Goal: Task Accomplishment & Management: Complete application form

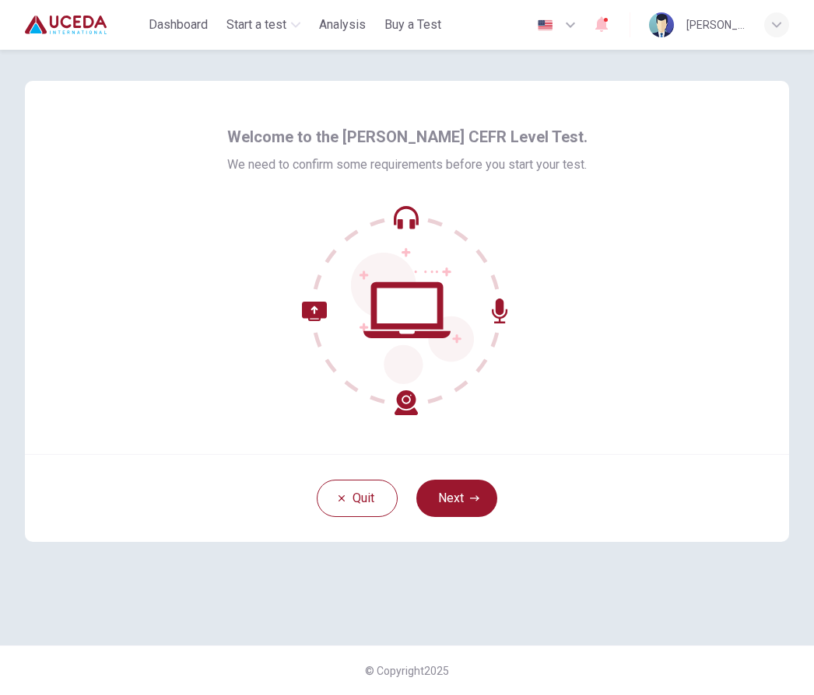
click at [464, 502] on button "Next" at bounding box center [456, 498] width 81 height 37
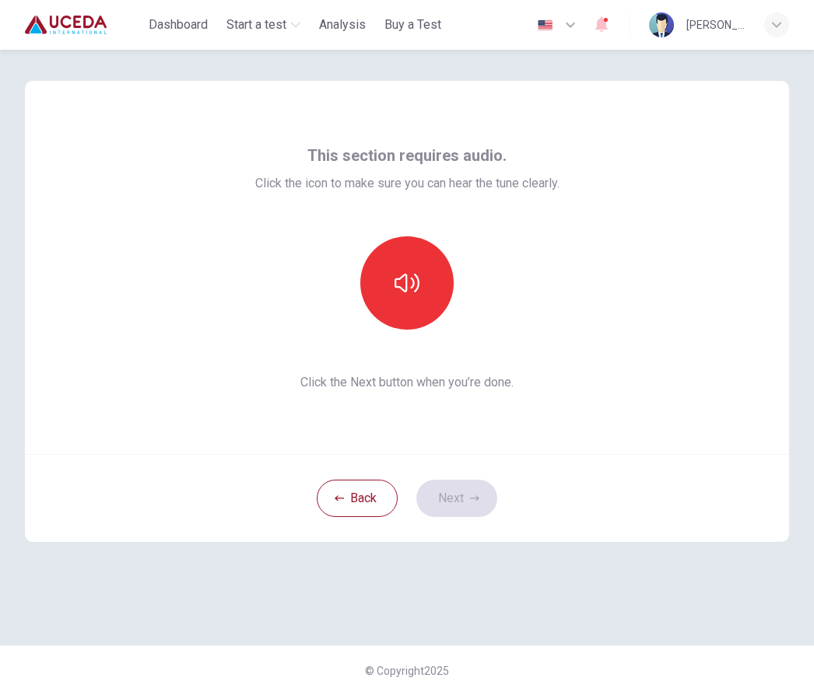
click at [411, 289] on icon "button" at bounding box center [406, 283] width 25 height 19
click at [474, 499] on icon "button" at bounding box center [474, 498] width 9 height 9
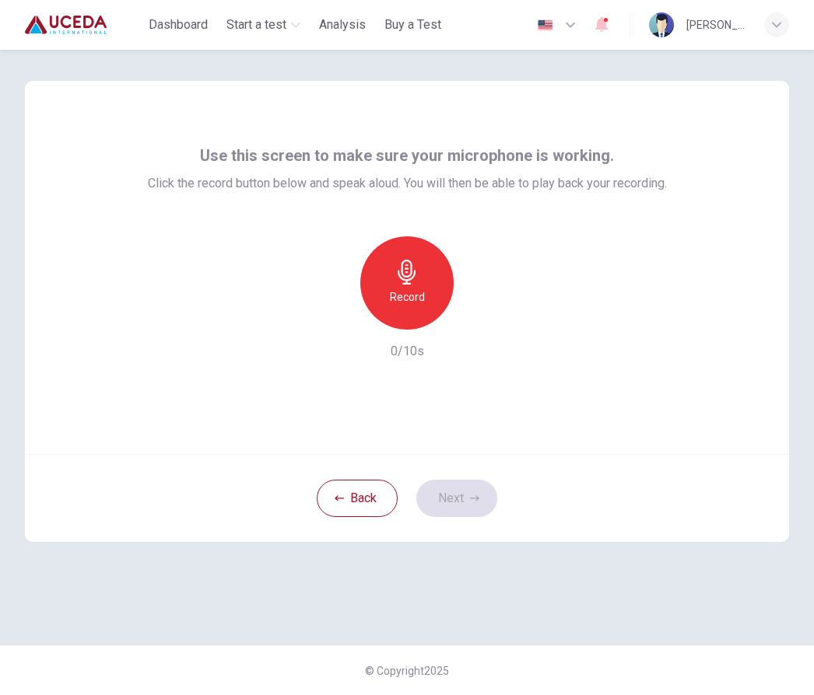
click at [418, 278] on icon "button" at bounding box center [406, 272] width 25 height 25
click at [406, 282] on icon "button" at bounding box center [406, 272] width 18 height 25
click at [481, 321] on icon "button" at bounding box center [479, 318] width 16 height 16
click at [340, 308] on div "button" at bounding box center [335, 317] width 25 height 25
click at [418, 279] on icon "button" at bounding box center [406, 272] width 25 height 25
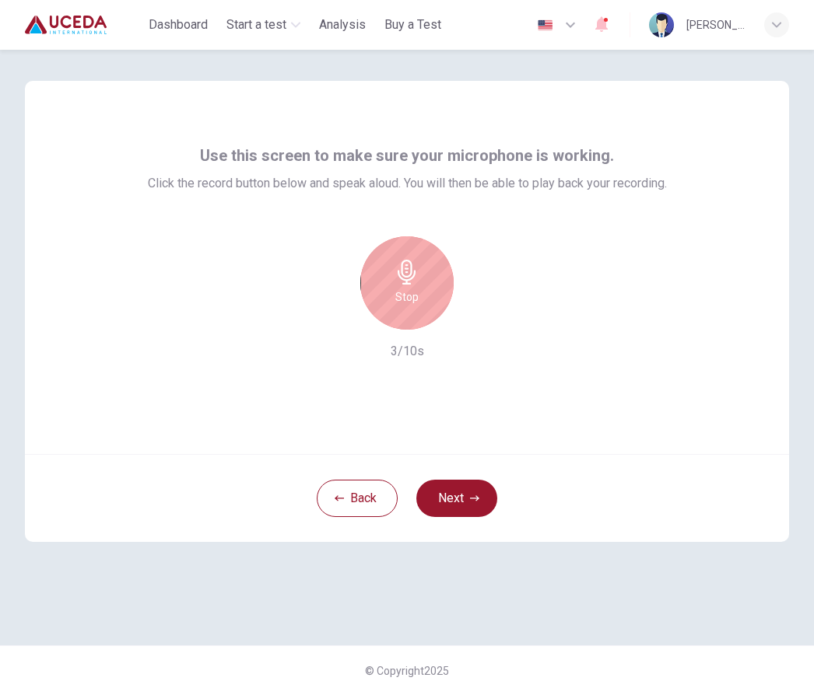
click at [466, 497] on button "Next" at bounding box center [456, 498] width 81 height 37
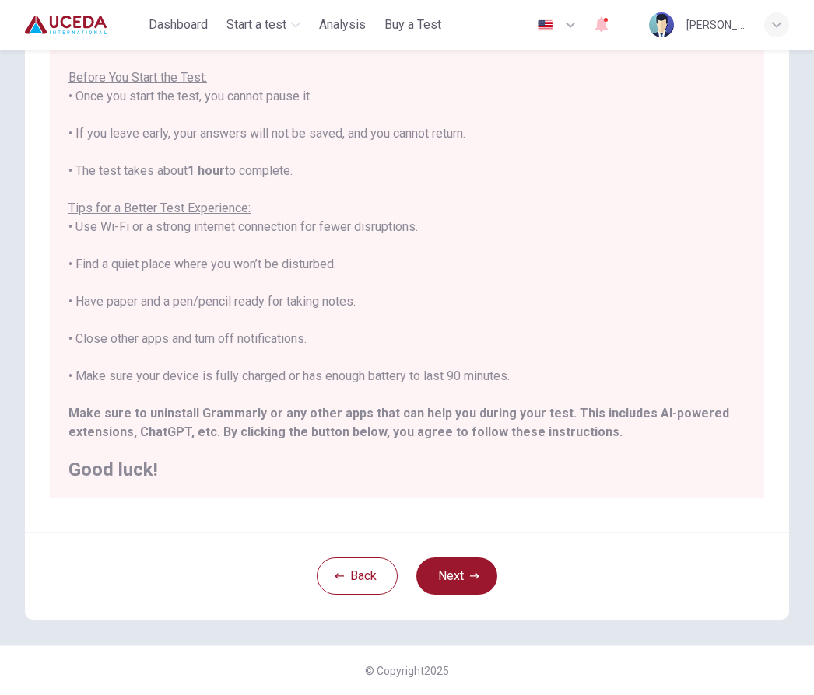
scroll to position [121, 0]
click at [357, 575] on button "Back" at bounding box center [357, 576] width 81 height 37
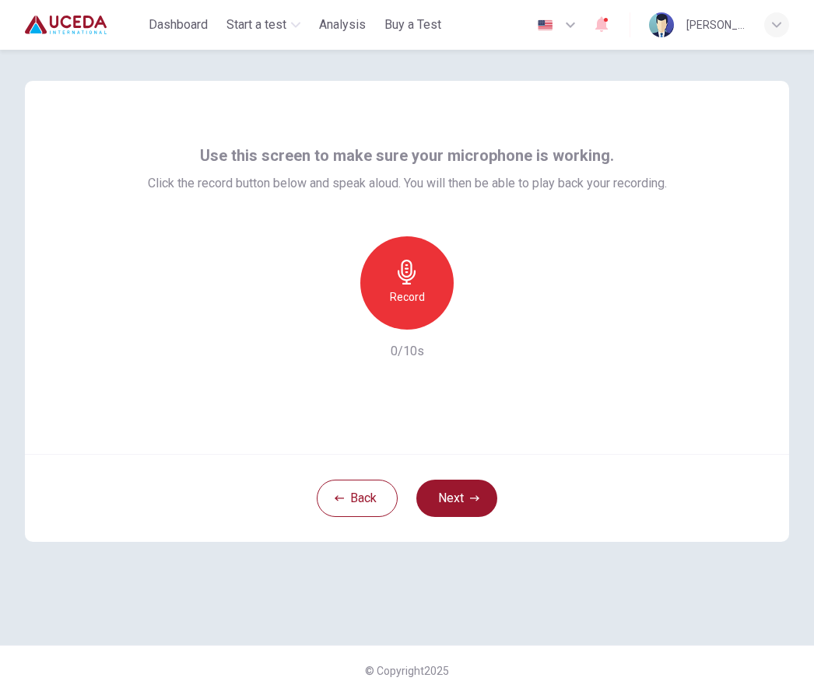
scroll to position [0, 0]
click at [422, 284] on div "Record" at bounding box center [406, 282] width 93 height 93
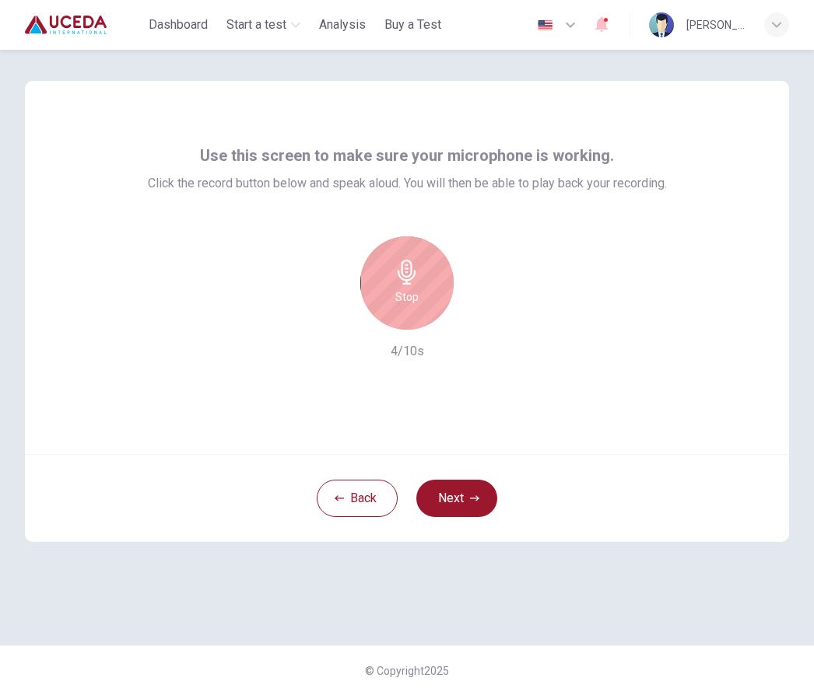
click at [423, 296] on div "Stop" at bounding box center [406, 282] width 93 height 93
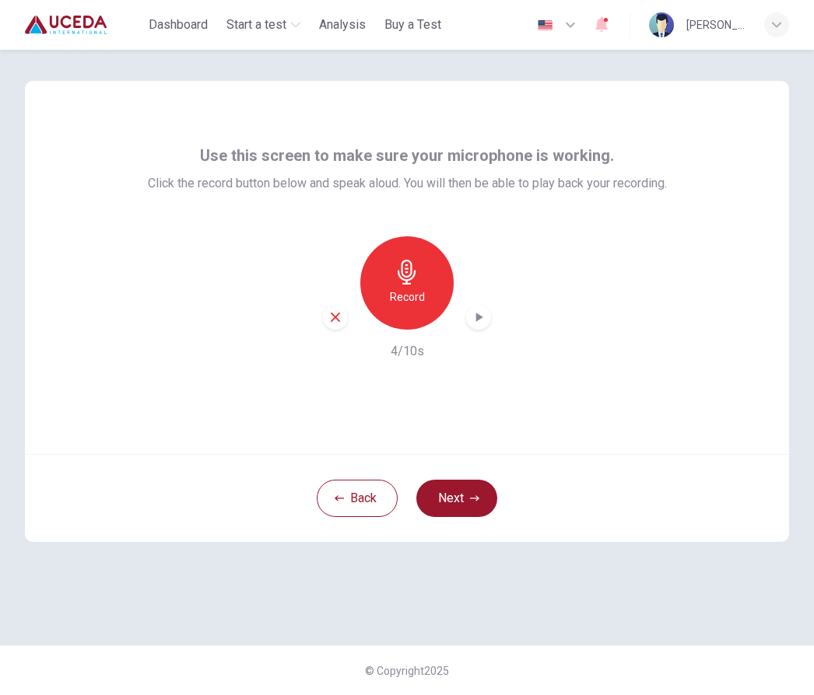
click at [486, 311] on div "button" at bounding box center [478, 317] width 25 height 25
click at [470, 498] on icon "button" at bounding box center [474, 498] width 9 height 9
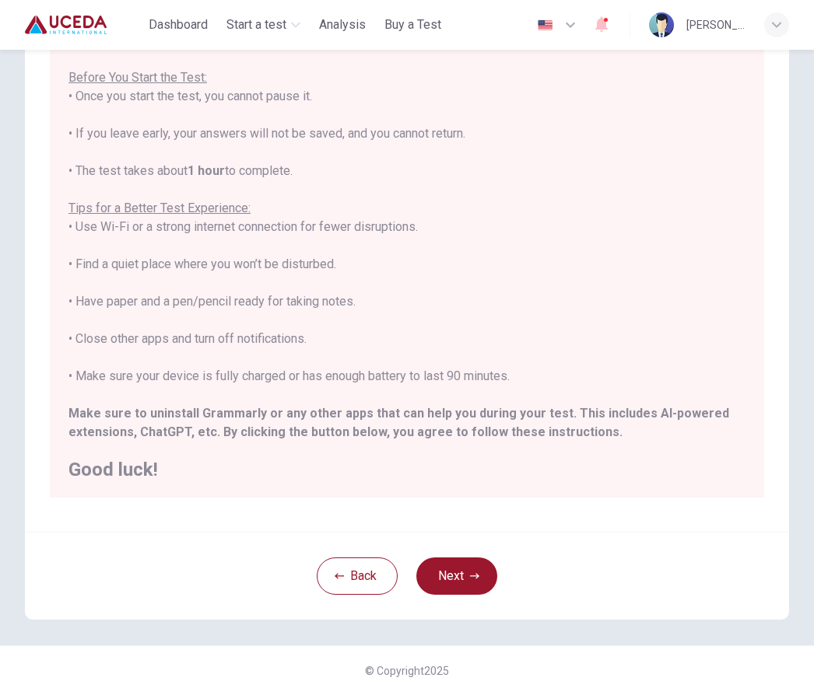
scroll to position [121, 0]
click at [464, 572] on button "Next" at bounding box center [456, 576] width 81 height 37
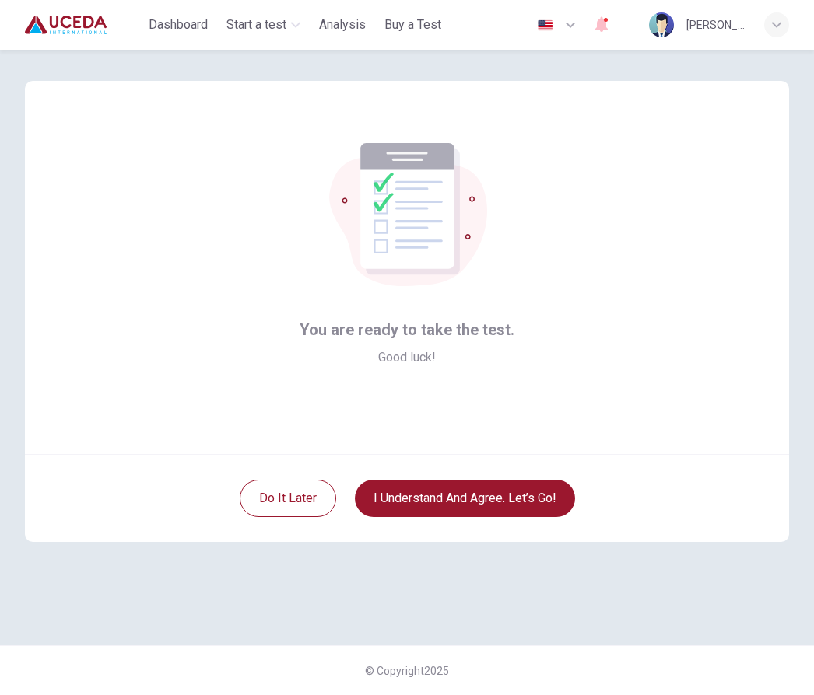
scroll to position [0, 0]
click at [485, 495] on button "I understand and agree. Let’s go!" at bounding box center [465, 498] width 220 height 37
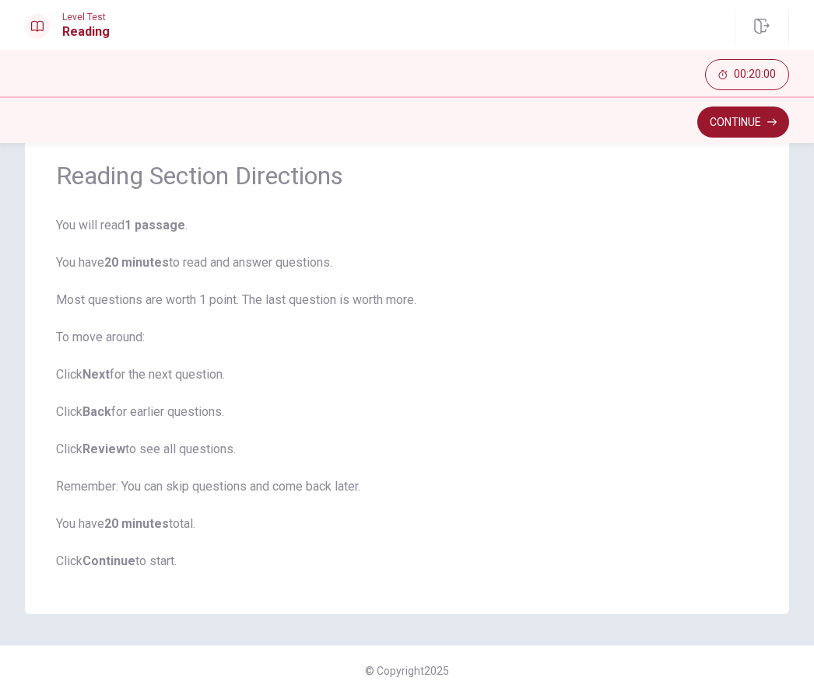
scroll to position [58, 0]
click at [750, 124] on button "Continue" at bounding box center [743, 122] width 92 height 31
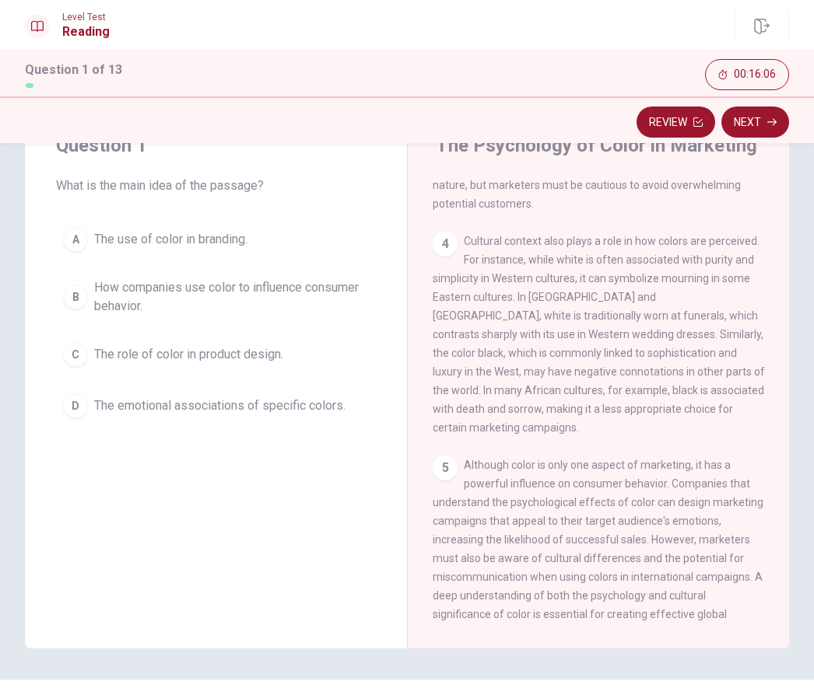
scroll to position [68, 0]
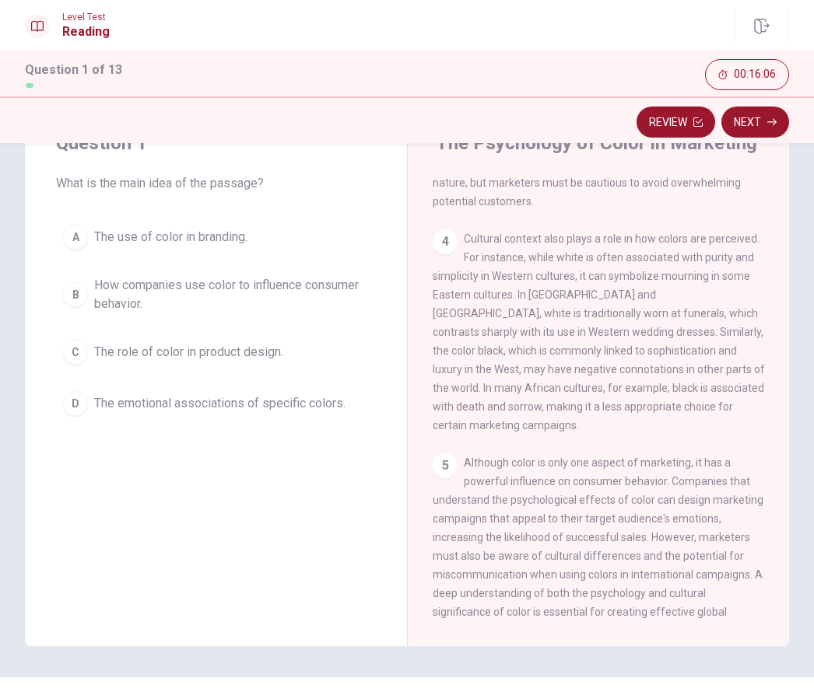
click at [740, 496] on div "5 Although color is only one aspect of marketing, it has a powerful influence o…" at bounding box center [598, 546] width 332 height 187
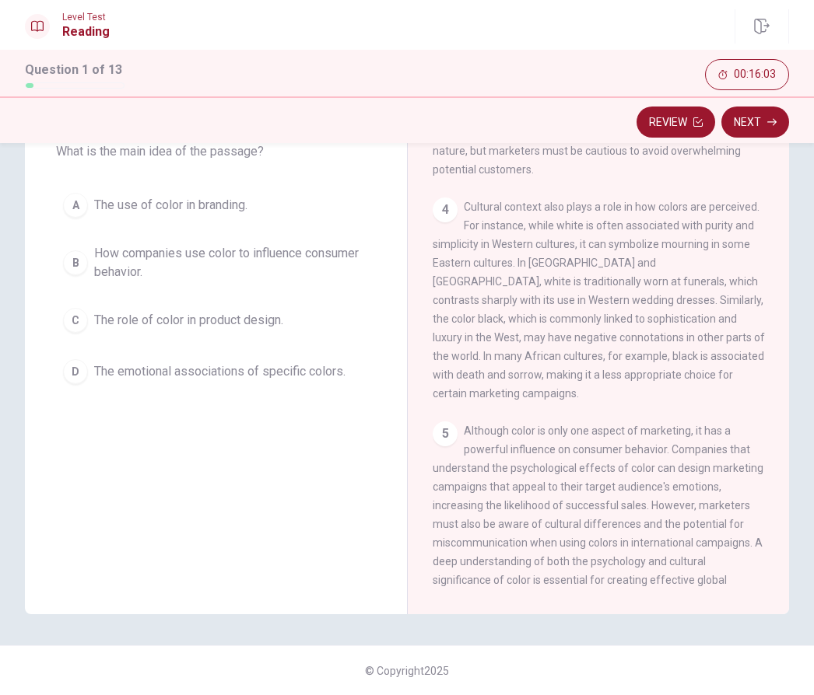
scroll to position [100, 0]
click at [85, 375] on div "D" at bounding box center [75, 371] width 25 height 25
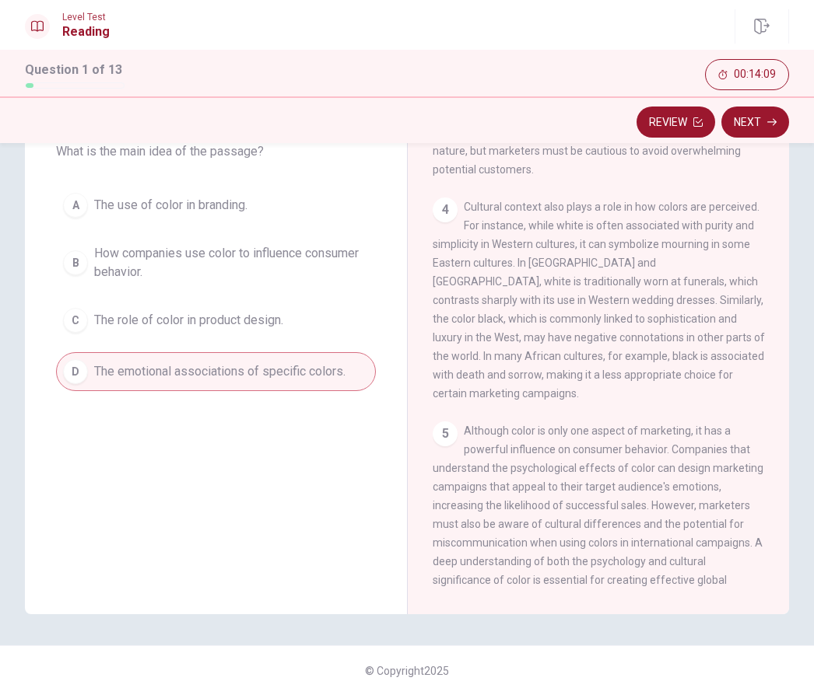
click at [762, 117] on button "Next" at bounding box center [755, 122] width 68 height 31
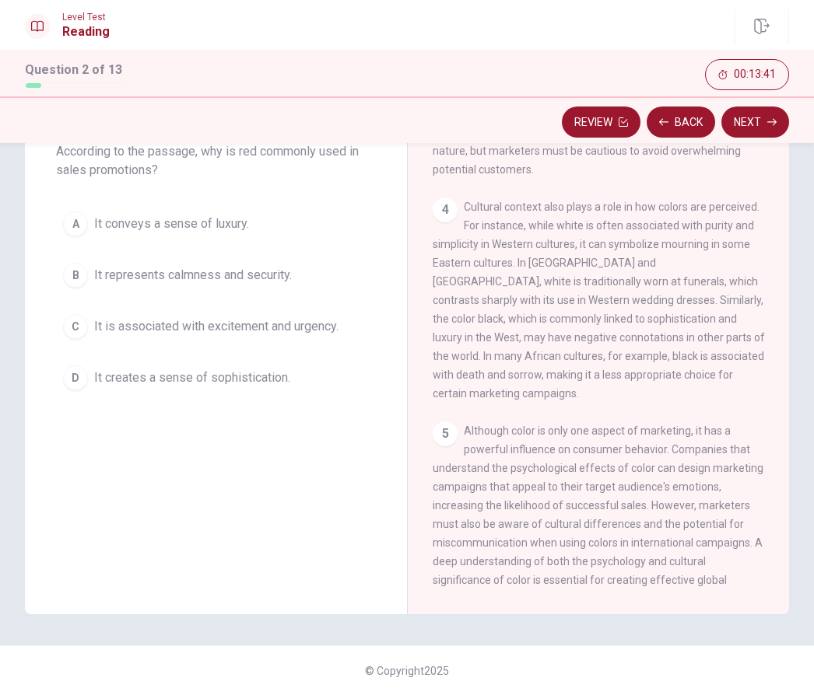
click at [681, 122] on button "Back" at bounding box center [680, 122] width 68 height 31
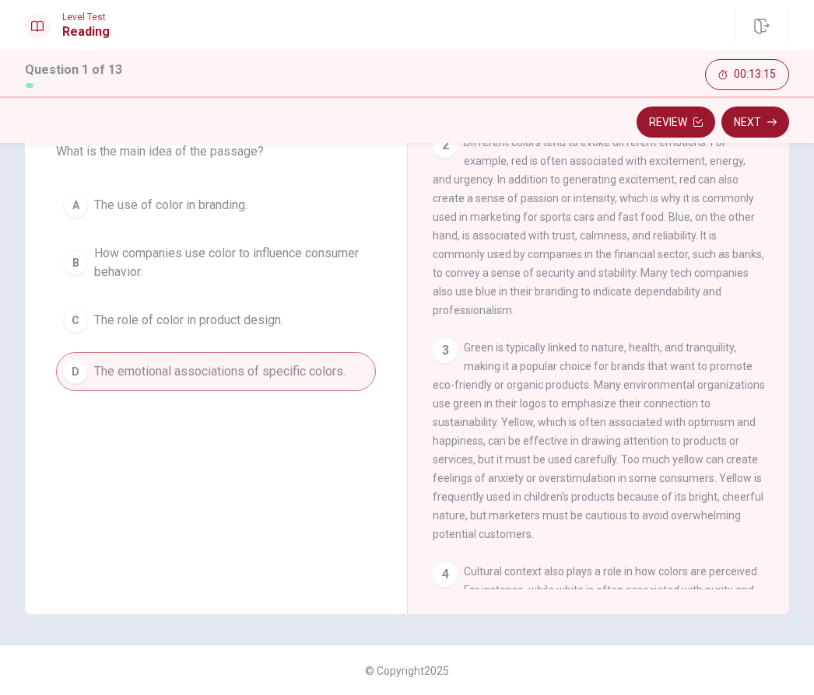
scroll to position [213, 0]
click at [748, 128] on button "Next" at bounding box center [755, 122] width 68 height 31
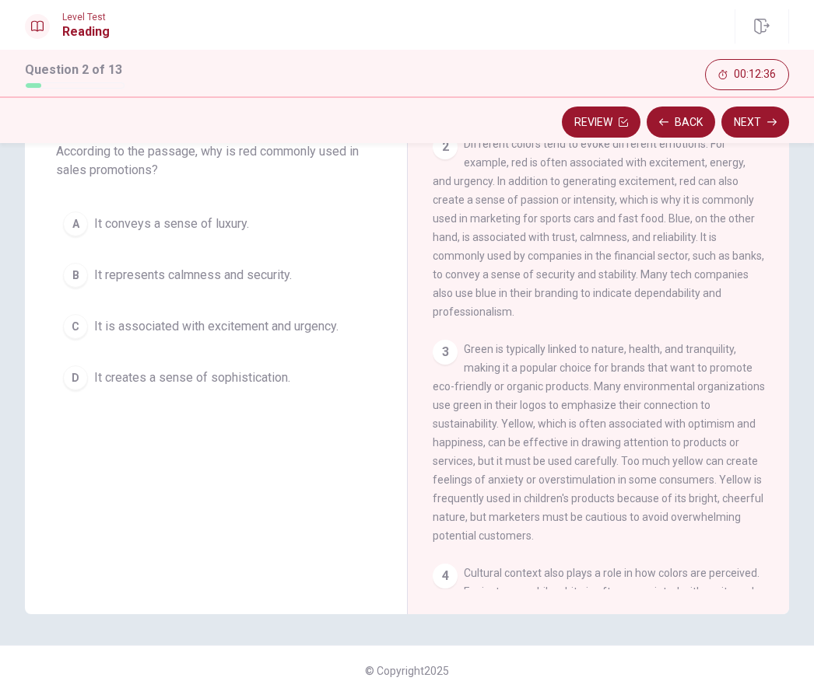
click at [81, 333] on div "C" at bounding box center [75, 326] width 25 height 25
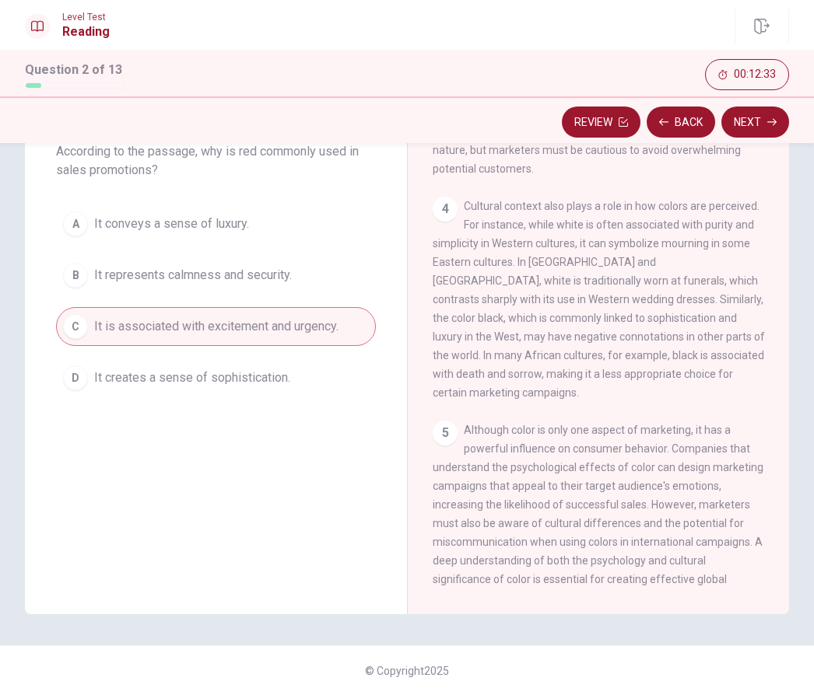
scroll to position [579, 0]
click at [758, 128] on button "Next" at bounding box center [755, 122] width 68 height 31
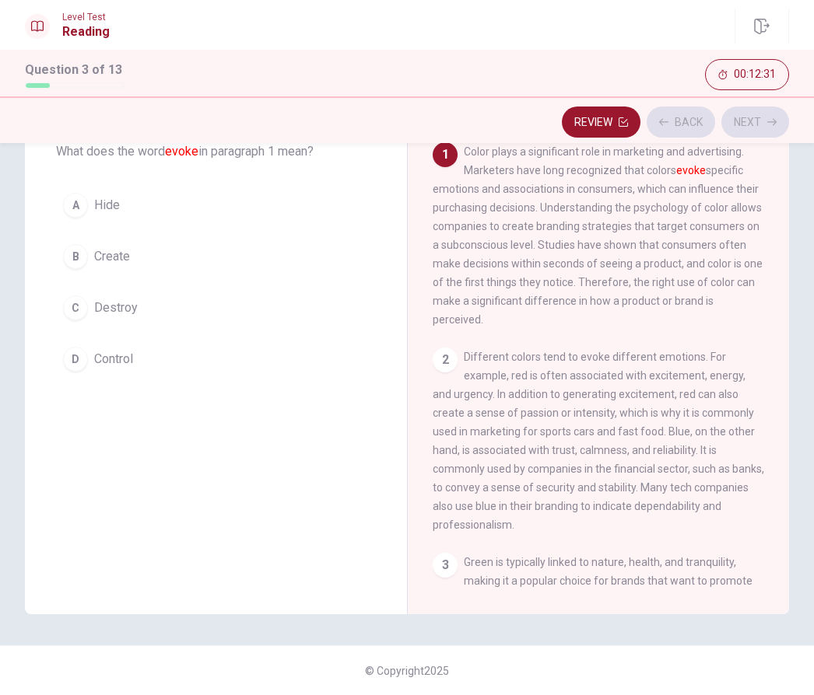
scroll to position [0, 0]
click at [694, 126] on button "Back" at bounding box center [680, 122] width 68 height 31
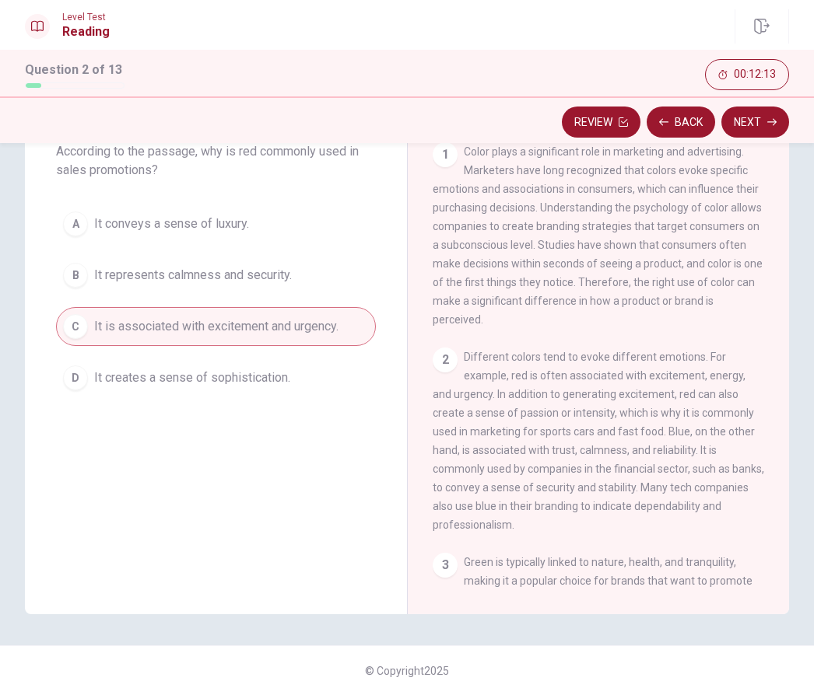
click at [750, 119] on button "Next" at bounding box center [755, 122] width 68 height 31
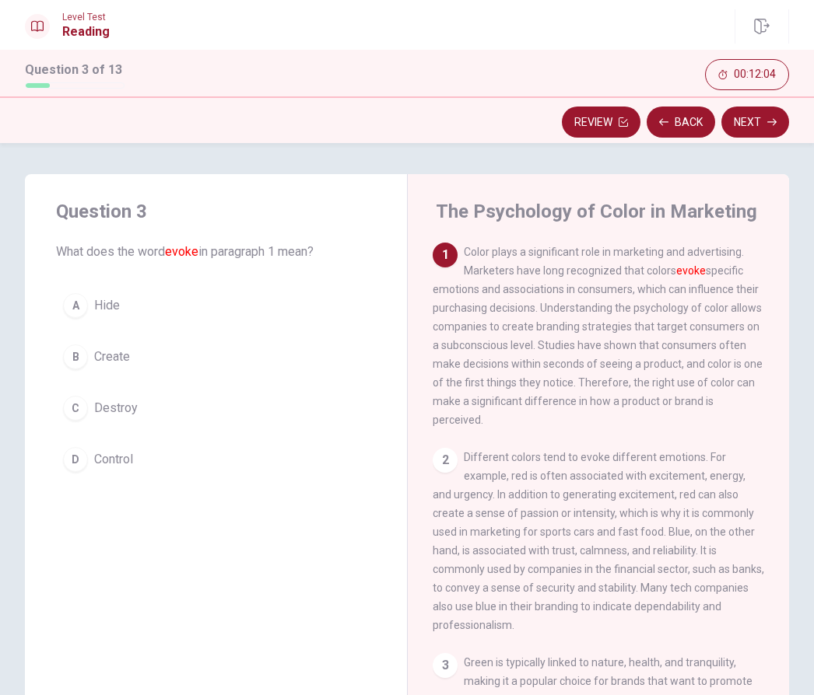
click at [113, 459] on span "Control" at bounding box center [113, 459] width 39 height 19
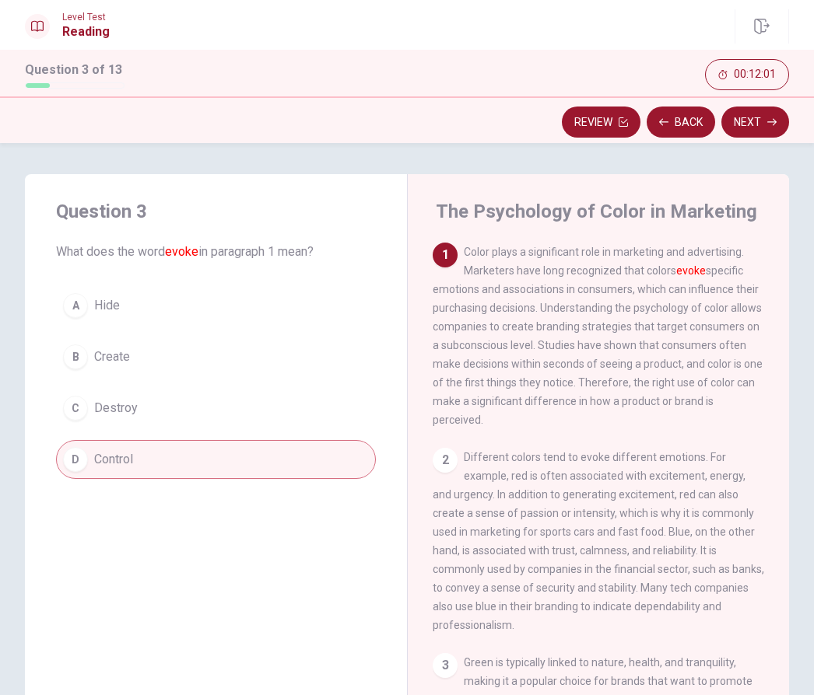
click at [751, 124] on button "Next" at bounding box center [755, 122] width 68 height 31
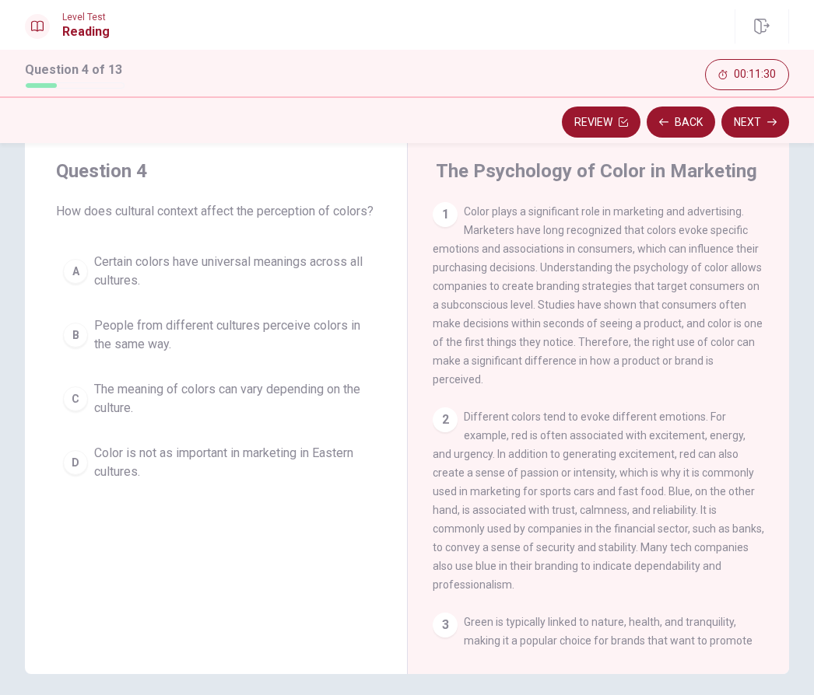
scroll to position [43, 0]
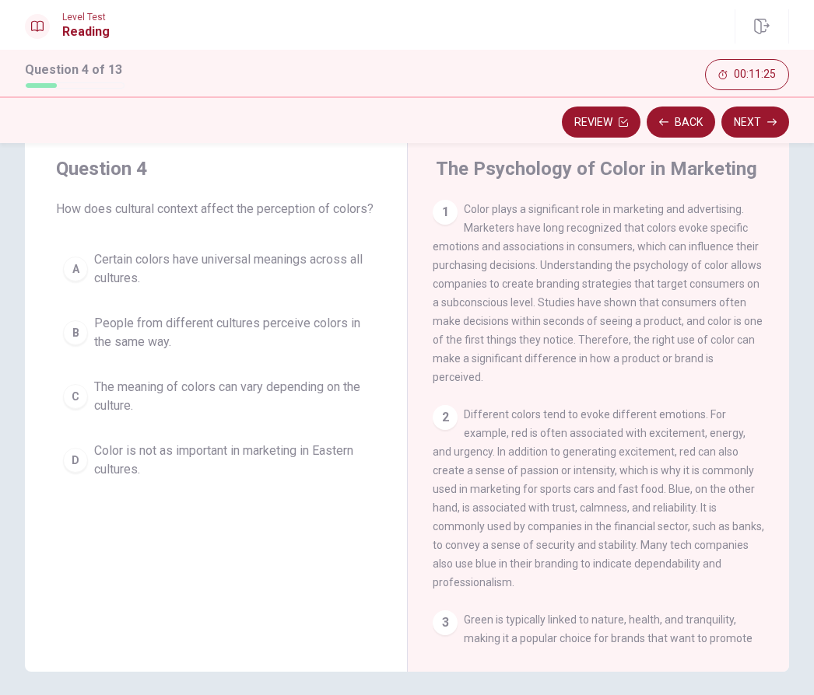
click at [245, 415] on span "The meaning of colors can vary depending on the culture." at bounding box center [231, 396] width 275 height 37
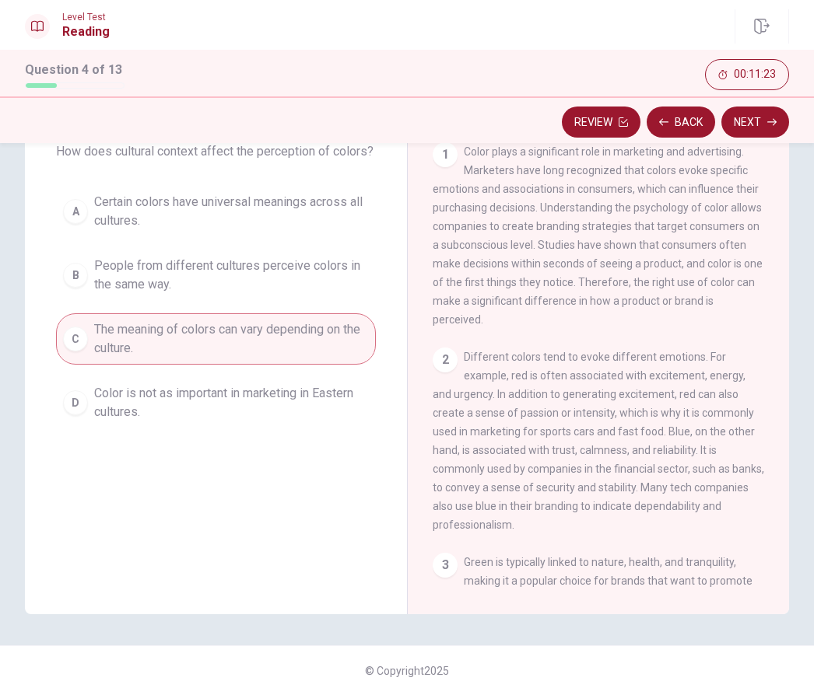
scroll to position [100, 0]
click at [765, 117] on button "Next" at bounding box center [755, 122] width 68 height 31
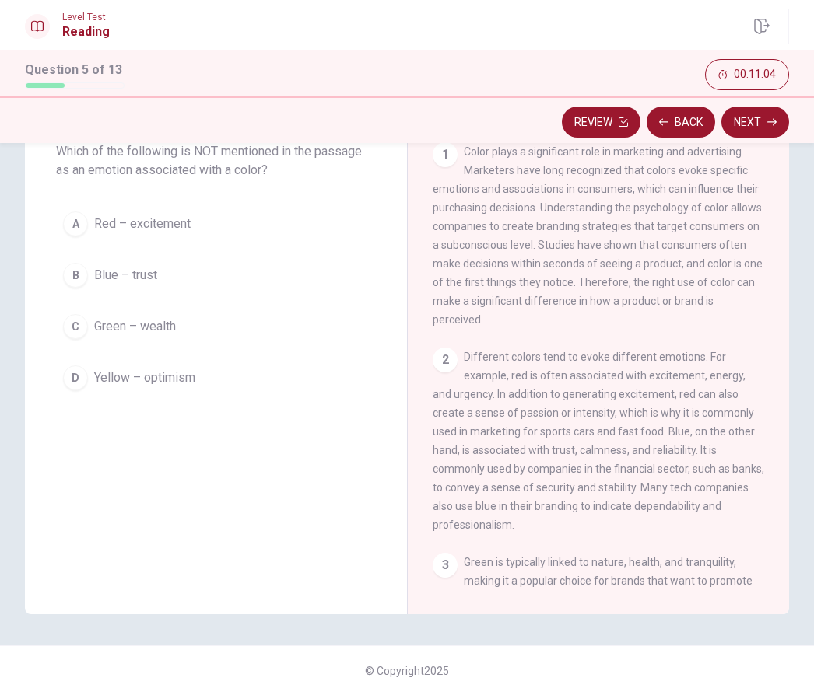
click at [158, 327] on span "Green – wealth" at bounding box center [135, 326] width 82 height 19
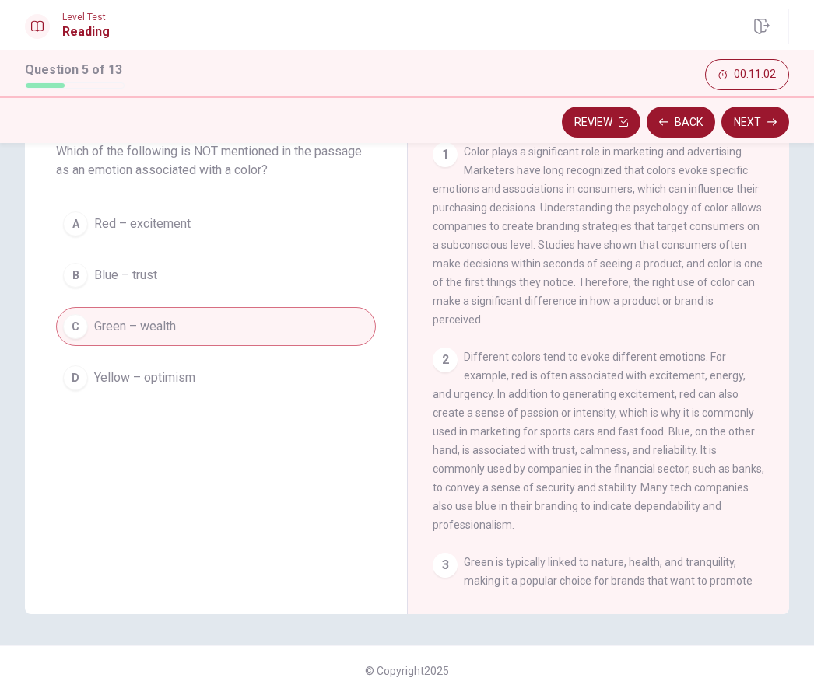
click at [754, 118] on button "Next" at bounding box center [755, 122] width 68 height 31
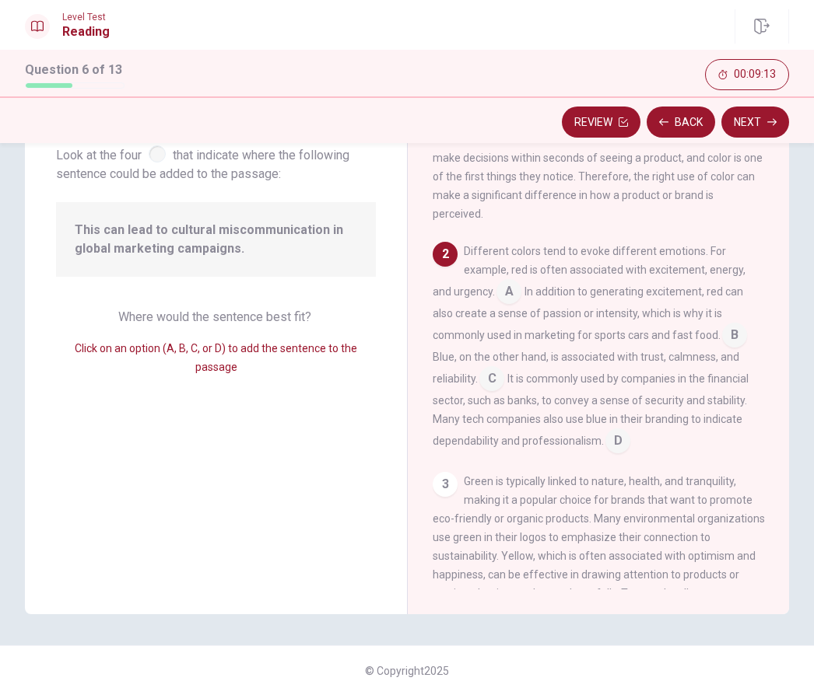
scroll to position [100, 0]
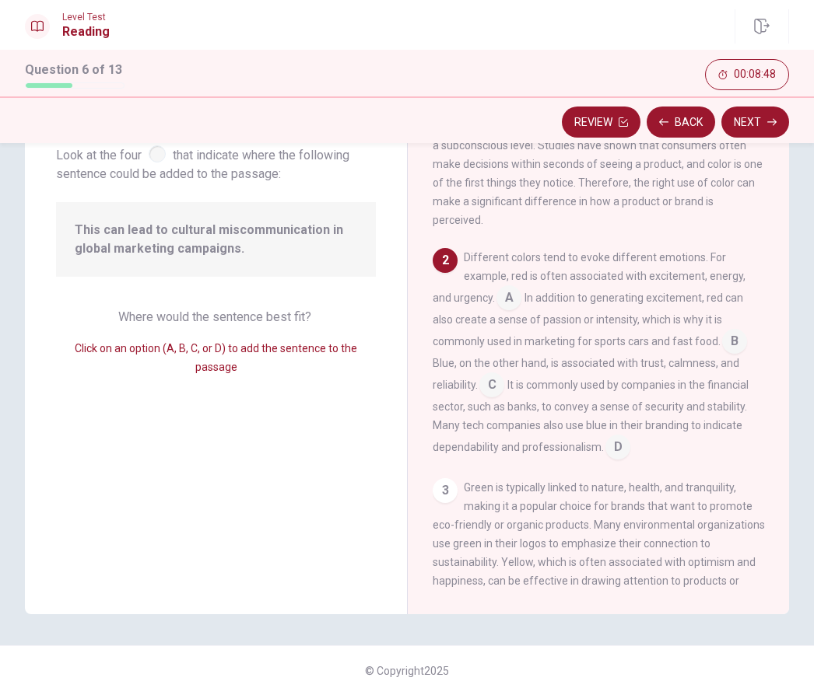
click at [656, 496] on span "Green is typically linked to nature, health, and tranquility, making it a popul…" at bounding box center [598, 580] width 332 height 199
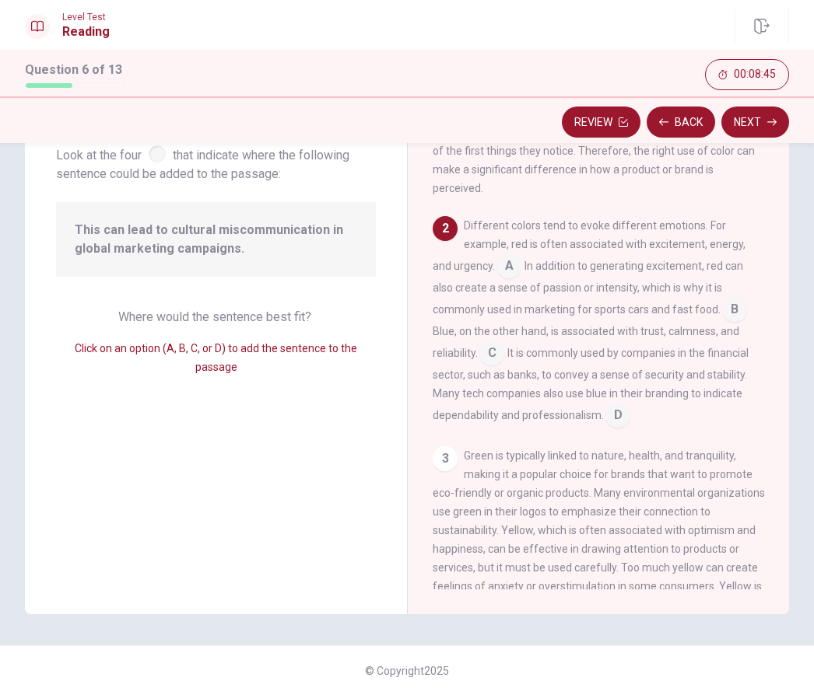
scroll to position [137, 0]
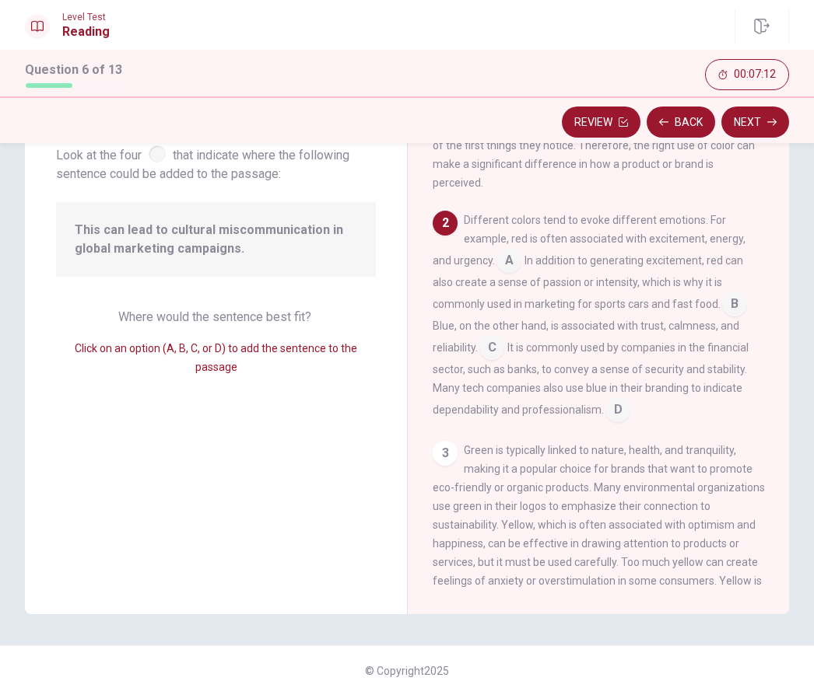
click at [498, 255] on input at bounding box center [508, 262] width 25 height 25
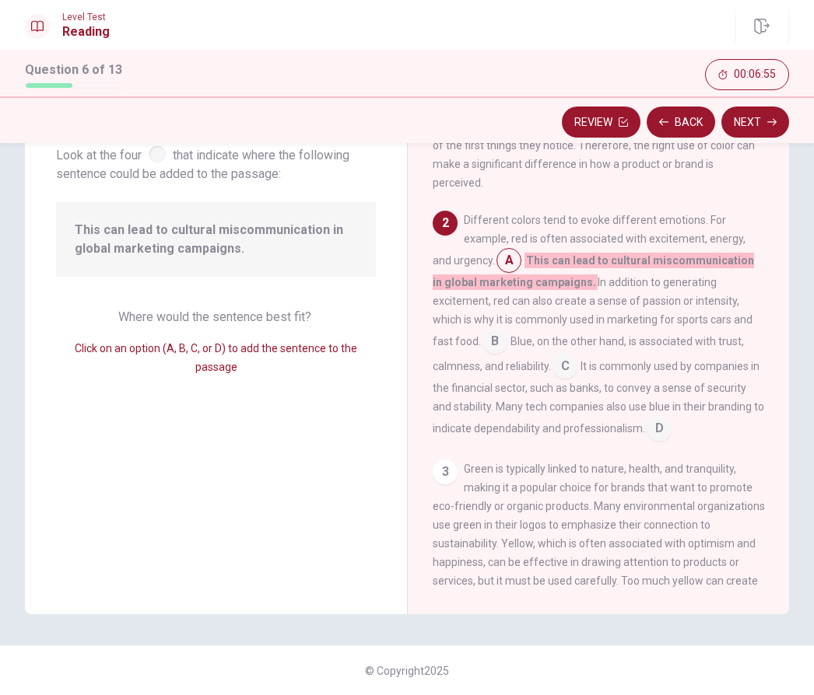
click at [507, 331] on input at bounding box center [494, 343] width 25 height 25
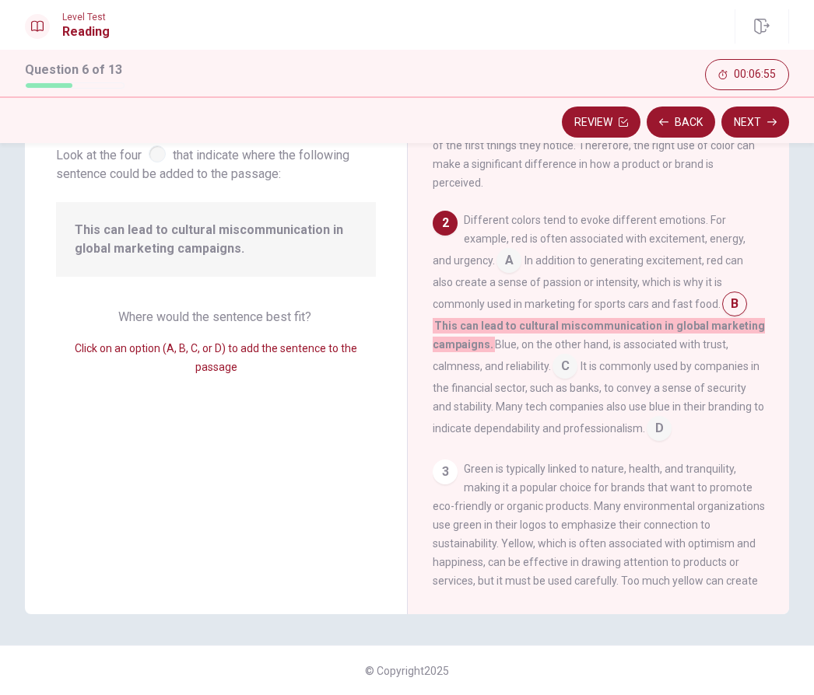
click at [728, 338] on span "Blue, on the other hand, is associated with trust, calmness, and reliability." at bounding box center [580, 355] width 296 height 34
click at [654, 360] on span "It is commonly used by companies in the financial sector, such as banks, to con…" at bounding box center [597, 397] width 331 height 75
click at [552, 359] on input at bounding box center [564, 367] width 25 height 25
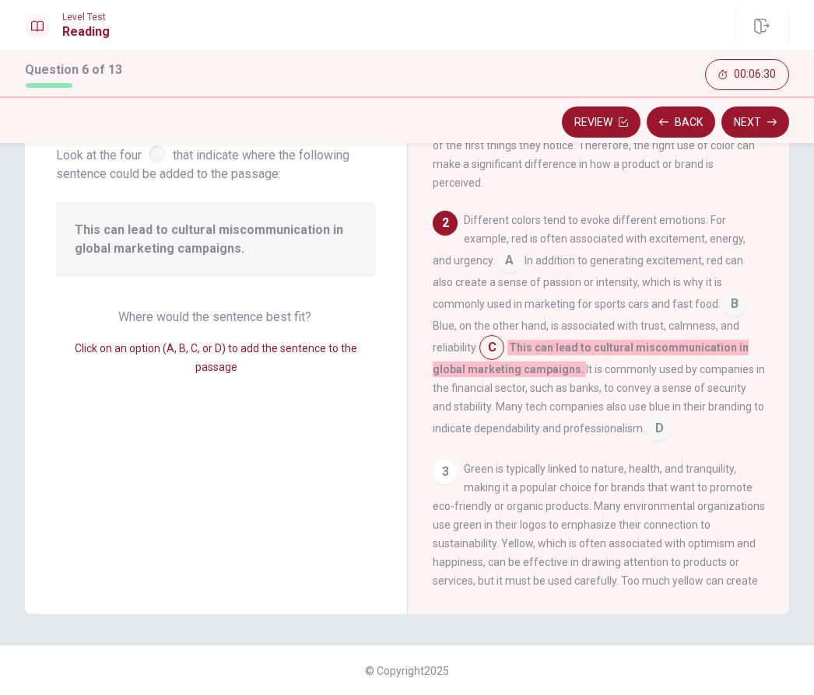
click at [646, 418] on input at bounding box center [658, 430] width 25 height 25
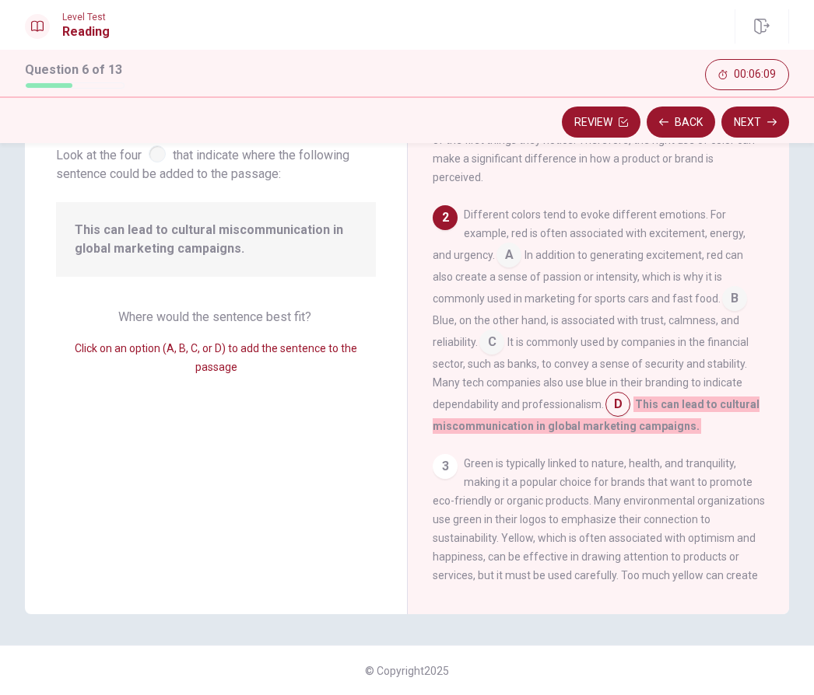
scroll to position [140, 0]
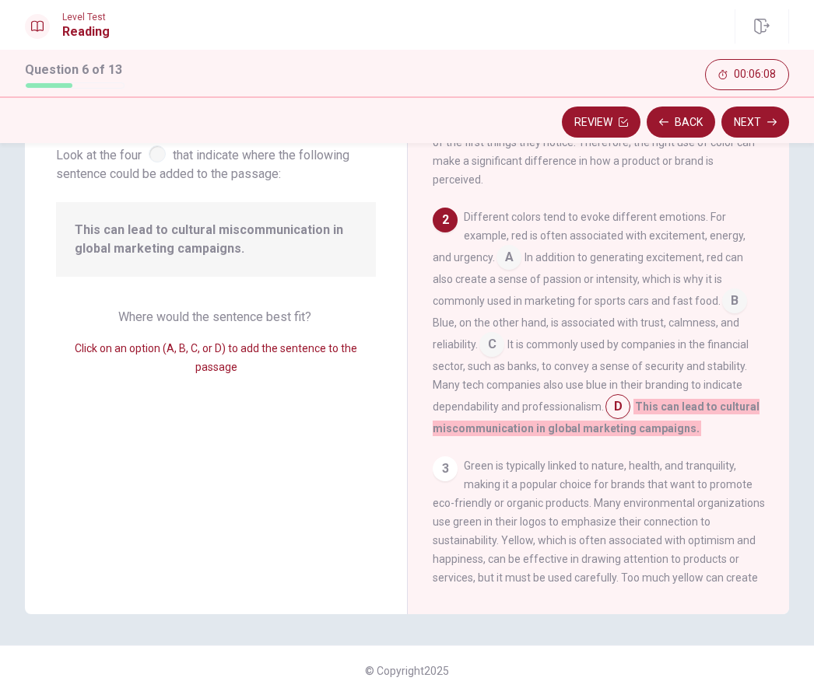
click at [496, 252] on input at bounding box center [508, 259] width 25 height 25
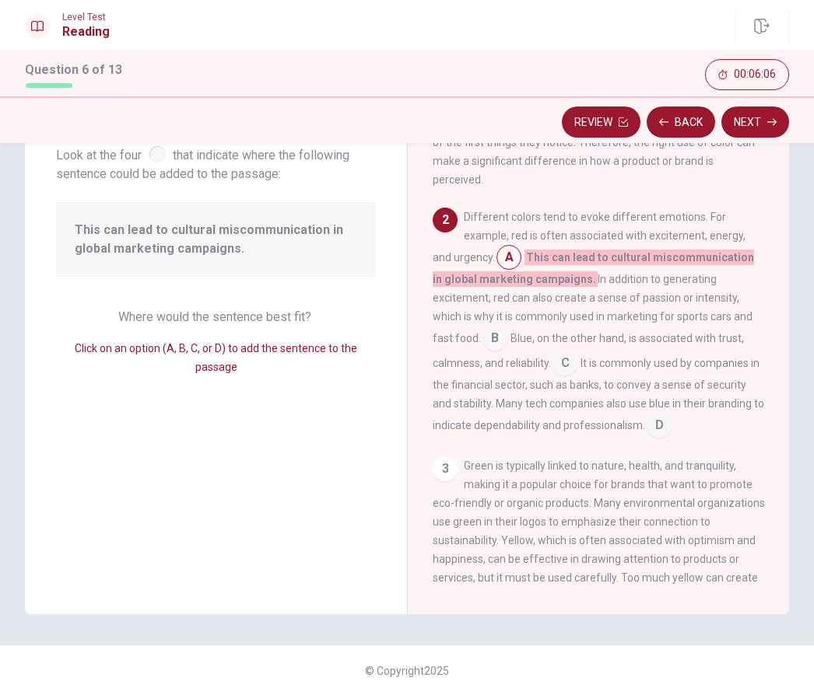
click at [761, 123] on button "Next" at bounding box center [755, 122] width 68 height 31
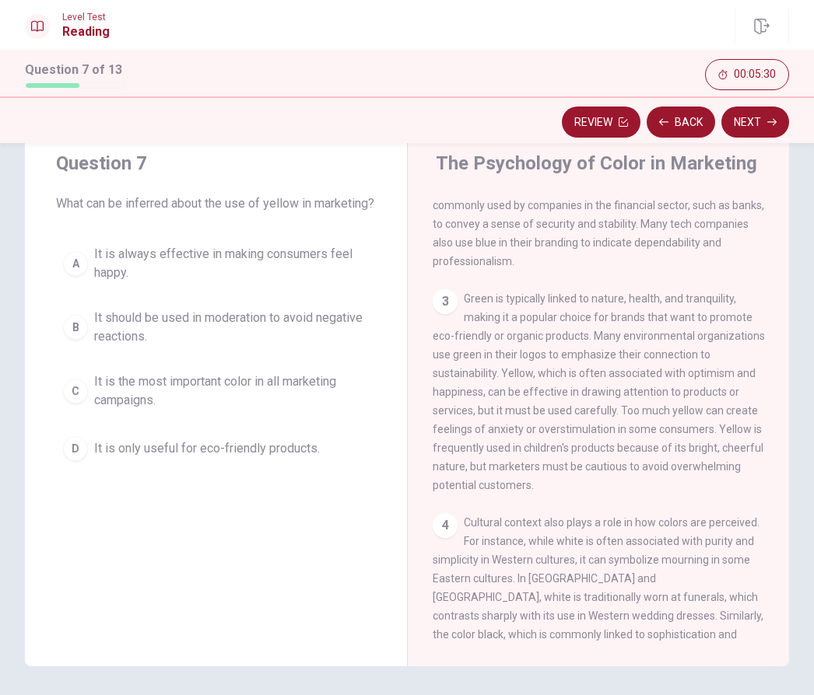
scroll to position [317, 0]
click at [234, 271] on span "It is always effective in making consumers feel happy." at bounding box center [231, 263] width 275 height 37
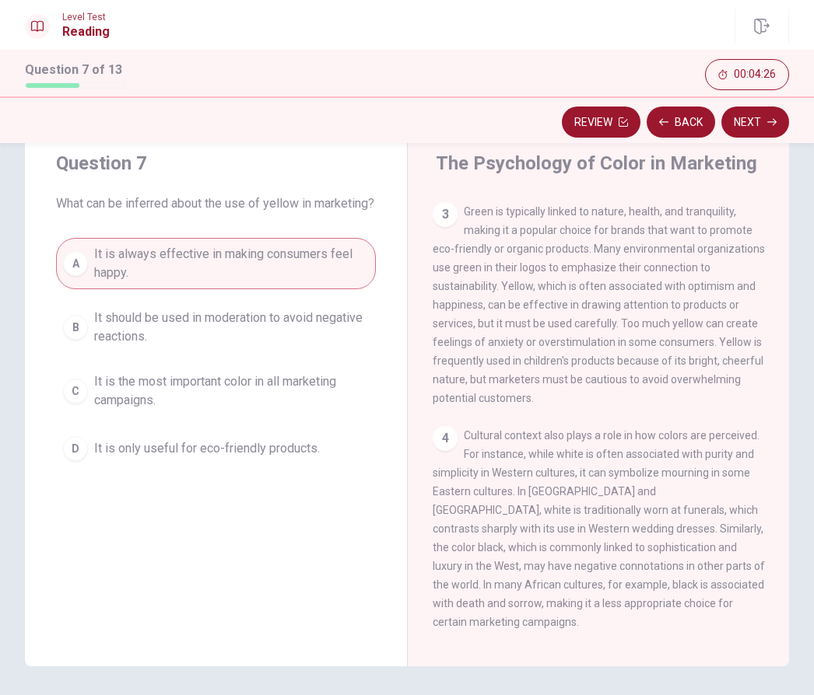
scroll to position [380, 0]
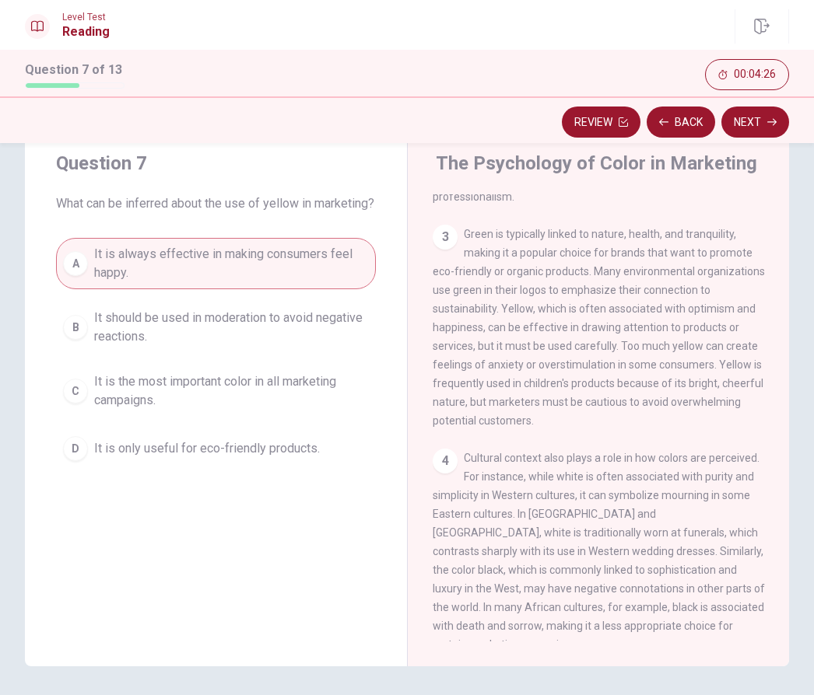
click at [754, 122] on button "Next" at bounding box center [755, 122] width 68 height 31
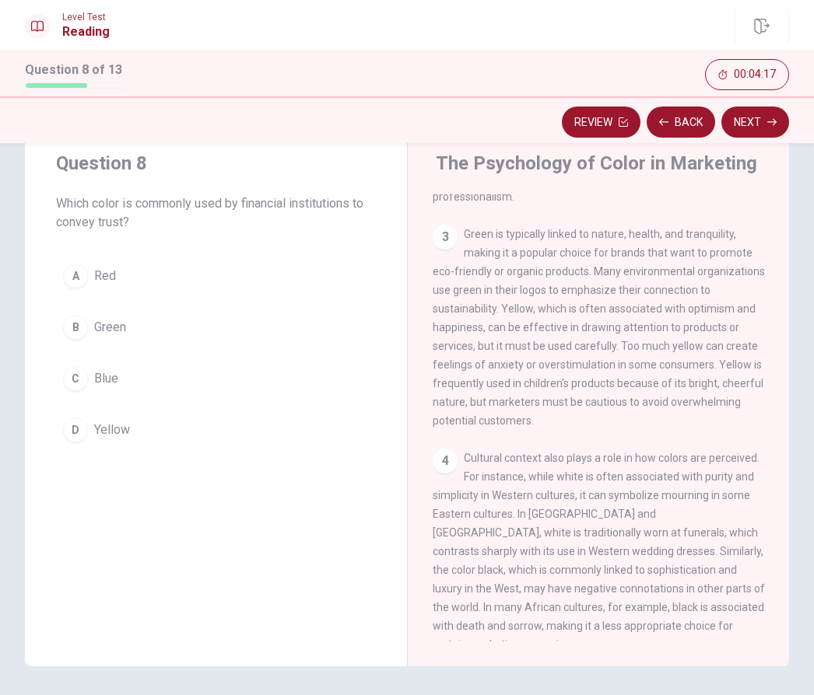
click at [107, 382] on span "Blue" at bounding box center [106, 378] width 24 height 19
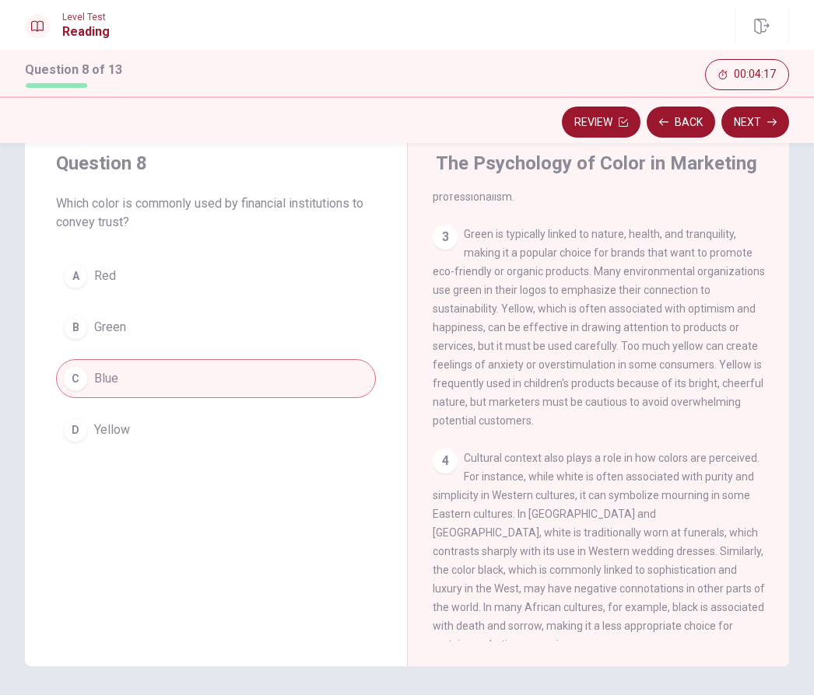
click at [106, 381] on span "Blue" at bounding box center [106, 378] width 24 height 19
click at [768, 111] on button "Next" at bounding box center [755, 122] width 68 height 31
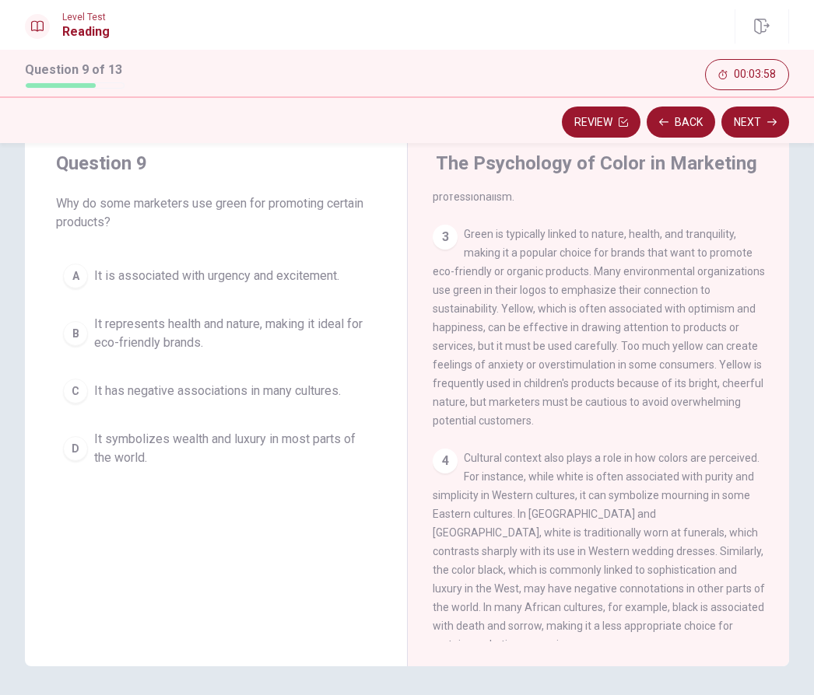
click at [184, 334] on span "It represents health and nature, making it ideal for eco-friendly brands." at bounding box center [231, 333] width 275 height 37
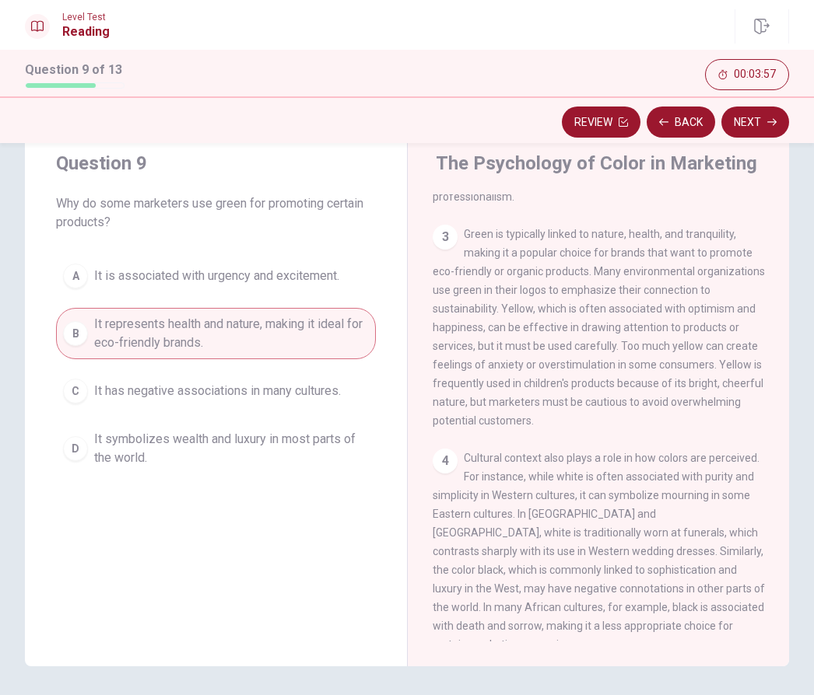
click at [765, 121] on button "Next" at bounding box center [755, 122] width 68 height 31
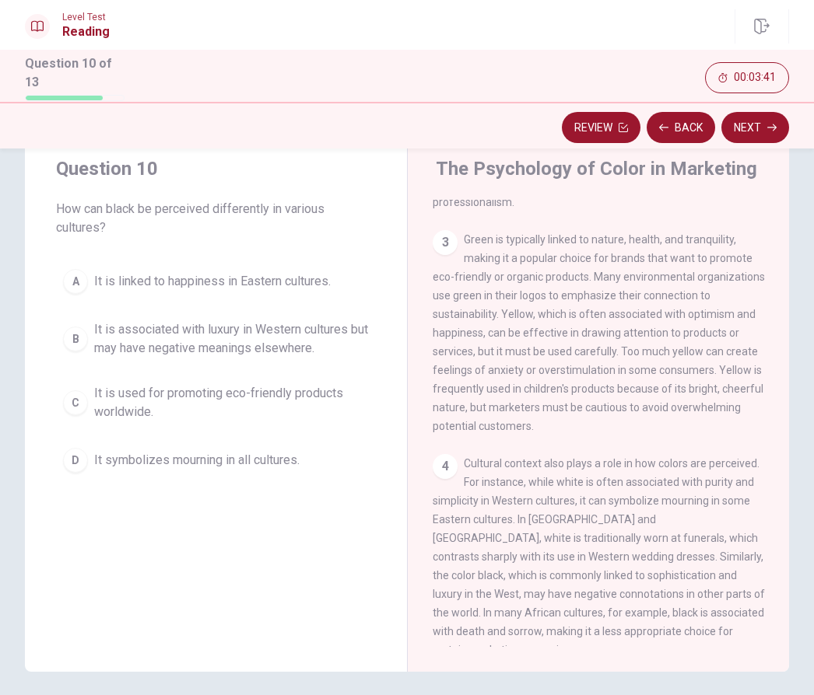
click at [238, 338] on span "It is associated with luxury in Western cultures but may have negative meanings…" at bounding box center [231, 338] width 275 height 37
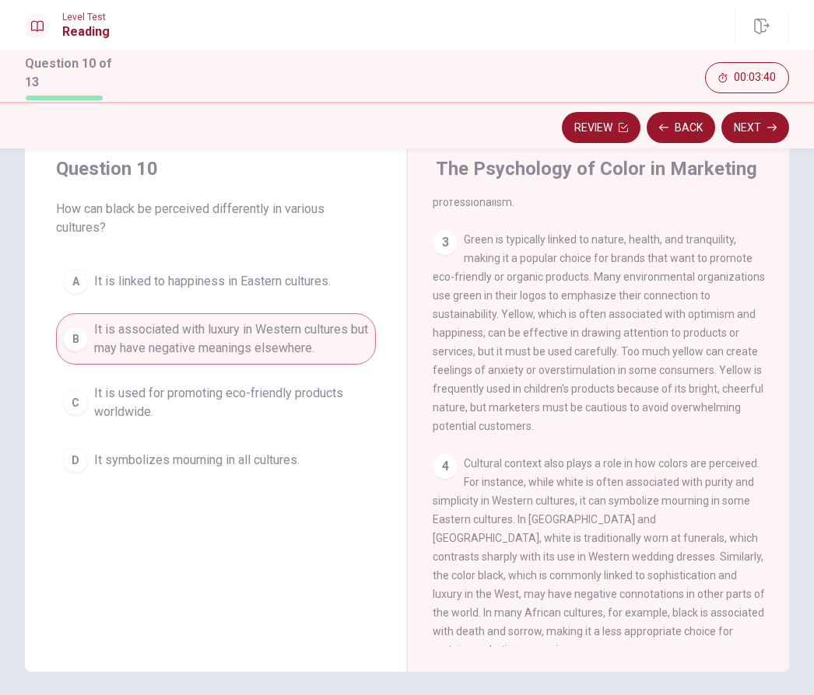
click at [758, 121] on button "Next" at bounding box center [755, 127] width 68 height 31
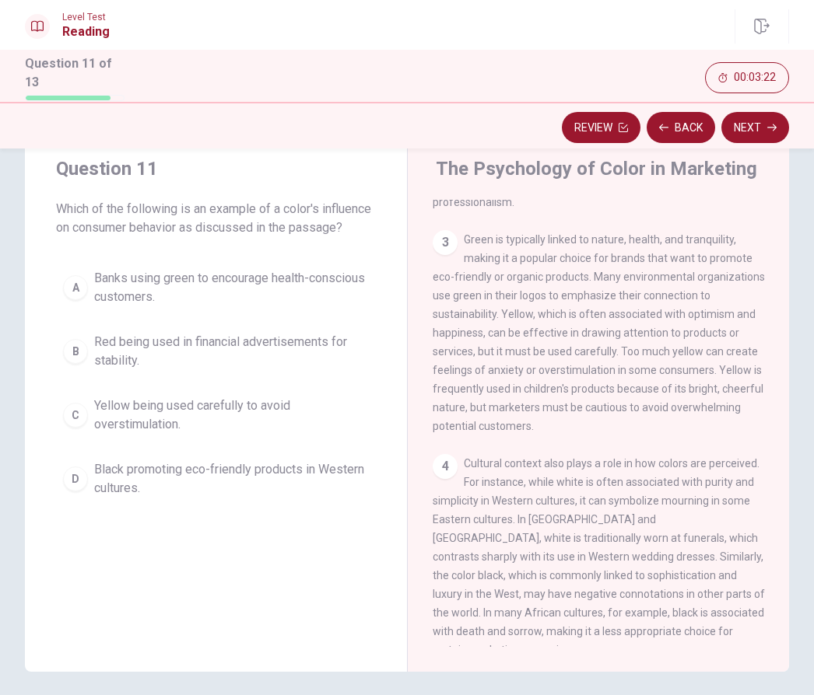
click at [156, 433] on span "Yellow being used carefully to avoid overstimulation." at bounding box center [231, 415] width 275 height 37
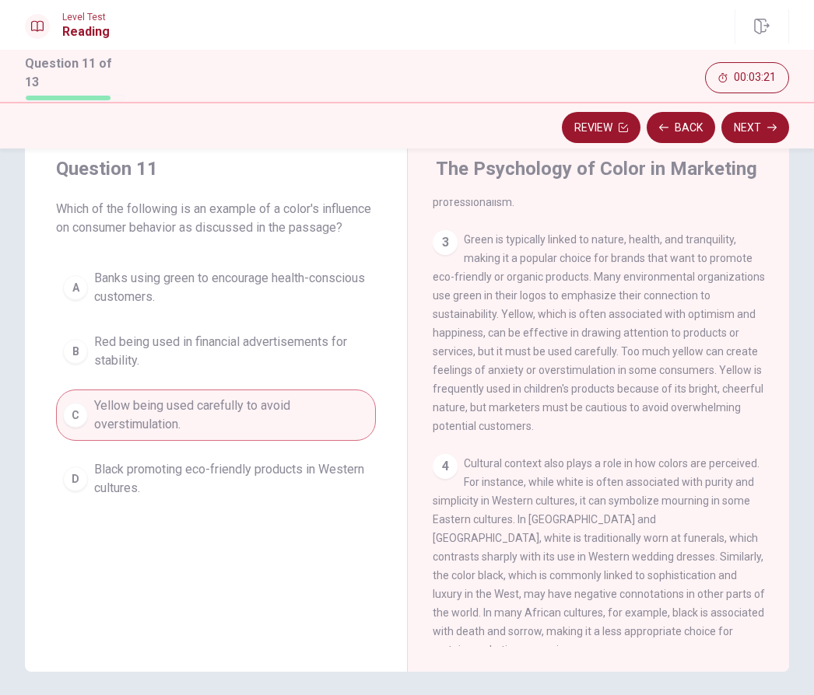
click at [751, 124] on button "Next" at bounding box center [755, 127] width 68 height 31
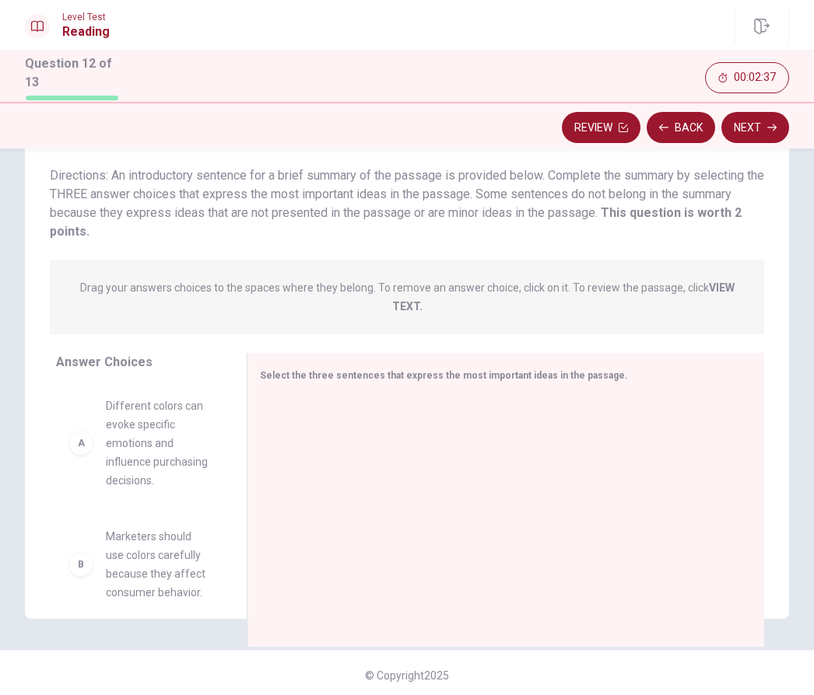
scroll to position [100, 0]
click at [722, 282] on strong "VIEW TEXT." at bounding box center [563, 297] width 342 height 31
click at [722, 279] on span "Drag your answers choices to the spaces where they belong. To remove an answer …" at bounding box center [406, 297] width 677 height 37
click at [165, 438] on span "Different colors can evoke specific emotions and influence purchasing decisions." at bounding box center [157, 443] width 103 height 93
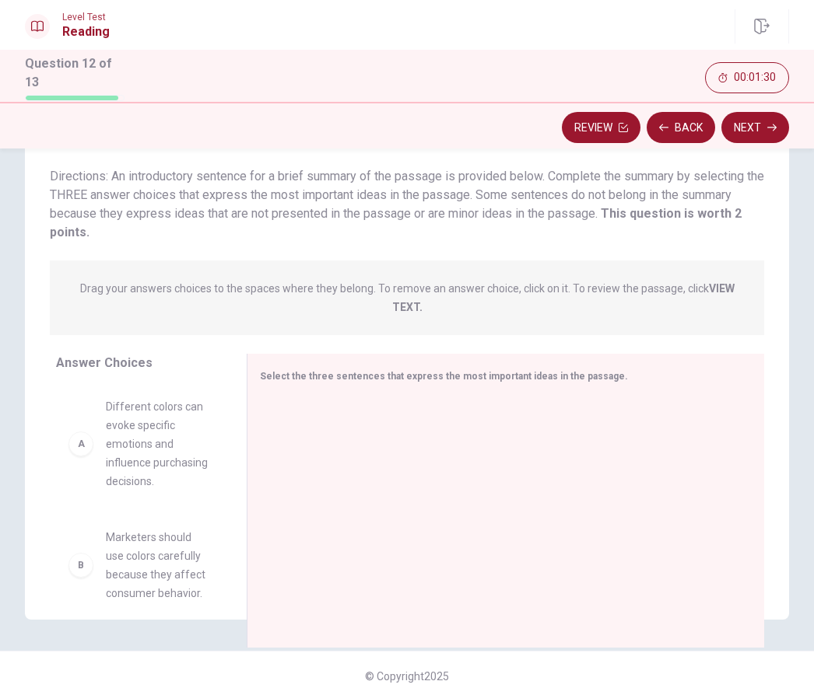
click at [98, 437] on div "A Different colors can evoke specific emotions and influence purchasing decisio…" at bounding box center [138, 443] width 141 height 93
click at [78, 450] on div "A Different colors can evoke specific emotions and influence purchasing decisio…" at bounding box center [138, 443] width 141 height 93
click at [79, 443] on div "A" at bounding box center [80, 444] width 25 height 25
click at [313, 443] on div at bounding box center [499, 502] width 479 height 208
click at [90, 438] on div "A" at bounding box center [80, 444] width 25 height 25
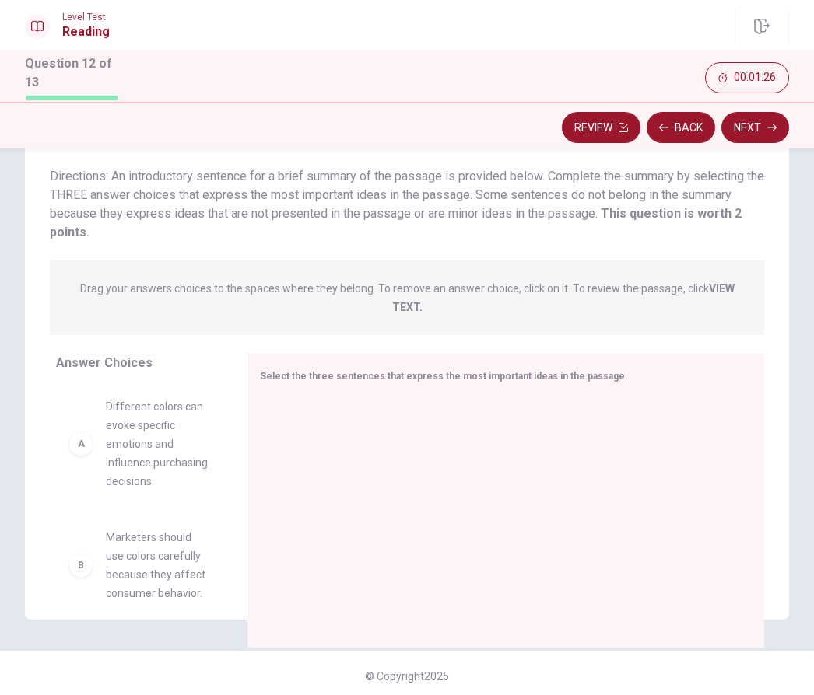
click at [298, 411] on div at bounding box center [499, 502] width 479 height 208
click at [404, 303] on strong "VIEW TEXT." at bounding box center [563, 297] width 342 height 31
click at [488, 432] on div at bounding box center [499, 502] width 479 height 208
click at [510, 431] on div at bounding box center [499, 502] width 479 height 208
click at [88, 442] on div "A" at bounding box center [80, 444] width 25 height 25
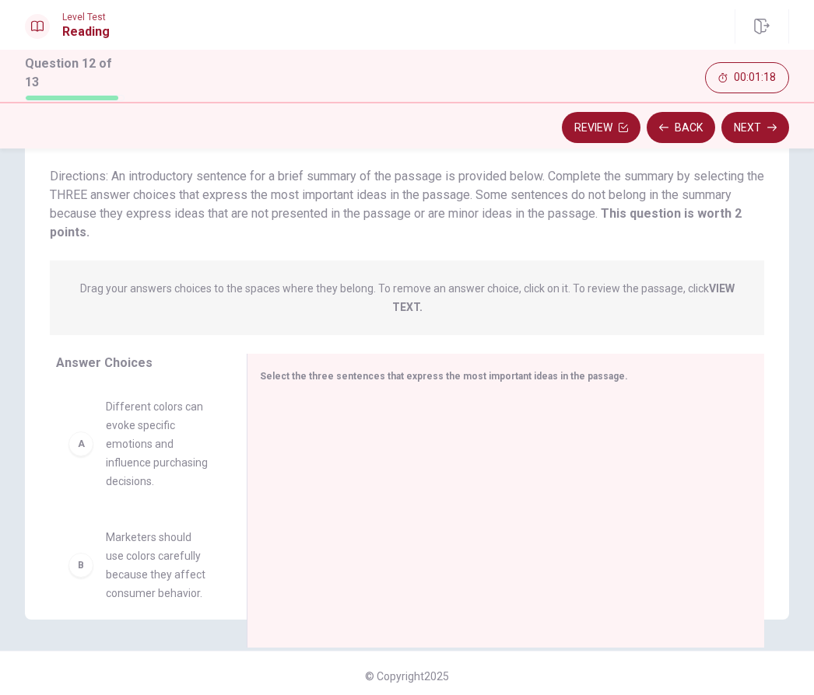
click at [87, 441] on div "A" at bounding box center [80, 444] width 25 height 25
click at [85, 432] on div "A" at bounding box center [80, 444] width 25 height 25
click at [415, 302] on strong "VIEW TEXT." at bounding box center [563, 297] width 342 height 31
click at [88, 436] on div "A" at bounding box center [80, 444] width 25 height 25
click at [191, 435] on span "Different colors can evoke specific emotions and influence purchasing decisions." at bounding box center [157, 443] width 103 height 93
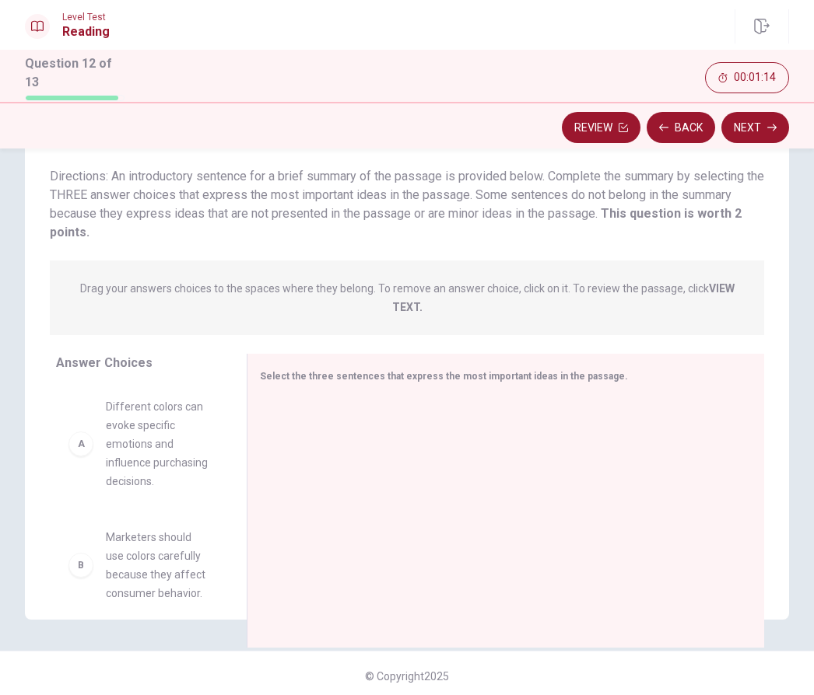
click at [341, 401] on div at bounding box center [499, 502] width 479 height 208
click at [327, 408] on div at bounding box center [499, 502] width 479 height 208
click at [326, 415] on div at bounding box center [499, 502] width 479 height 208
click at [138, 442] on span "Different colors can evoke specific emotions and influence purchasing decisions." at bounding box center [157, 443] width 103 height 93
click at [171, 435] on span "Different colors can evoke specific emotions and influence purchasing decisions." at bounding box center [157, 443] width 103 height 93
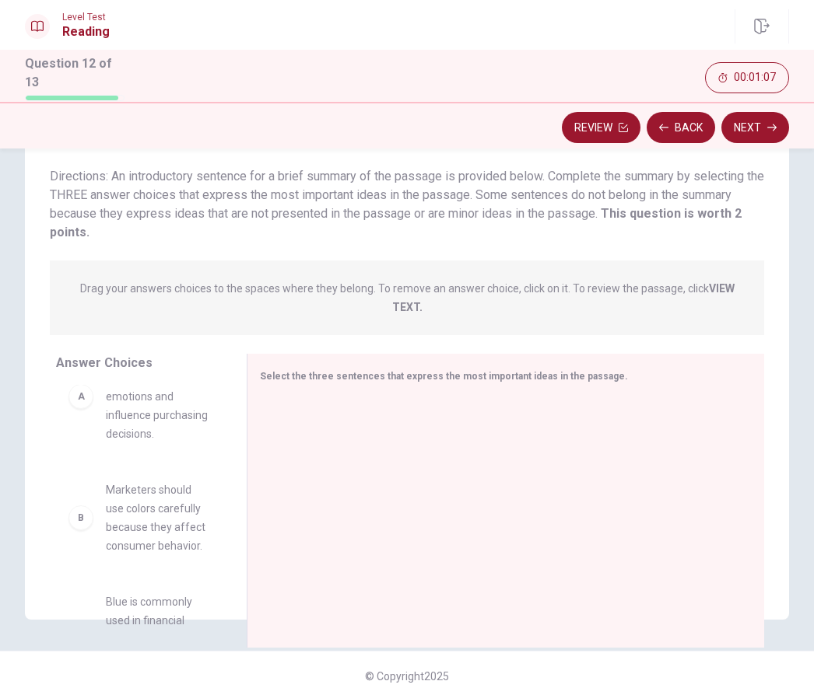
scroll to position [34, 0]
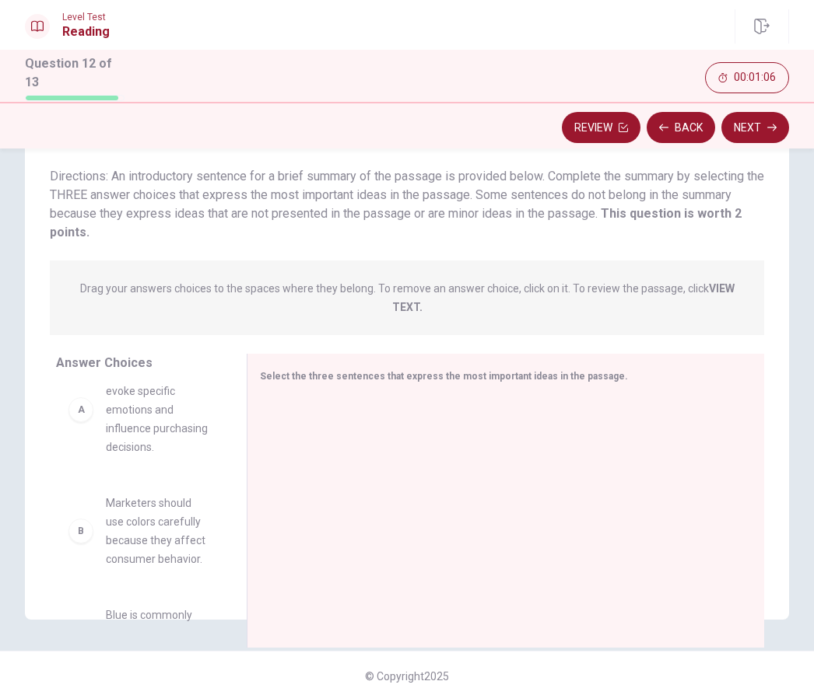
click at [173, 419] on span "Different colors can evoke specific emotions and influence purchasing decisions." at bounding box center [157, 409] width 103 height 93
click at [173, 418] on span "Different colors can evoke specific emotions and influence purchasing decisions." at bounding box center [157, 409] width 103 height 93
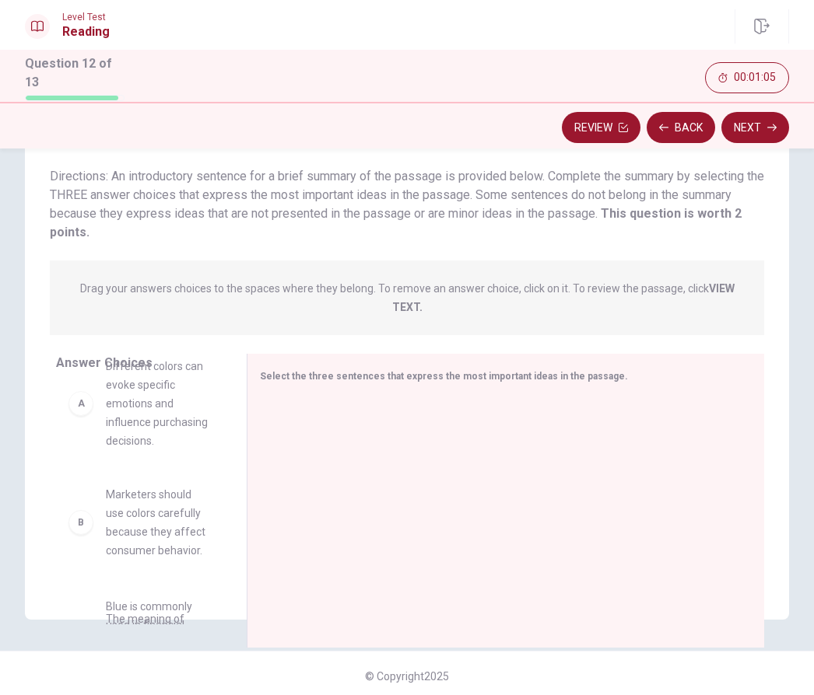
click at [173, 415] on div "B Marketers should use colors carefully because they affect consumer behavior. …" at bounding box center [139, 475] width 166 height 240
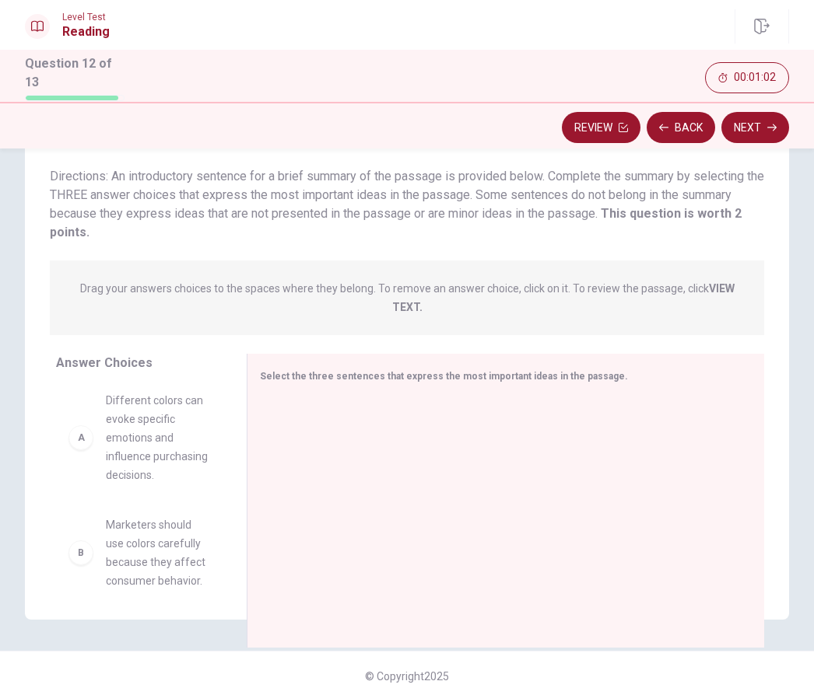
click at [147, 442] on div "B Marketers should use colors carefully because they affect consumer behavior. …" at bounding box center [139, 505] width 166 height 240
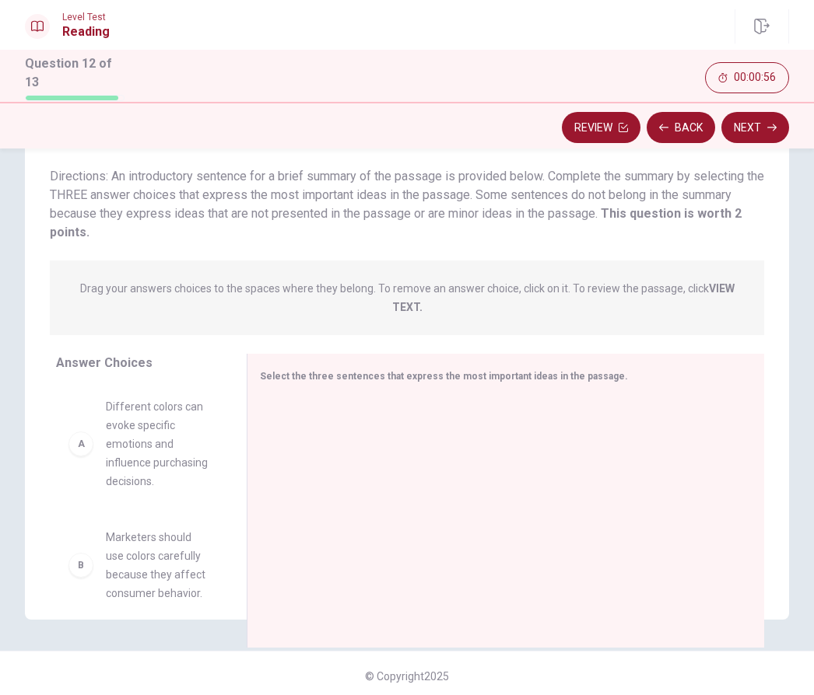
click at [227, 508] on div "A Different colors can evoke specific emotions and influence purchasing decisio…" at bounding box center [145, 505] width 178 height 240
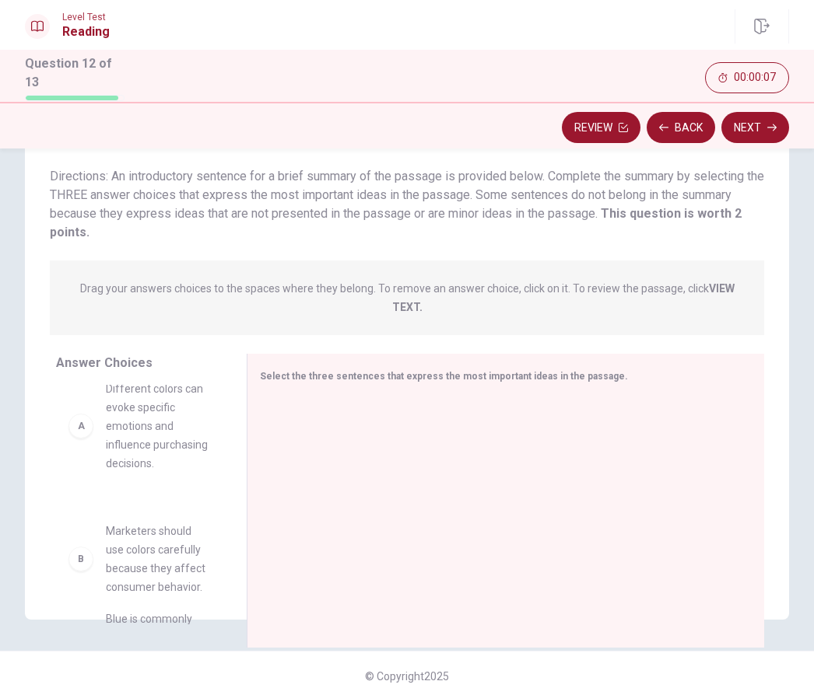
click at [163, 563] on div "A Different colors can evoke specific emotions and influence purchasing decisio…" at bounding box center [139, 487] width 166 height 240
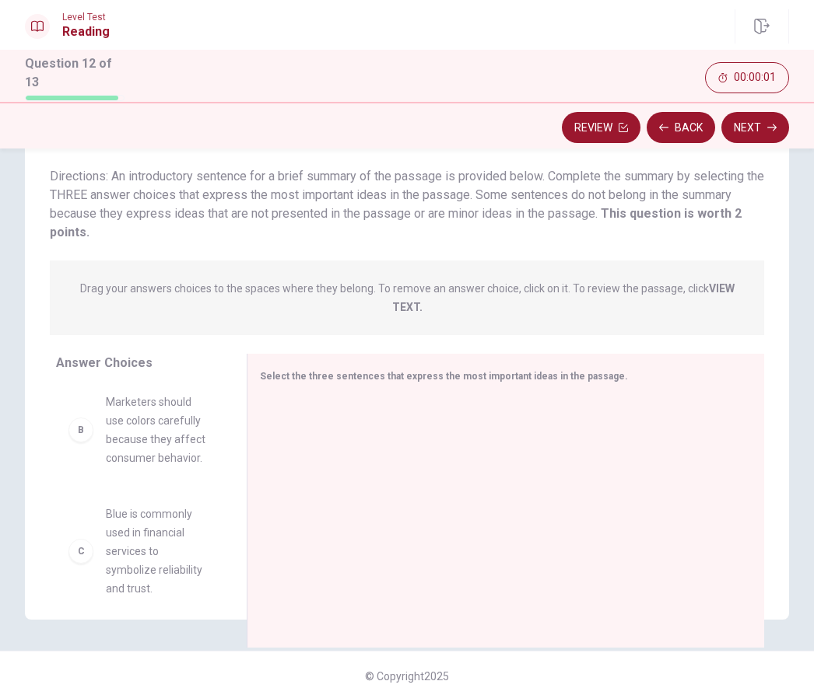
scroll to position [147, 0]
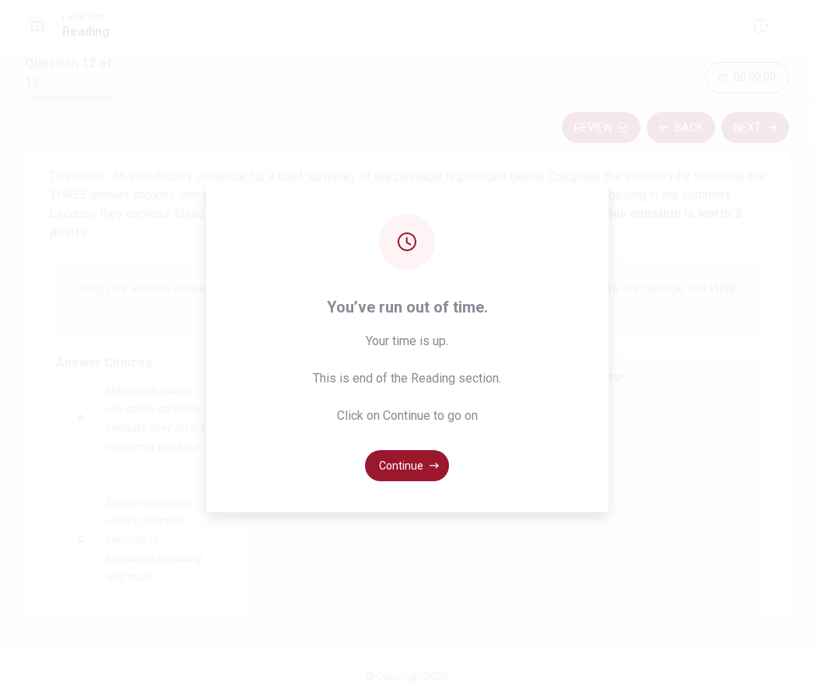
click at [425, 481] on button "Continue" at bounding box center [407, 465] width 84 height 31
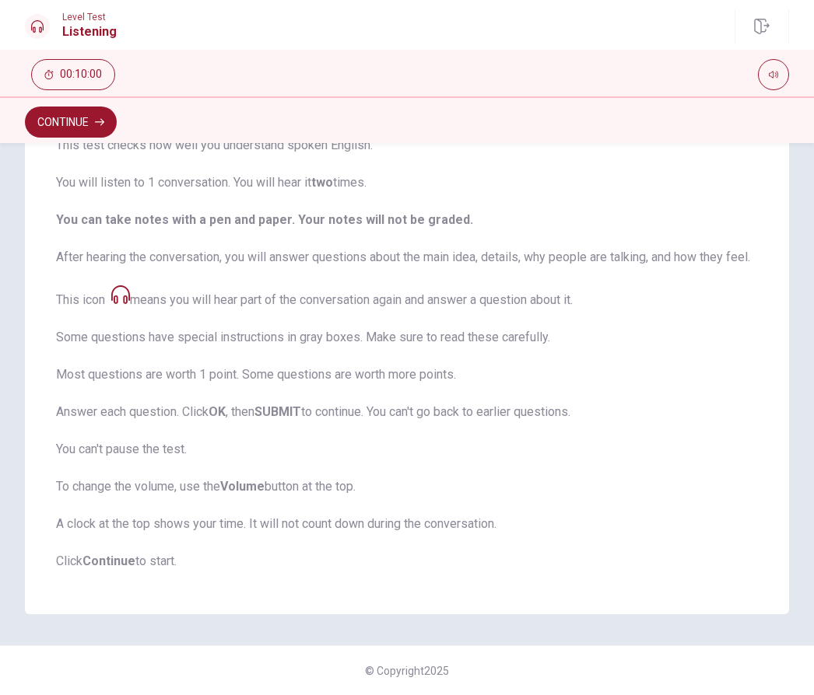
scroll to position [156, 0]
click at [79, 119] on button "Continue" at bounding box center [71, 122] width 92 height 31
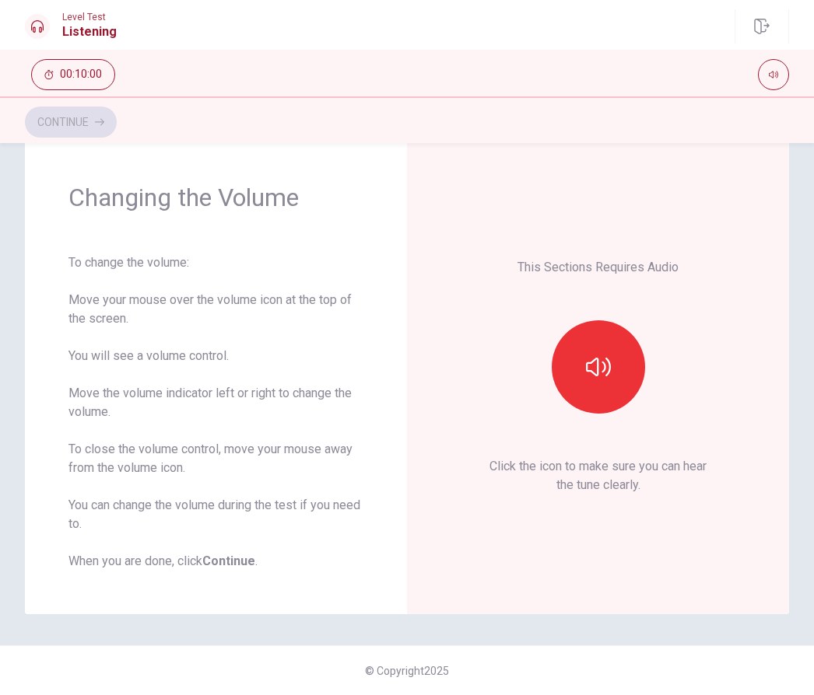
scroll to position [36, 0]
click at [611, 361] on button "button" at bounding box center [597, 366] width 93 height 93
click at [607, 372] on icon "button" at bounding box center [598, 367] width 25 height 25
click at [609, 361] on icon "button" at bounding box center [598, 367] width 25 height 25
click at [86, 124] on button "Continue" at bounding box center [71, 122] width 92 height 31
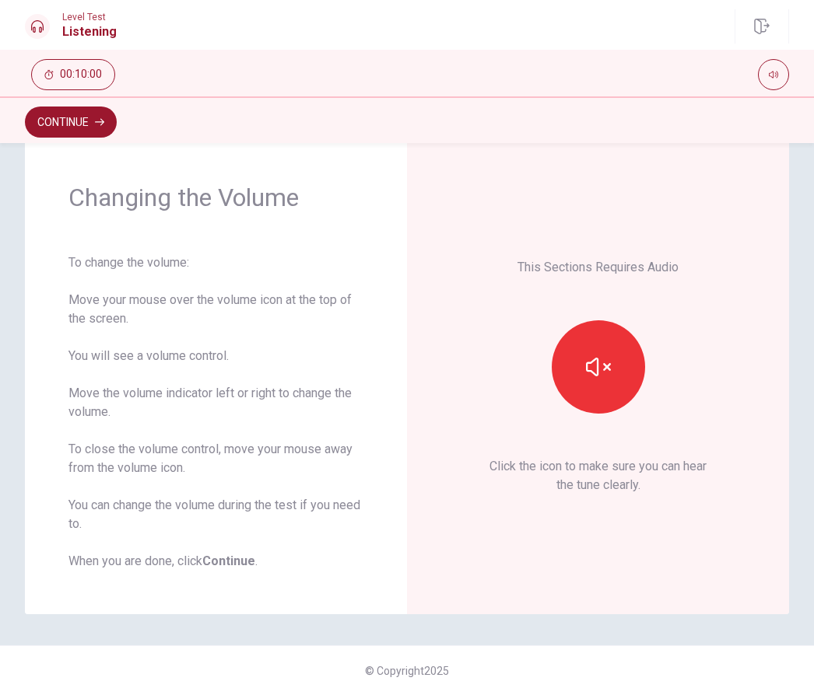
scroll to position [0, 0]
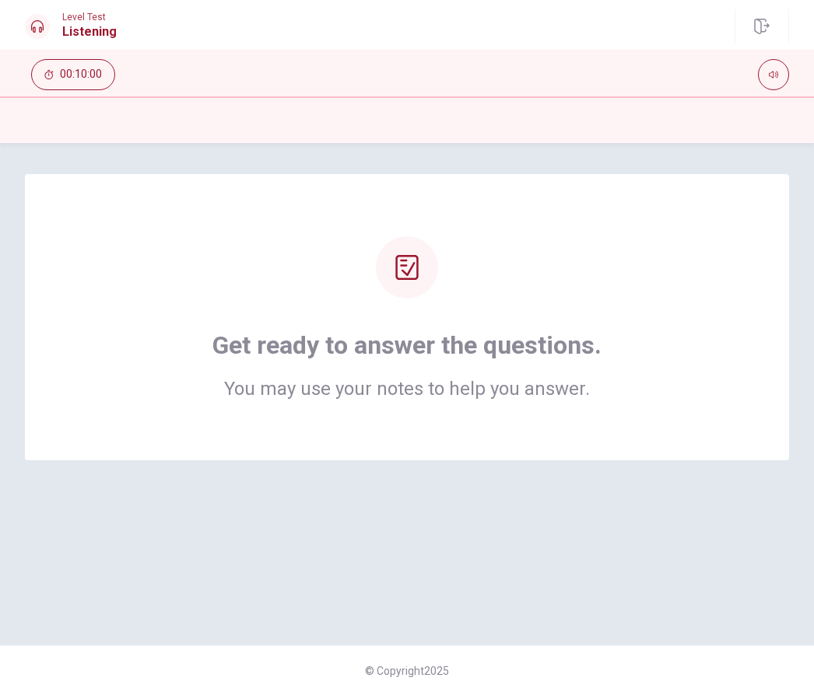
click at [586, 380] on h2 "You may use your notes to help you answer." at bounding box center [406, 389] width 389 height 19
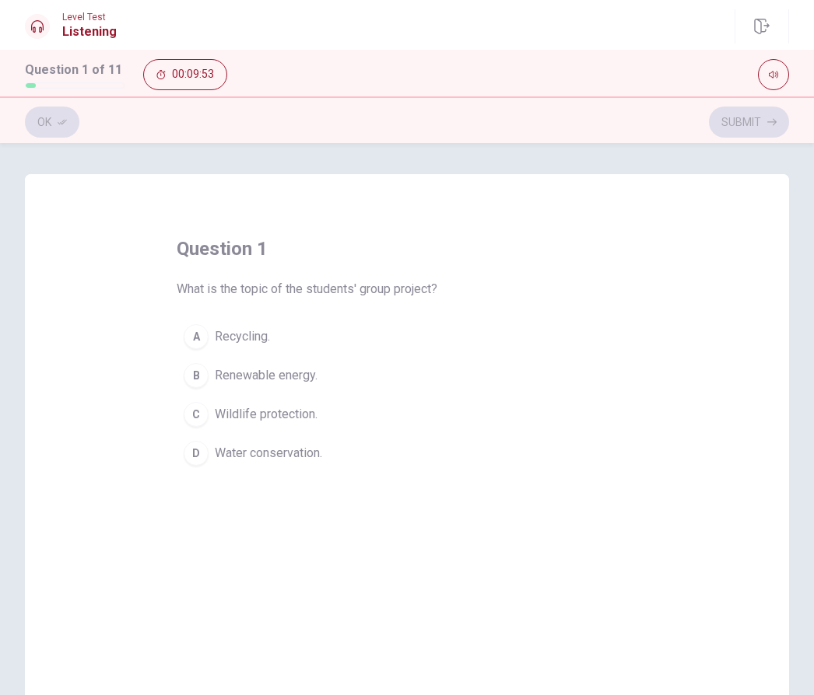
click at [268, 376] on span "Renewable energy." at bounding box center [266, 375] width 103 height 19
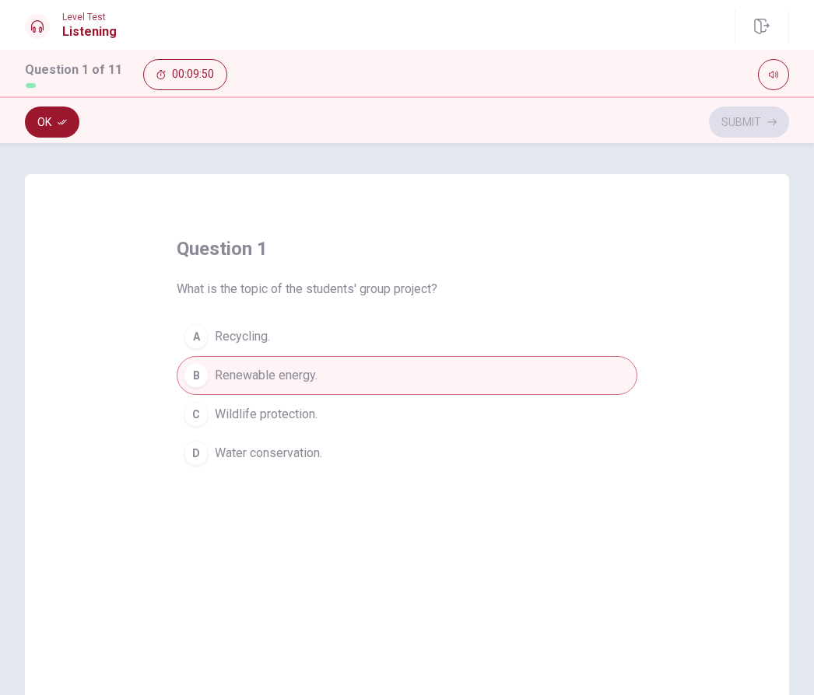
click at [486, 374] on button "B Renewable energy." at bounding box center [407, 375] width 460 height 39
click at [726, 355] on div "question 1 What is the topic of the students' group project? A Recycling. B Ren…" at bounding box center [407, 444] width 764 height 541
click at [600, 382] on button "B Renewable energy." at bounding box center [407, 375] width 460 height 39
click at [600, 381] on button "B Renewable energy." at bounding box center [407, 375] width 460 height 39
click at [53, 121] on button "Ok" at bounding box center [52, 122] width 54 height 31
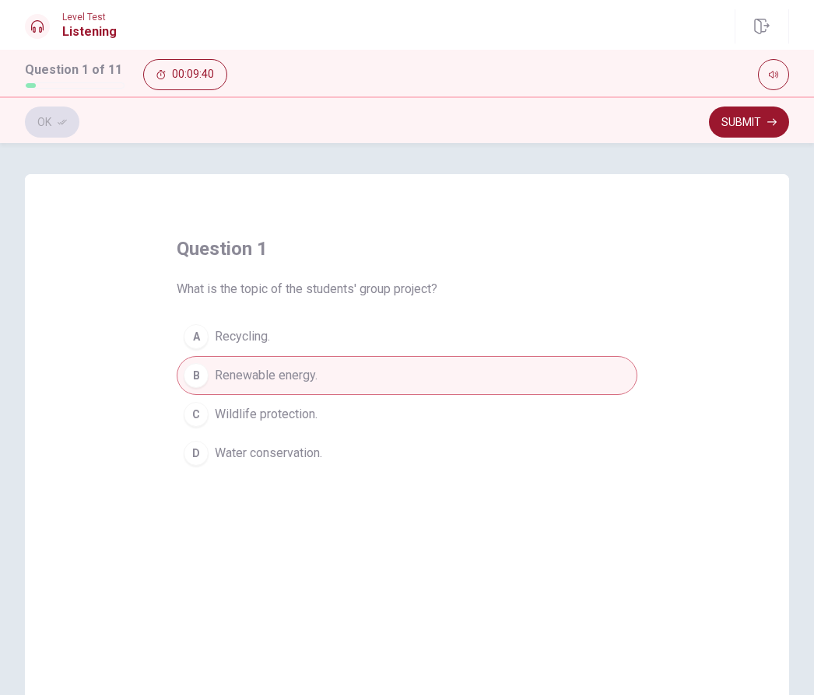
click at [761, 128] on button "Submit" at bounding box center [749, 122] width 80 height 31
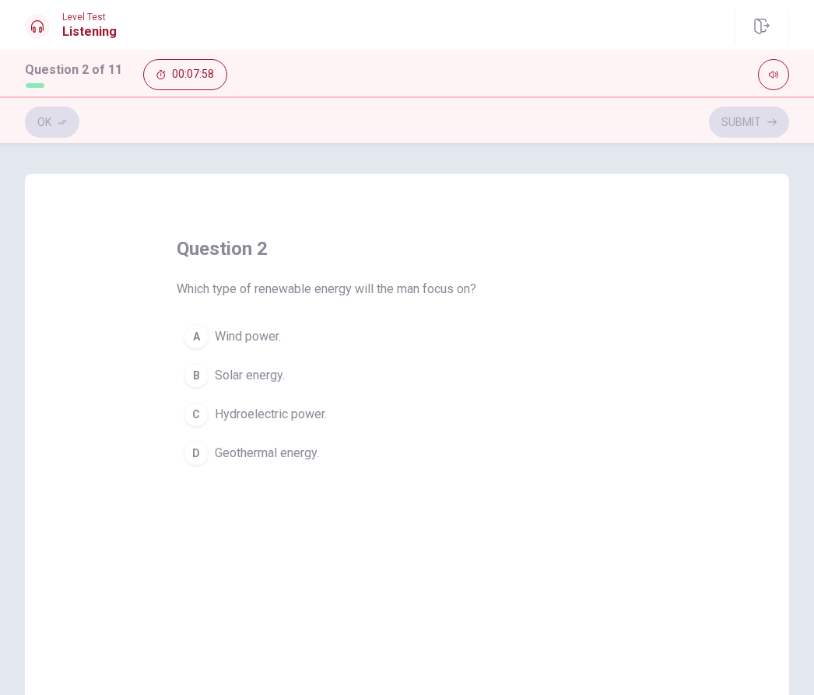
click at [261, 375] on span "Solar energy." at bounding box center [250, 375] width 70 height 19
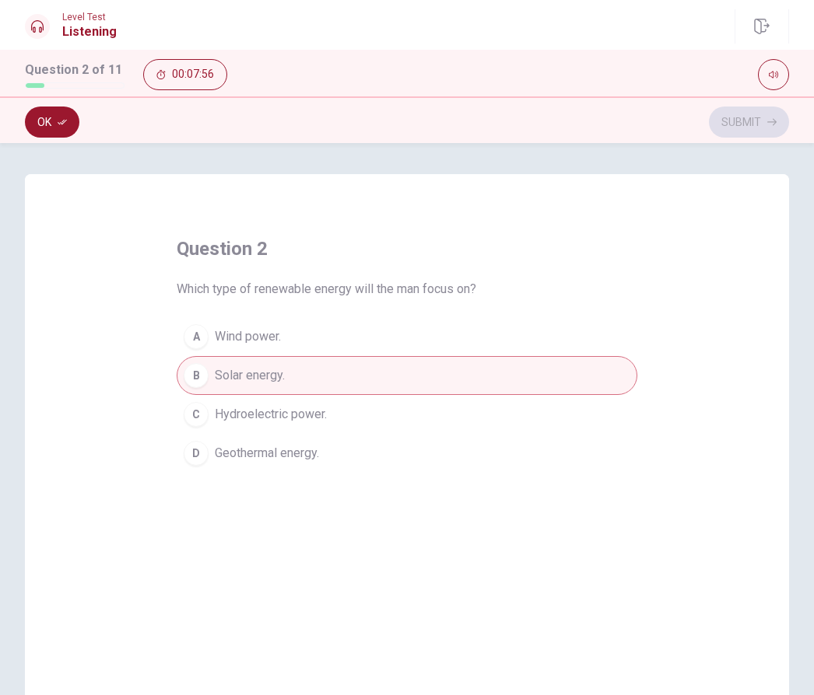
click at [52, 121] on button "Ok" at bounding box center [52, 122] width 54 height 31
click at [757, 120] on button "Submit" at bounding box center [749, 122] width 80 height 31
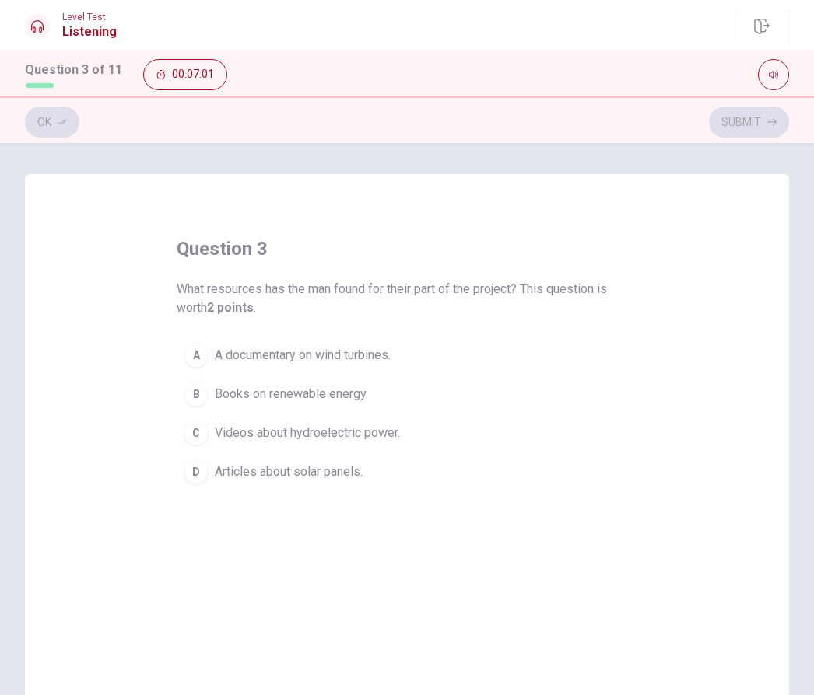
click at [215, 471] on span "Articles about solar panels." at bounding box center [289, 472] width 148 height 19
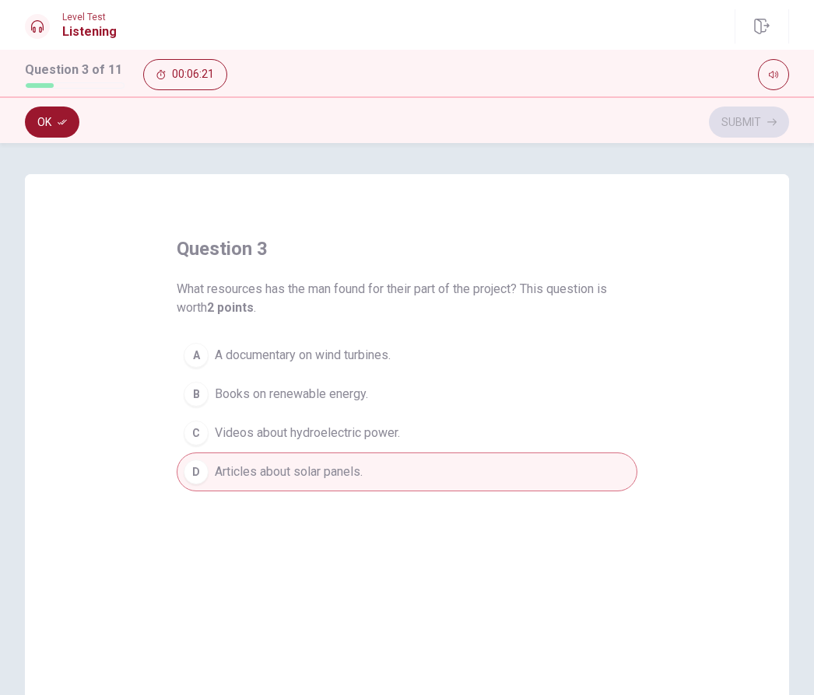
click at [45, 121] on button "Ok" at bounding box center [52, 122] width 54 height 31
click at [338, 352] on span "A documentary on wind turbines." at bounding box center [303, 355] width 176 height 19
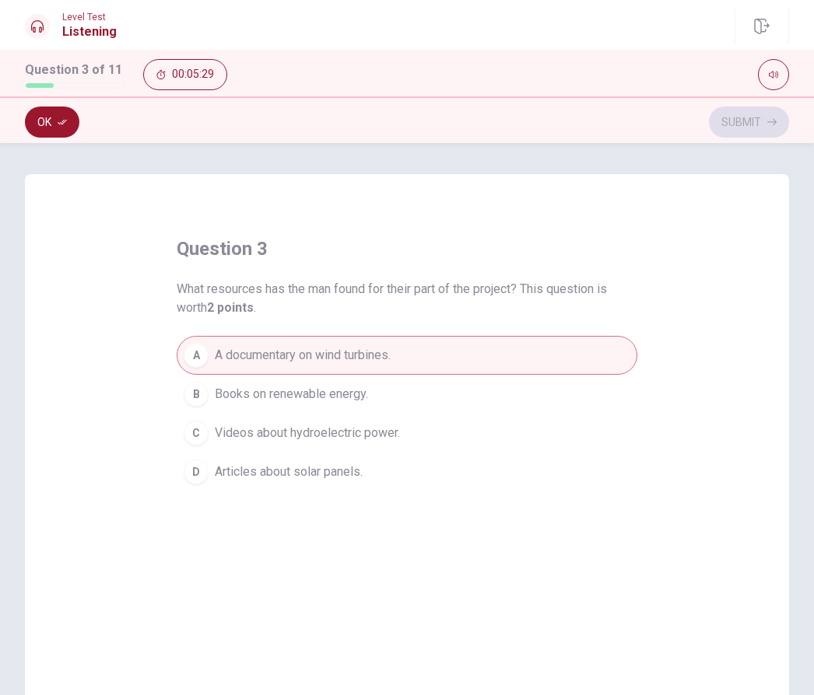
click at [753, 128] on div "Ok Submit" at bounding box center [407, 122] width 764 height 30
click at [49, 123] on button "Ok" at bounding box center [52, 122] width 54 height 31
click at [750, 127] on button "Submit" at bounding box center [749, 122] width 80 height 31
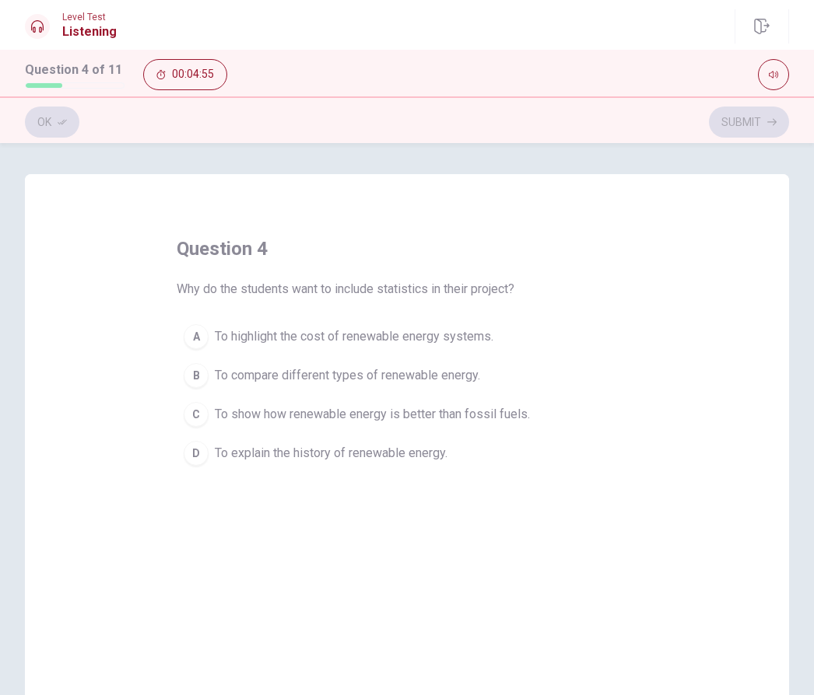
click at [313, 409] on span "To show how renewable energy is better than fossil fuels." at bounding box center [372, 414] width 315 height 19
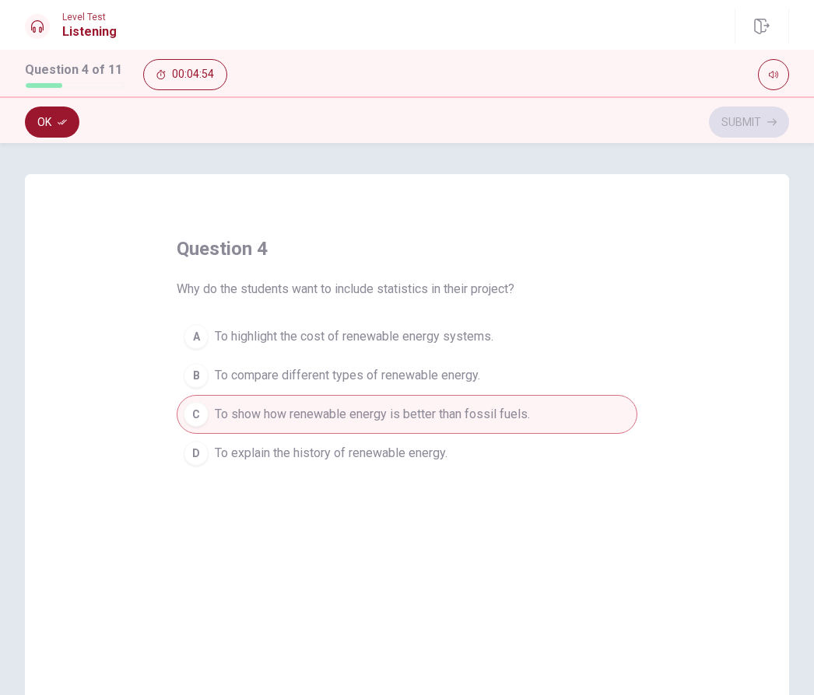
click at [56, 122] on button "Ok" at bounding box center [52, 122] width 54 height 31
click at [261, 338] on span "To highlight the cost of renewable energy systems." at bounding box center [354, 336] width 278 height 19
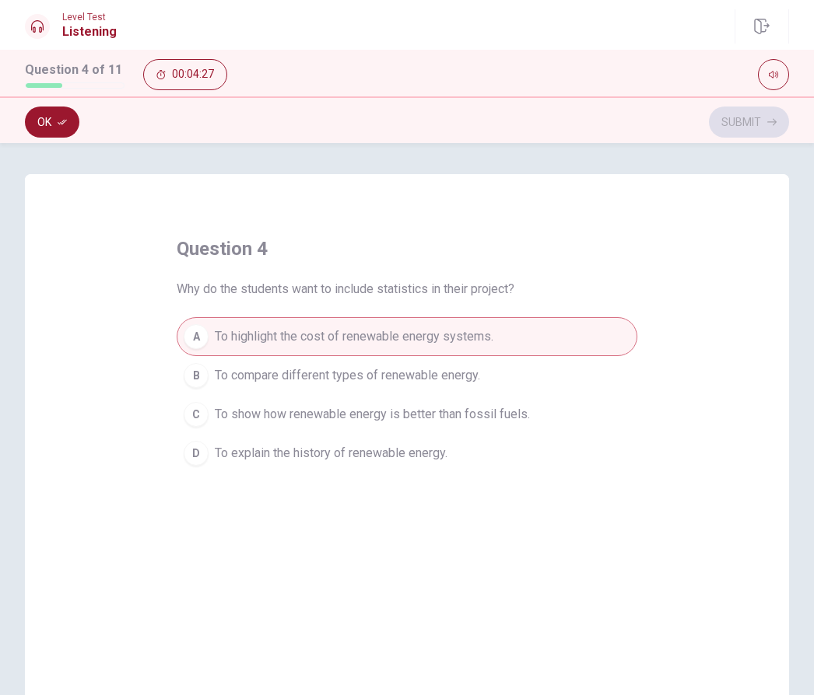
click at [54, 128] on button "Ok" at bounding box center [52, 122] width 54 height 31
click at [751, 124] on button "Submit" at bounding box center [749, 122] width 80 height 31
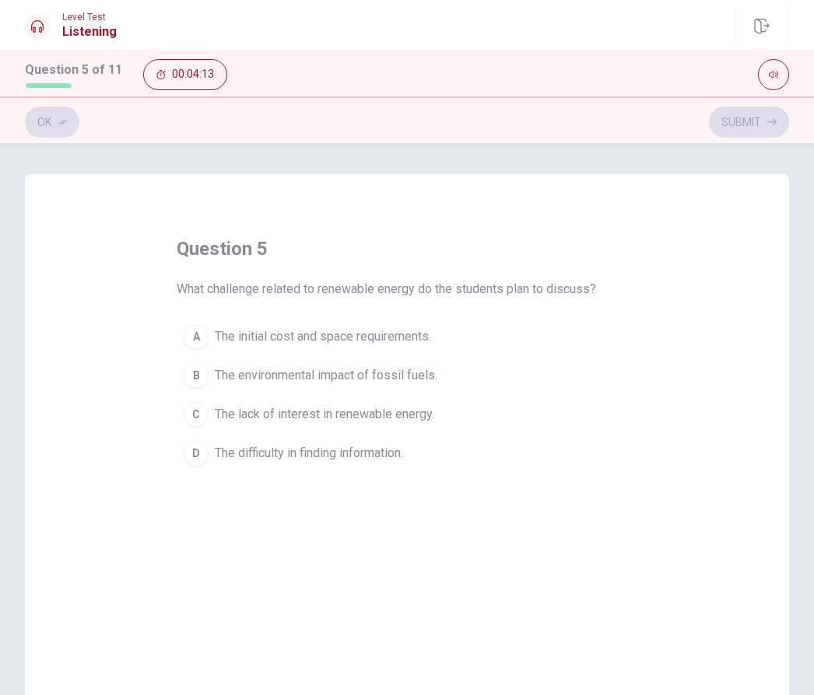
click at [376, 338] on span "The initial cost and space requirements." at bounding box center [323, 336] width 216 height 19
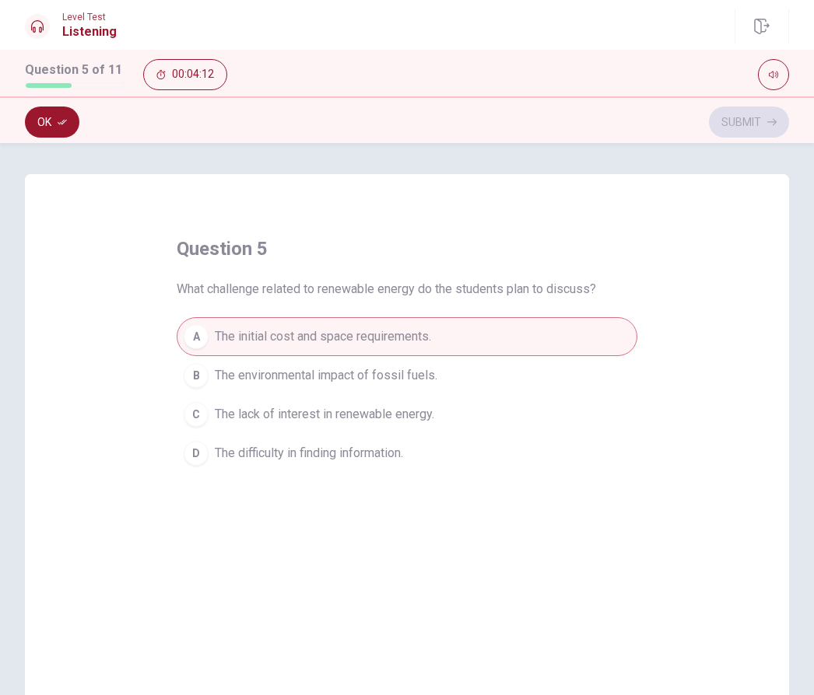
click at [61, 123] on icon "button" at bounding box center [62, 122] width 9 height 5
click at [756, 121] on button "Submit" at bounding box center [749, 122] width 80 height 31
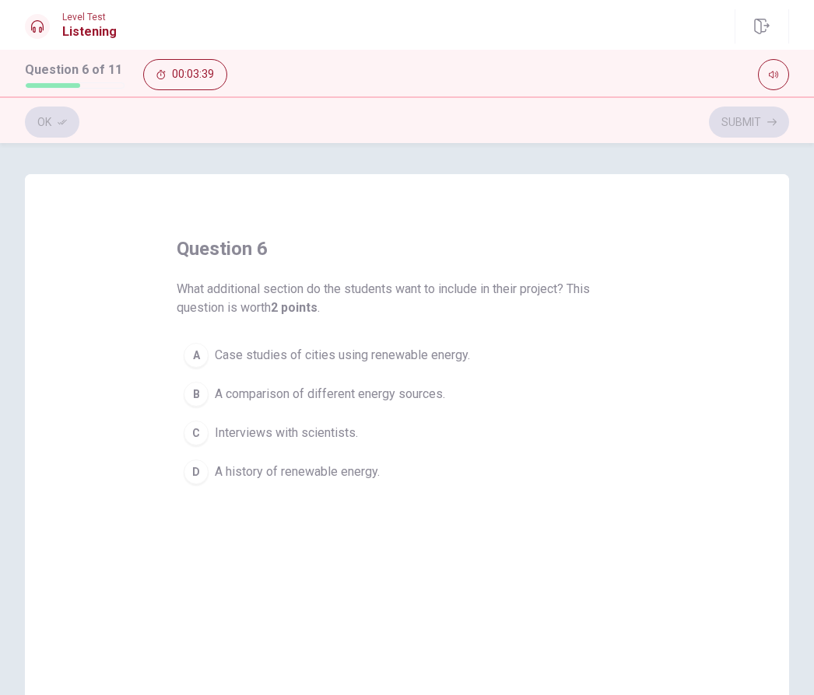
click at [308, 402] on span "A comparison of different energy sources." at bounding box center [330, 394] width 230 height 19
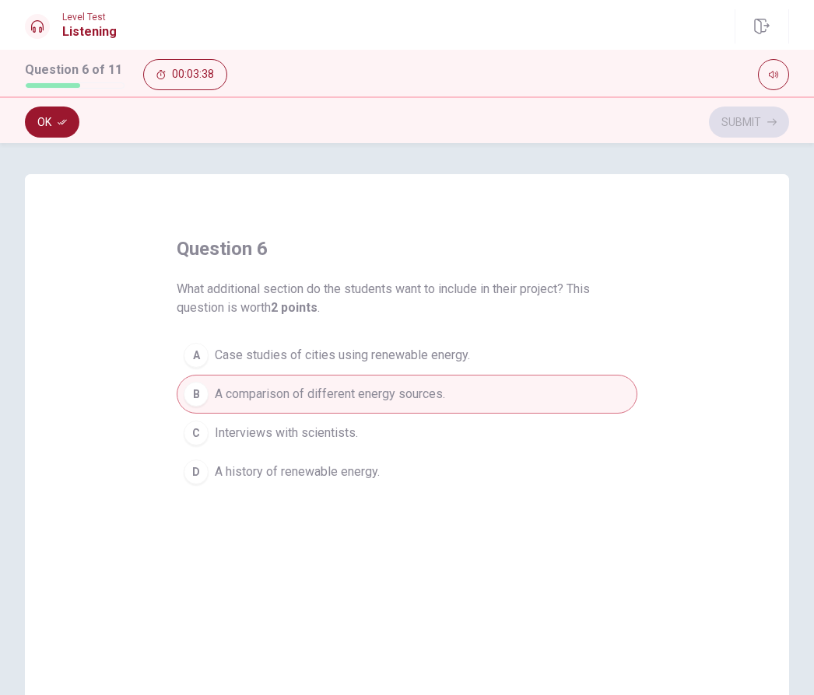
click at [58, 127] on button "Ok" at bounding box center [52, 122] width 54 height 31
click at [754, 122] on button "Submit" at bounding box center [749, 122] width 80 height 31
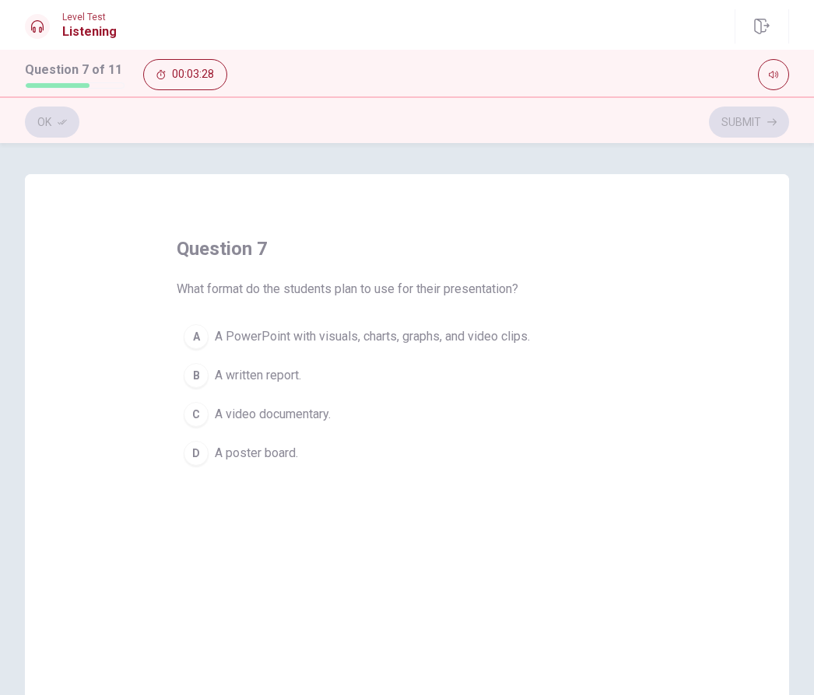
click at [278, 331] on span "A PowerPoint with visuals, charts, graphs, and video clips." at bounding box center [372, 336] width 315 height 19
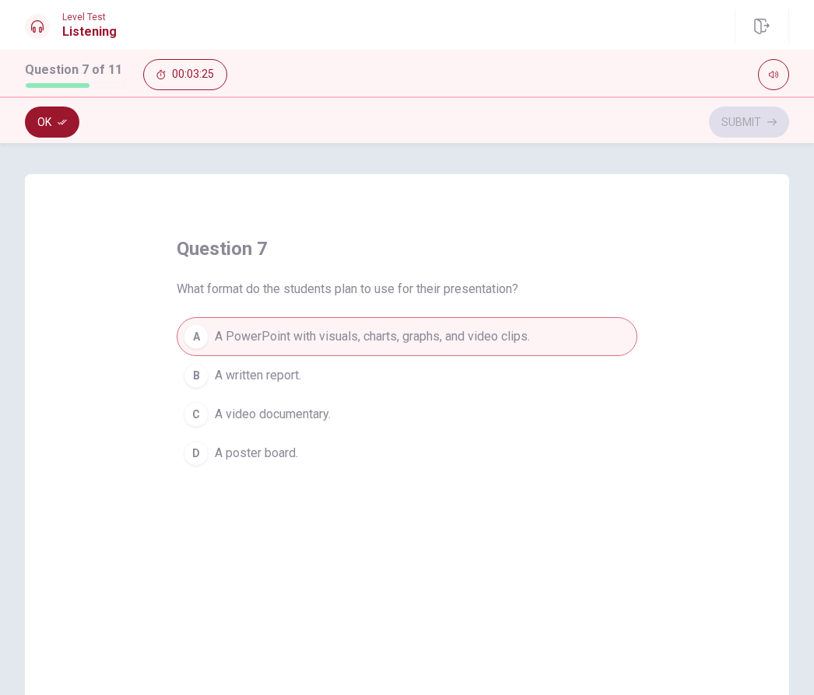
click at [52, 128] on button "Ok" at bounding box center [52, 122] width 54 height 31
click at [751, 124] on button "Submit" at bounding box center [749, 122] width 80 height 31
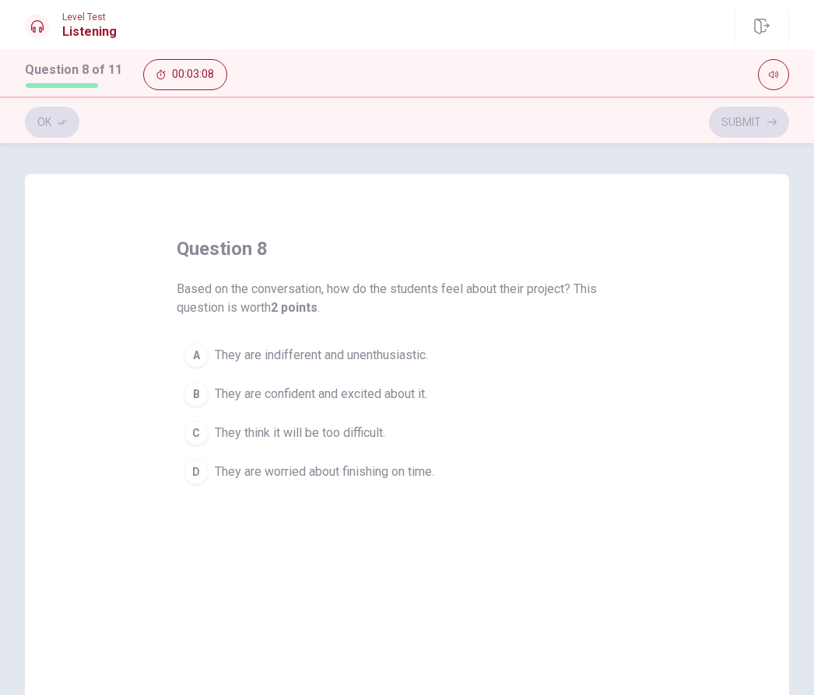
click at [231, 390] on span "They are confident and excited about it." at bounding box center [321, 394] width 212 height 19
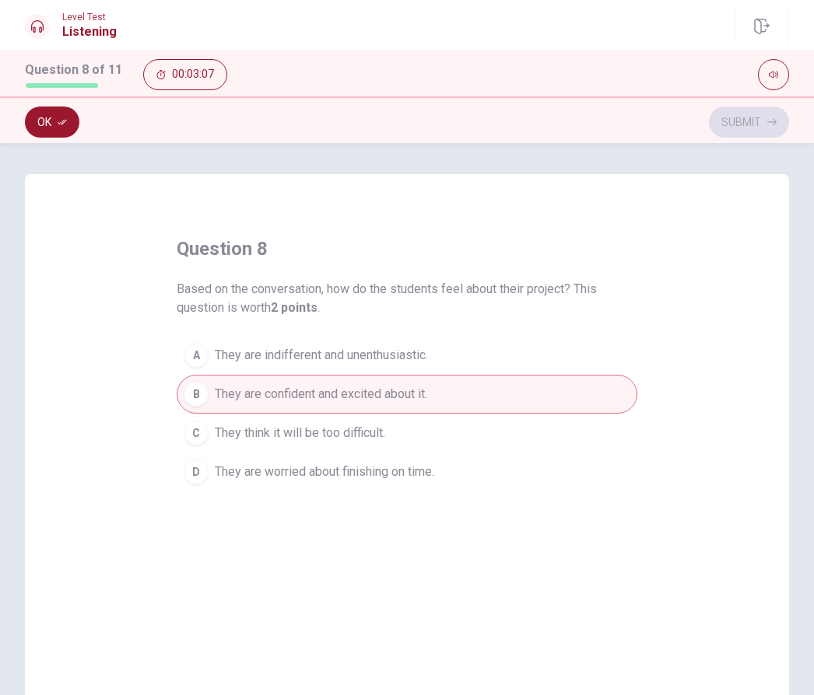
click at [51, 119] on button "Ok" at bounding box center [52, 122] width 54 height 31
click at [754, 123] on button "Submit" at bounding box center [749, 122] width 80 height 31
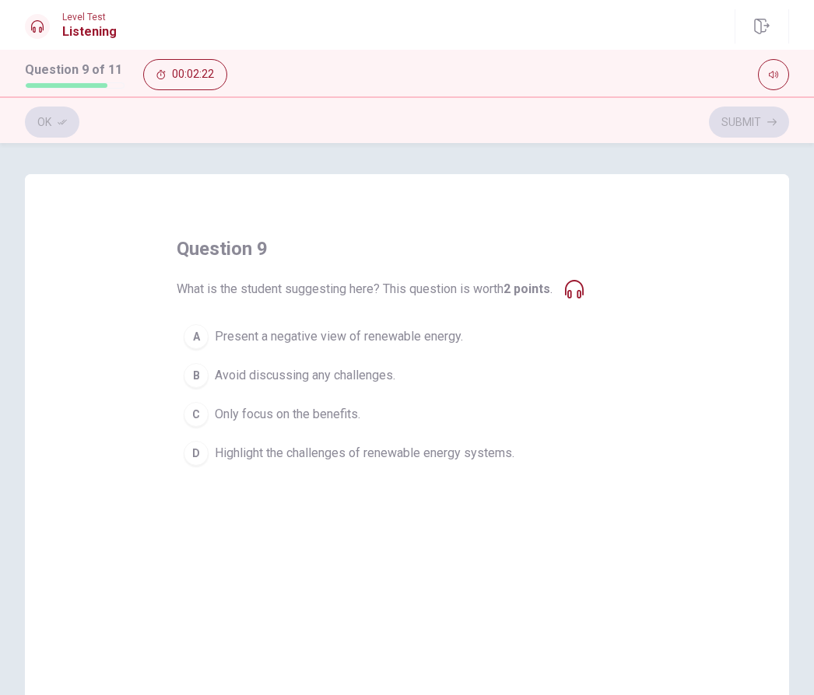
click at [254, 415] on span "Only focus on the benefits." at bounding box center [287, 414] width 145 height 19
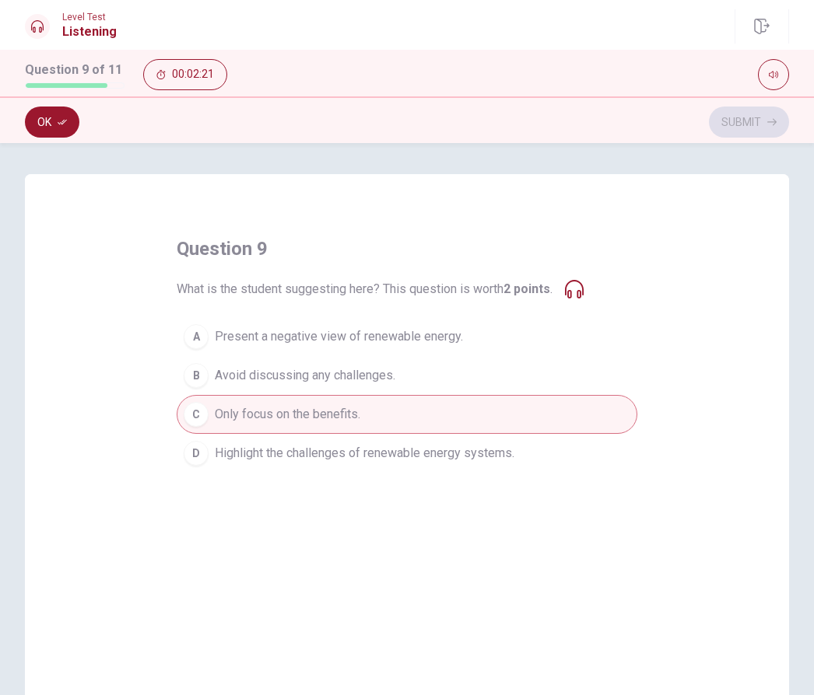
click at [57, 119] on button "Ok" at bounding box center [52, 122] width 54 height 31
click at [754, 120] on button "Submit" at bounding box center [749, 122] width 80 height 31
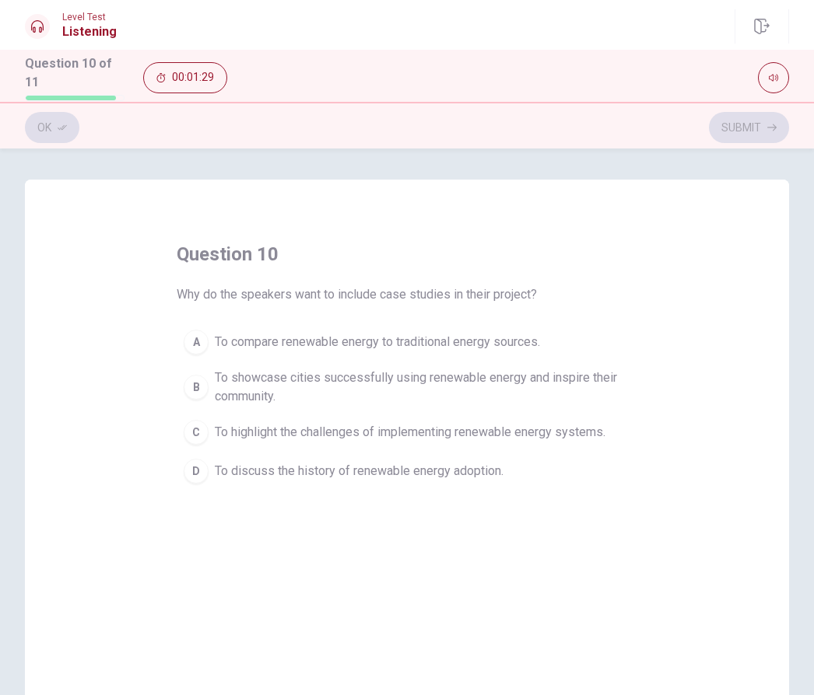
click at [273, 373] on span "To showcase cities successfully using renewable energy and inspire their commun…" at bounding box center [422, 387] width 415 height 37
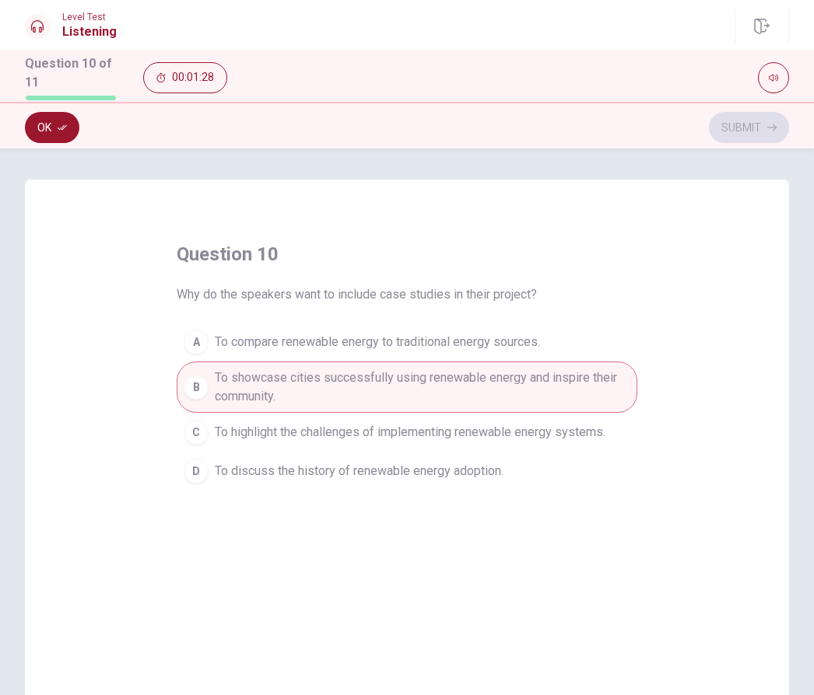
click at [54, 136] on button "Ok" at bounding box center [52, 127] width 54 height 31
click at [757, 124] on button "Submit" at bounding box center [749, 127] width 80 height 31
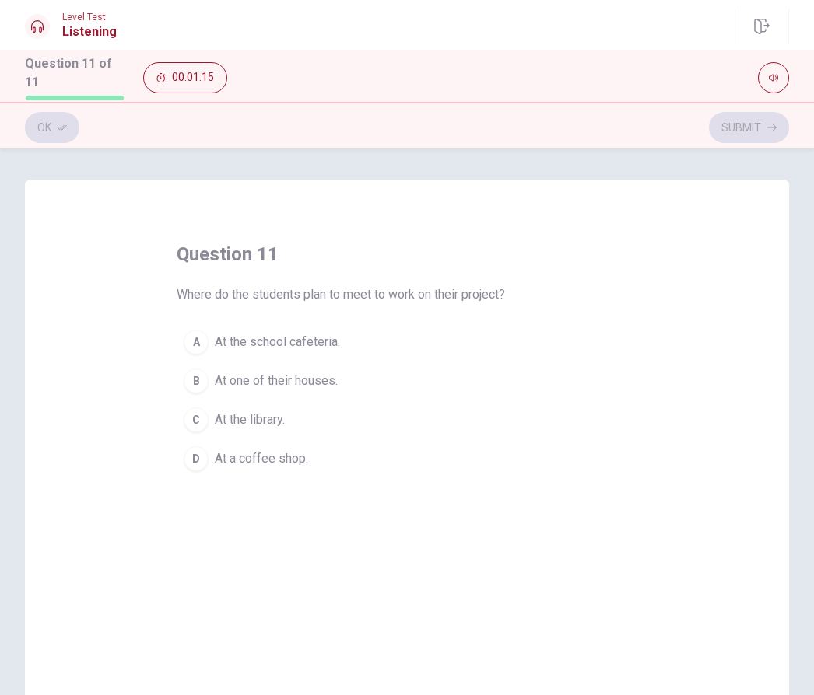
click at [242, 411] on span "At the library." at bounding box center [250, 420] width 70 height 19
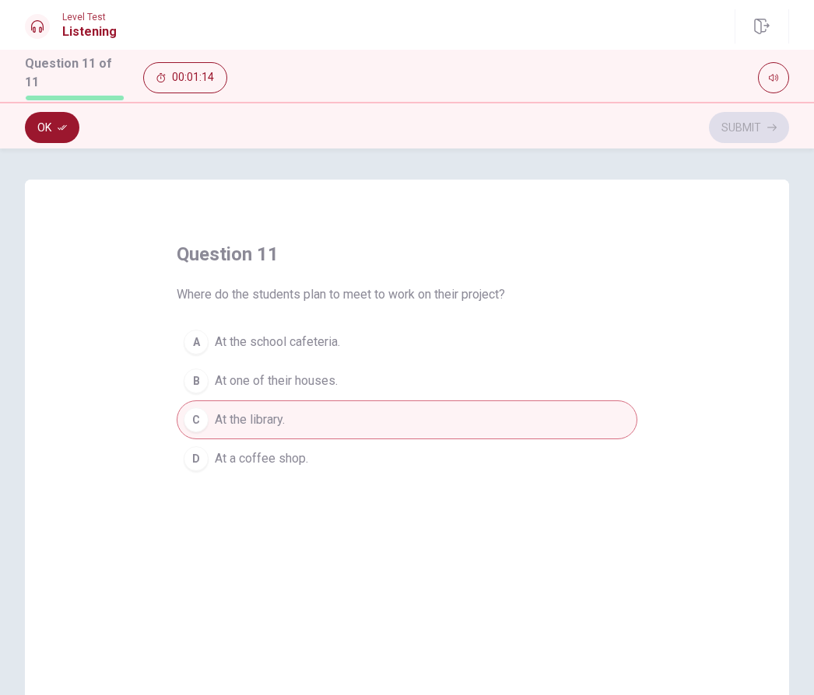
click at [49, 120] on button "Ok" at bounding box center [52, 127] width 54 height 31
click at [751, 121] on button "Submit" at bounding box center [749, 127] width 80 height 31
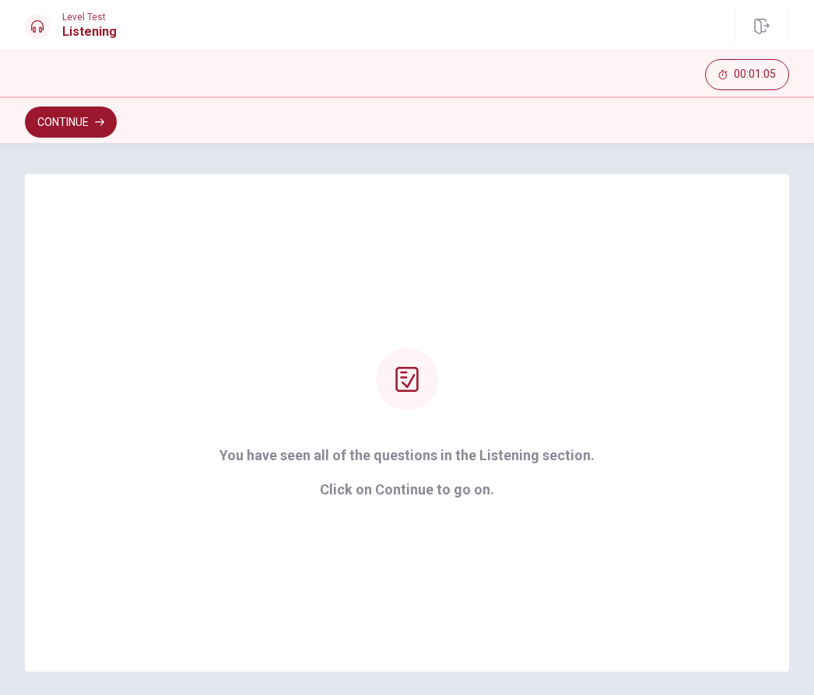
click at [68, 124] on button "Continue" at bounding box center [71, 122] width 92 height 31
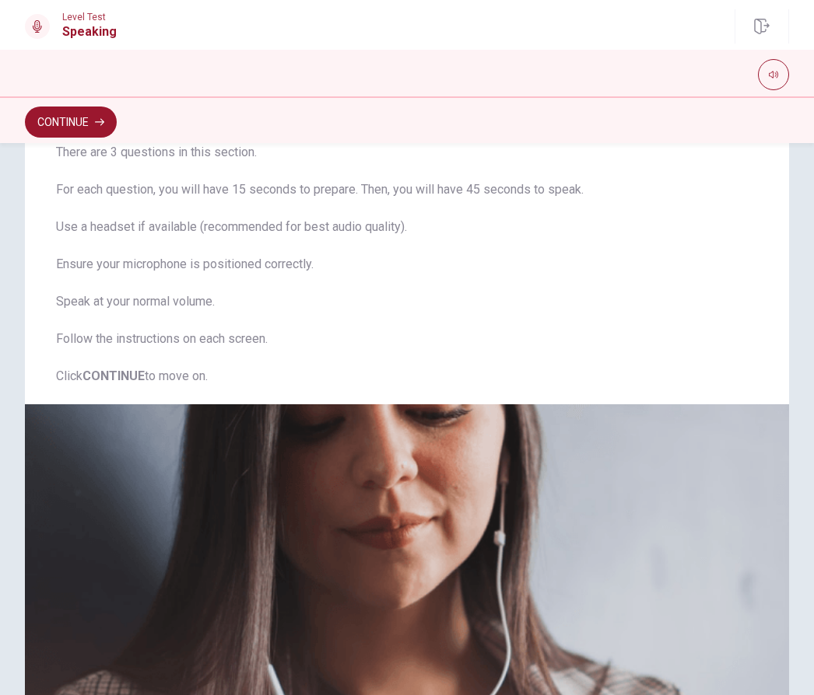
scroll to position [86, 0]
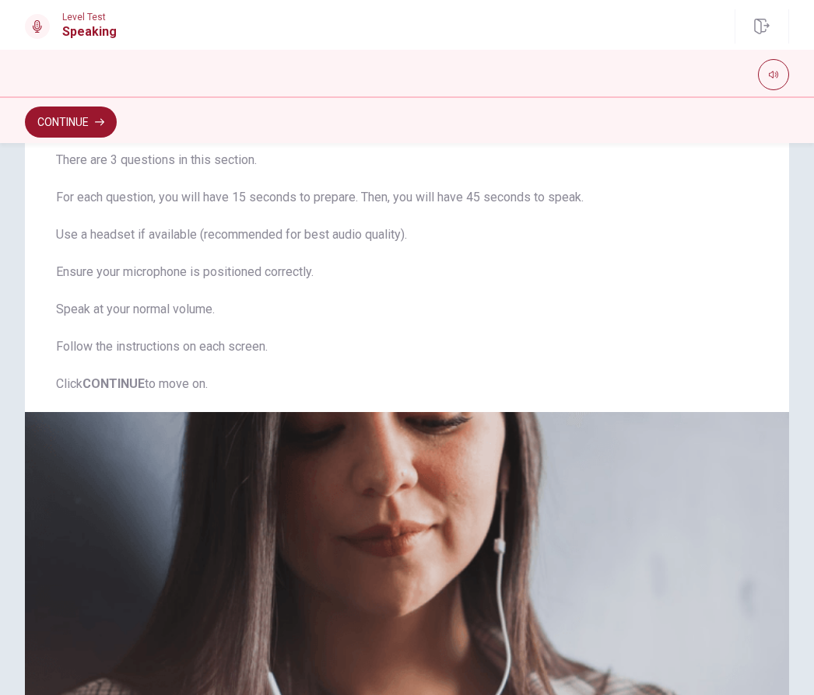
click at [73, 108] on button "Continue" at bounding box center [71, 122] width 92 height 31
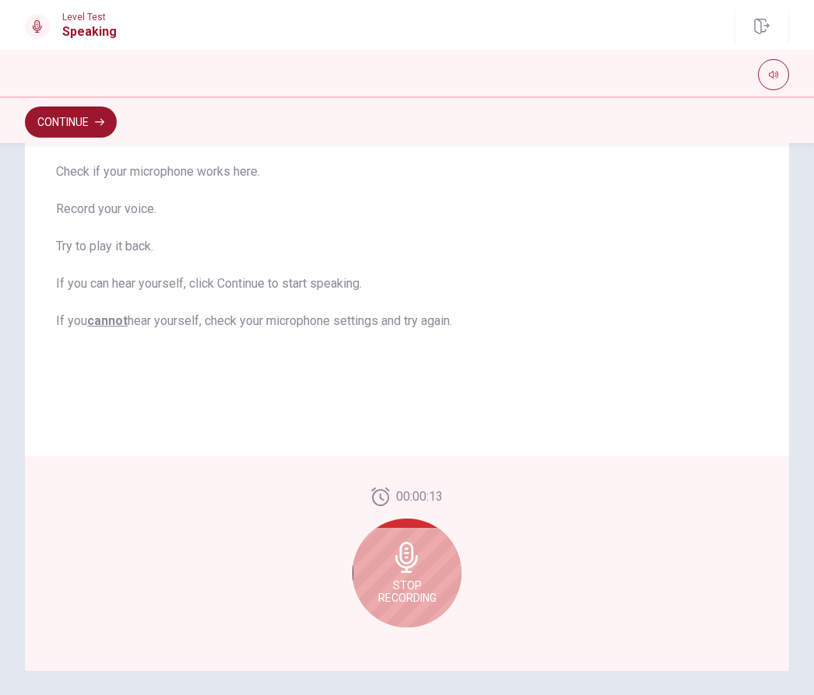
scroll to position [183, 0]
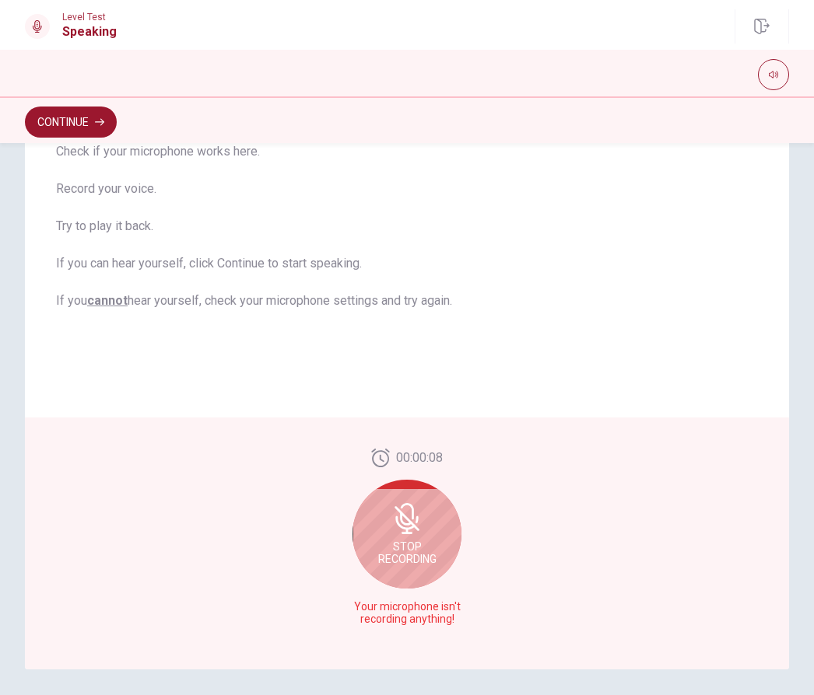
click at [418, 531] on icon at bounding box center [406, 518] width 25 height 25
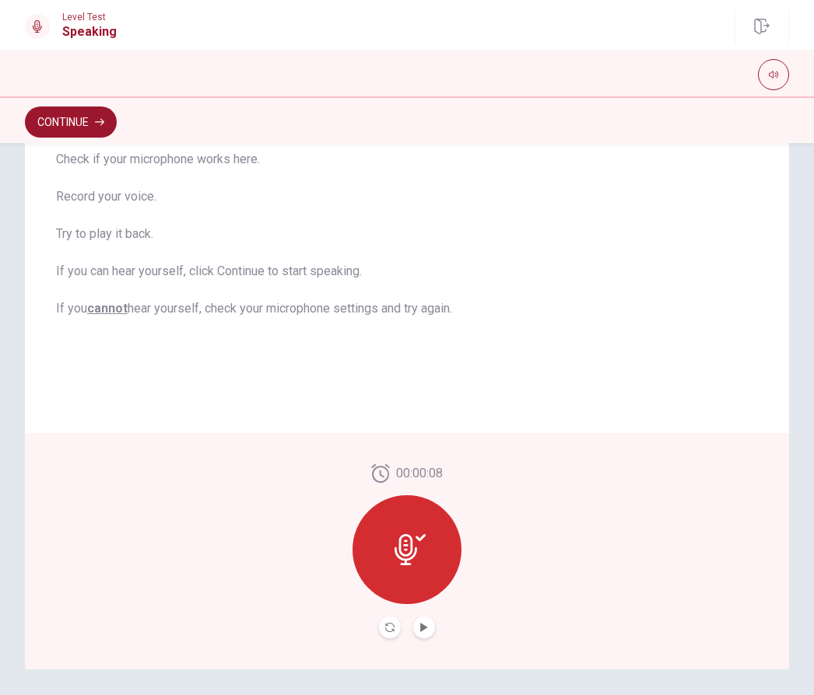
click at [425, 630] on icon "Play Audio" at bounding box center [423, 627] width 9 height 9
click at [425, 624] on icon "Play Audio" at bounding box center [423, 627] width 9 height 9
click at [410, 547] on icon at bounding box center [409, 549] width 31 height 31
click at [391, 624] on icon "Record Again" at bounding box center [389, 627] width 9 height 9
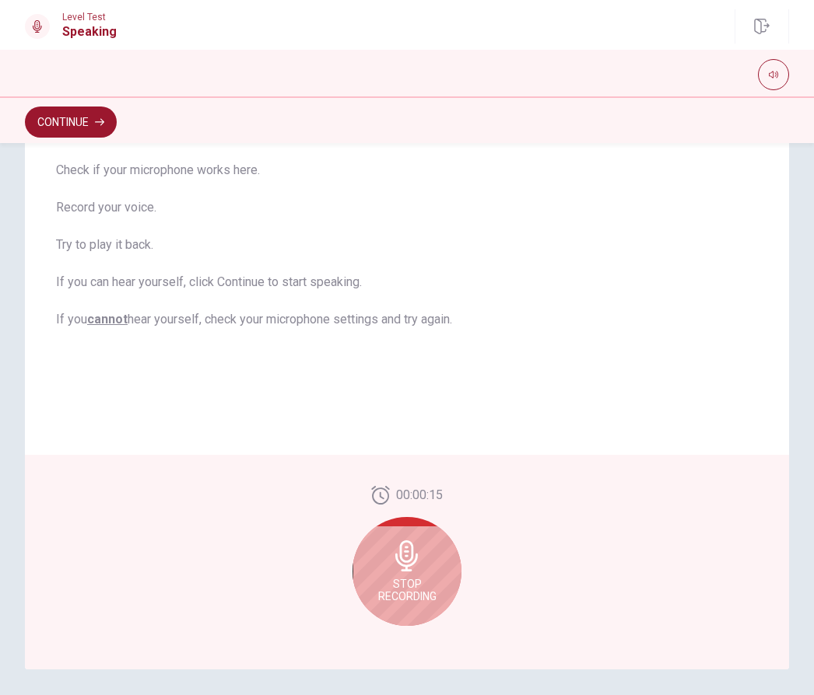
click at [418, 578] on span "Stop Recording" at bounding box center [407, 590] width 58 height 25
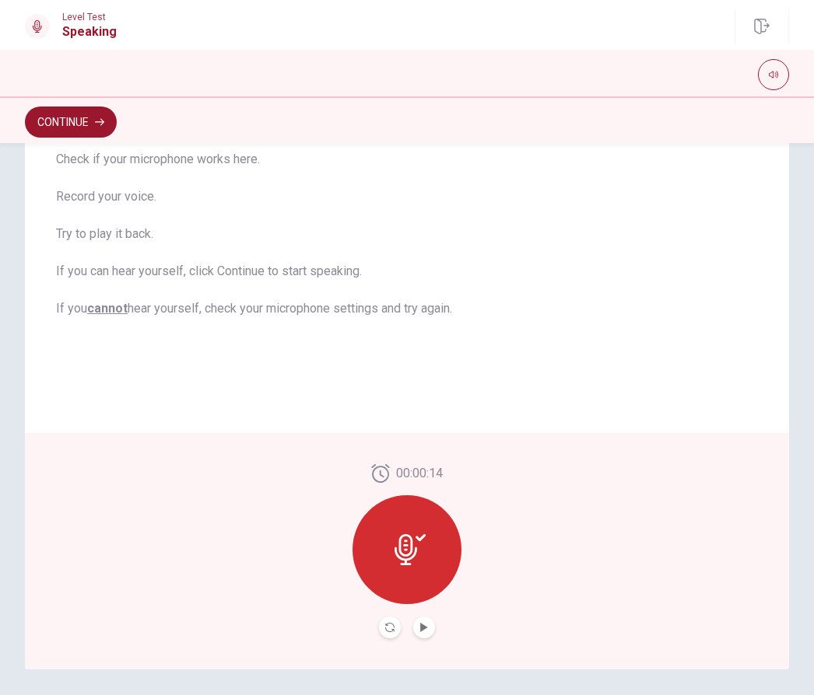
click at [429, 620] on button "Play Audio" at bounding box center [424, 628] width 22 height 22
click at [426, 626] on icon "Play Audio" at bounding box center [423, 627] width 9 height 9
click at [422, 625] on icon "Play Audio" at bounding box center [423, 627] width 7 height 9
click at [392, 629] on icon "Record Again" at bounding box center [389, 627] width 9 height 9
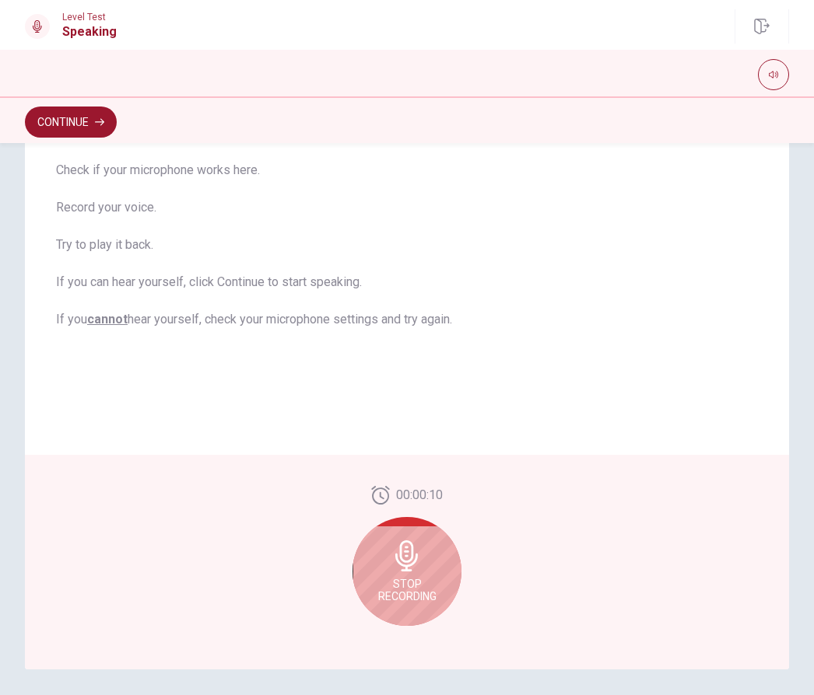
click at [413, 576] on div "Stop Recording" at bounding box center [406, 571] width 109 height 109
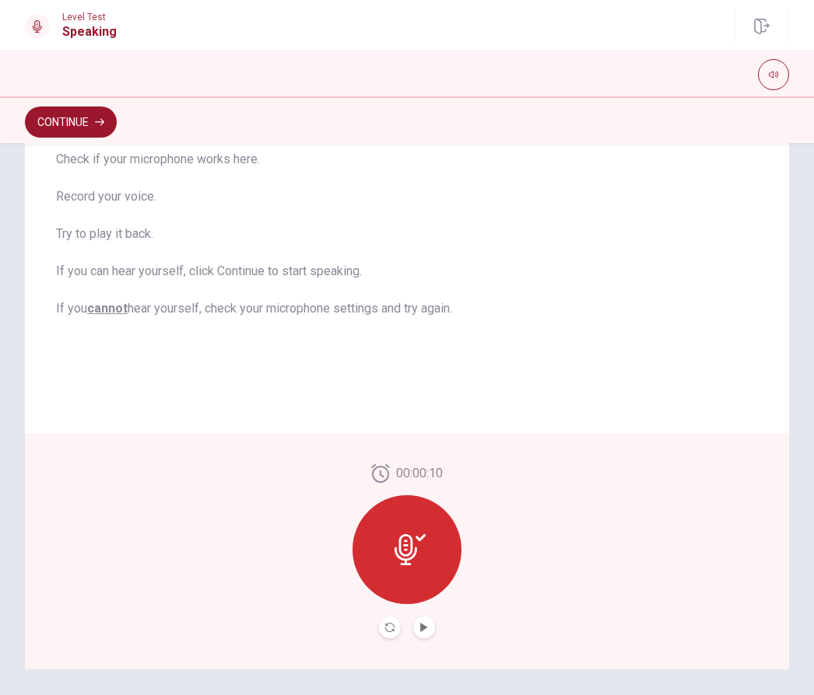
click at [422, 621] on button "Play Audio" at bounding box center [424, 628] width 22 height 22
click at [72, 125] on button "Continue" at bounding box center [71, 122] width 92 height 31
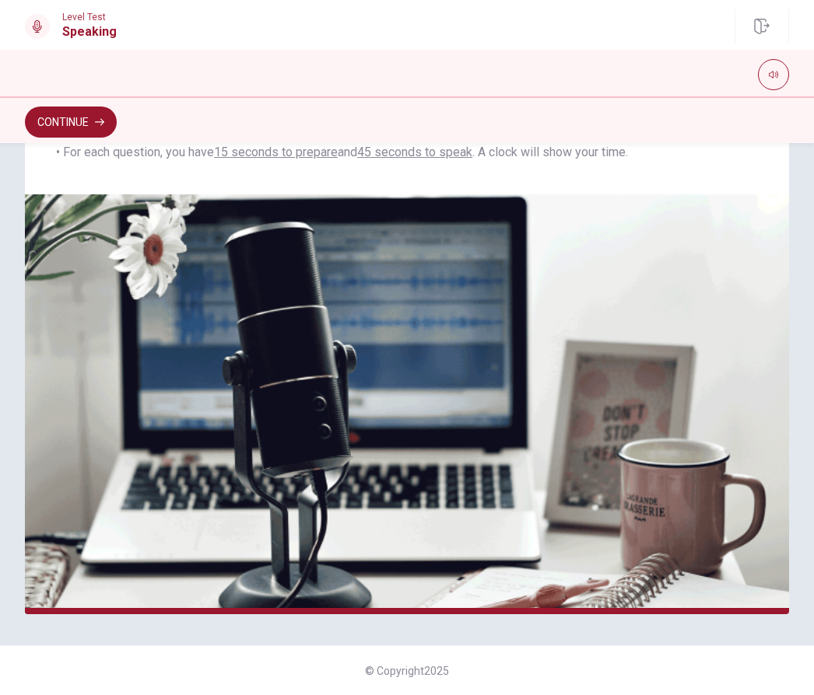
click at [85, 123] on button "Continue" at bounding box center [71, 122] width 92 height 31
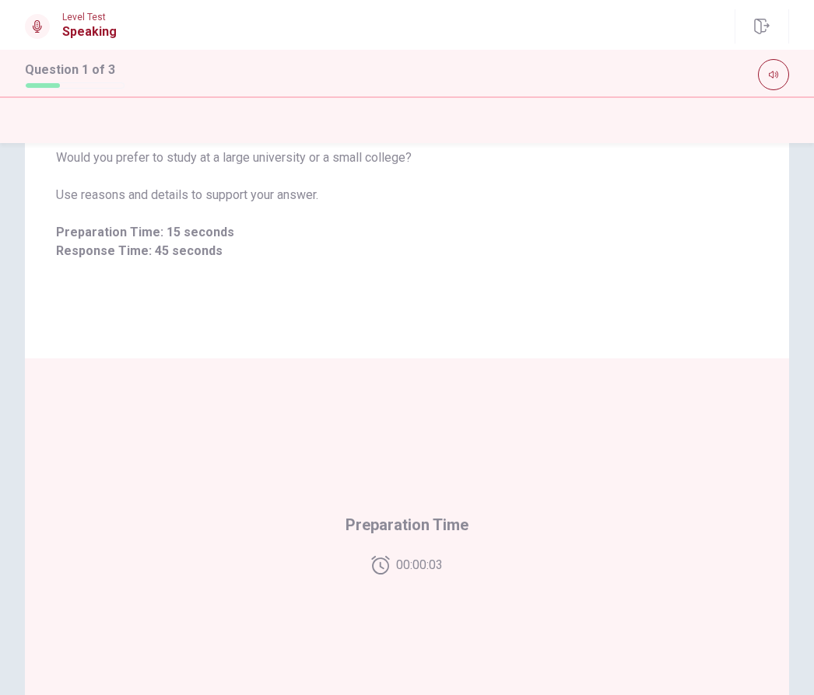
scroll to position [102, 0]
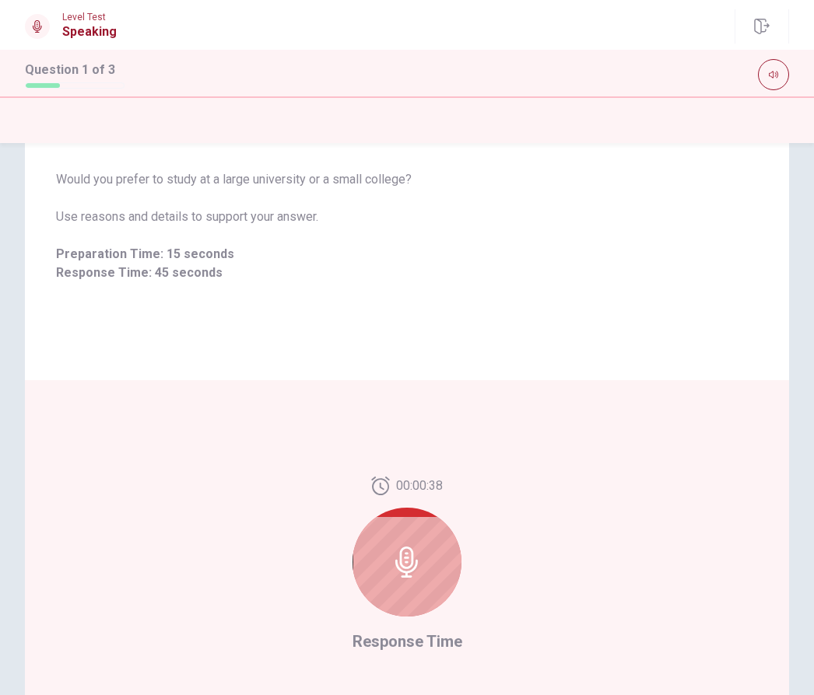
click at [424, 565] on div at bounding box center [406, 562] width 109 height 109
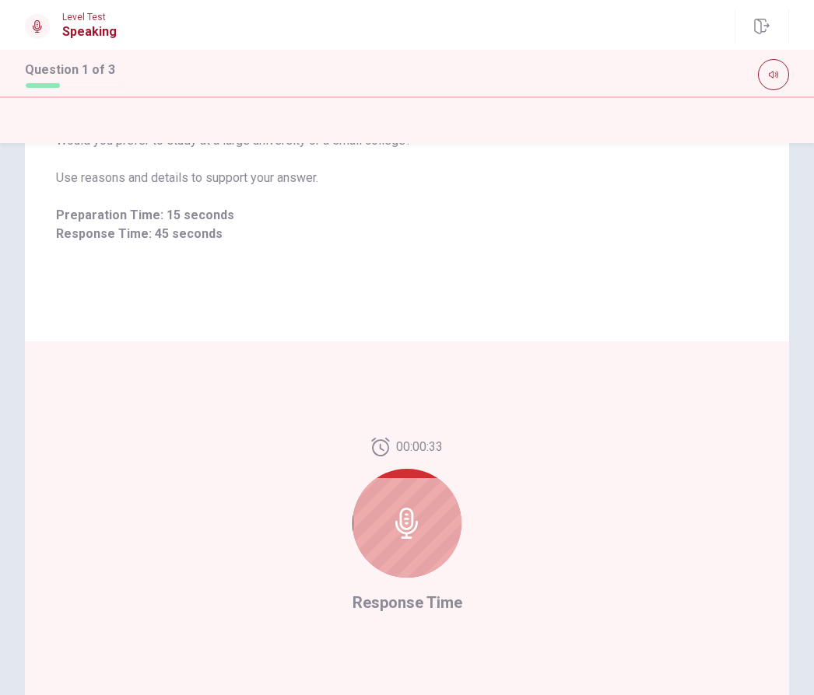
scroll to position [140, 0]
click at [410, 538] on icon at bounding box center [406, 524] width 23 height 31
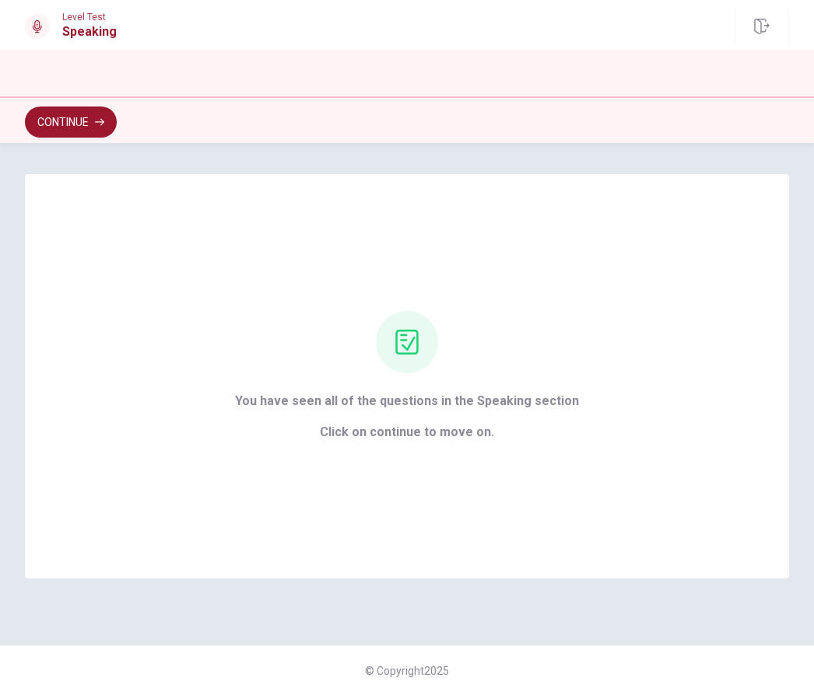
scroll to position [0, 0]
click at [79, 130] on button "Continue" at bounding box center [71, 122] width 92 height 31
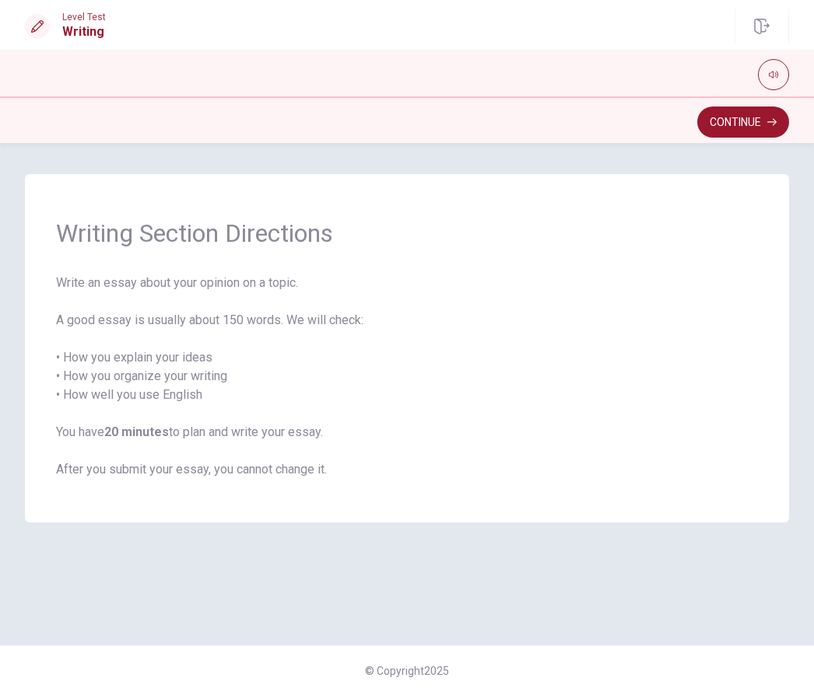
click at [752, 124] on button "Continue" at bounding box center [743, 122] width 92 height 31
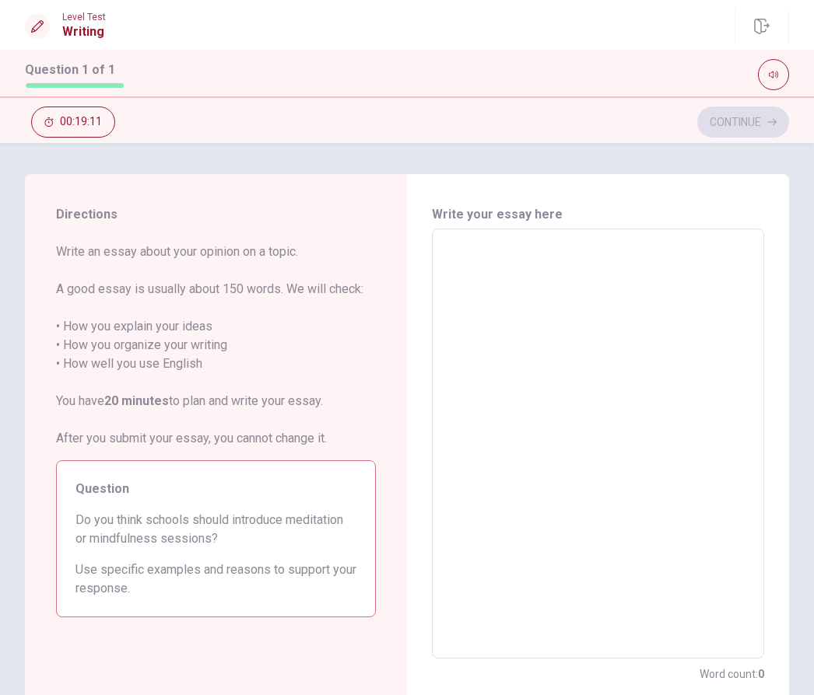
click at [551, 268] on textarea at bounding box center [598, 444] width 310 height 404
click at [485, 273] on textarea at bounding box center [598, 444] width 310 height 404
type textarea "i"
type textarea "x"
type textarea "I"
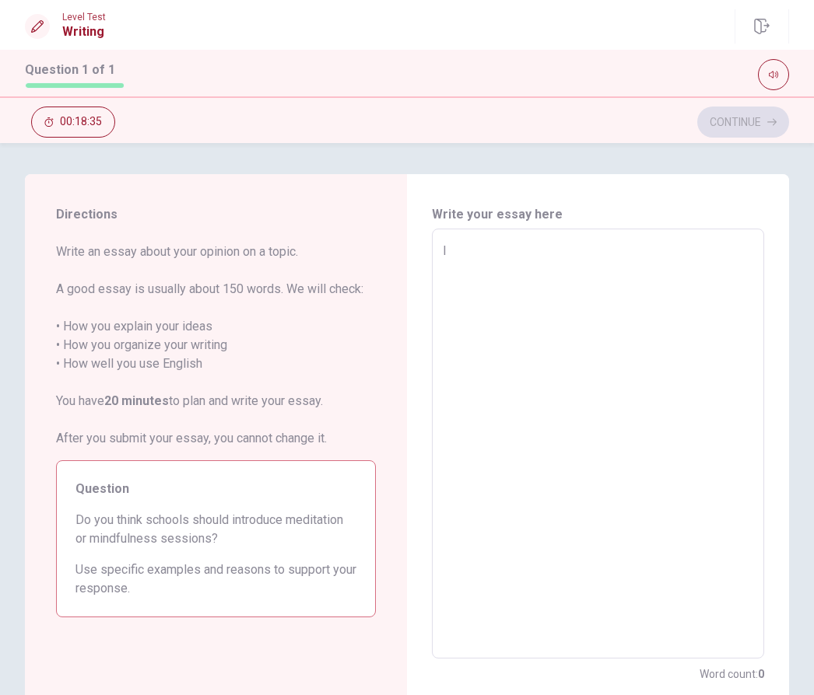
type textarea "x"
type textarea "I"
type textarea "x"
type textarea "I t"
type textarea "x"
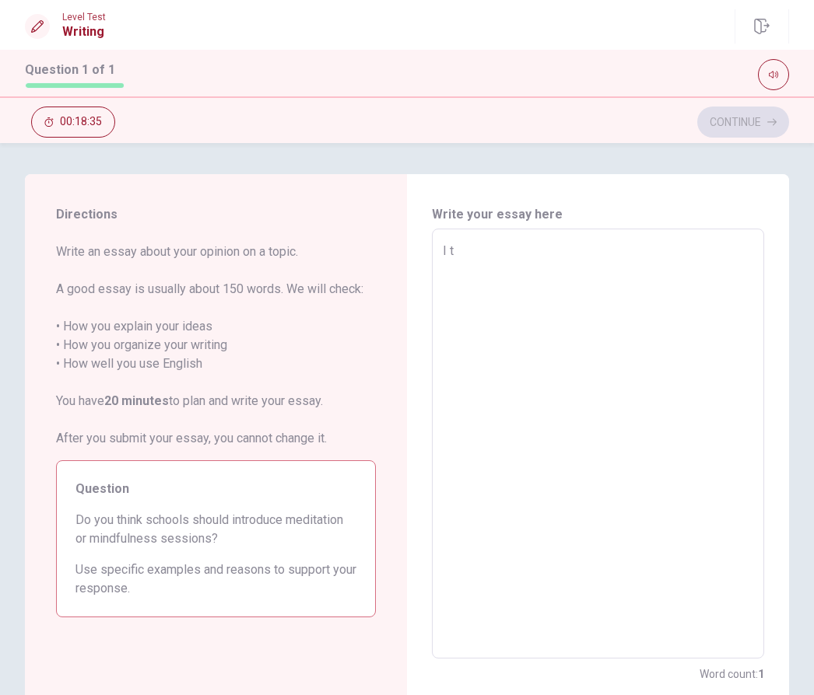
type textarea "I th"
type textarea "x"
type textarea "I thi"
type textarea "x"
type textarea "I thik"
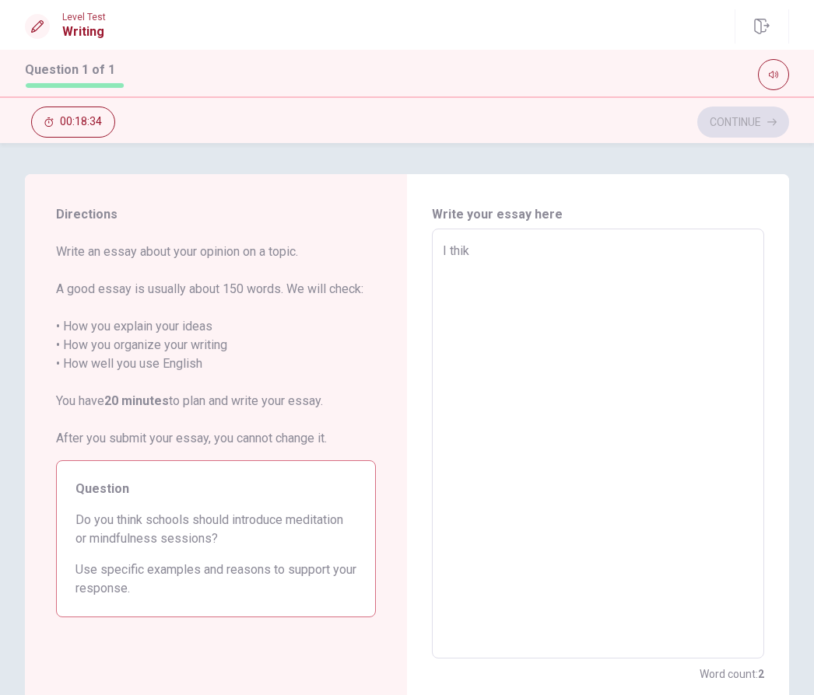
type textarea "x"
type textarea "I thik"
type textarea "x"
type textarea "I thik."
type textarea "x"
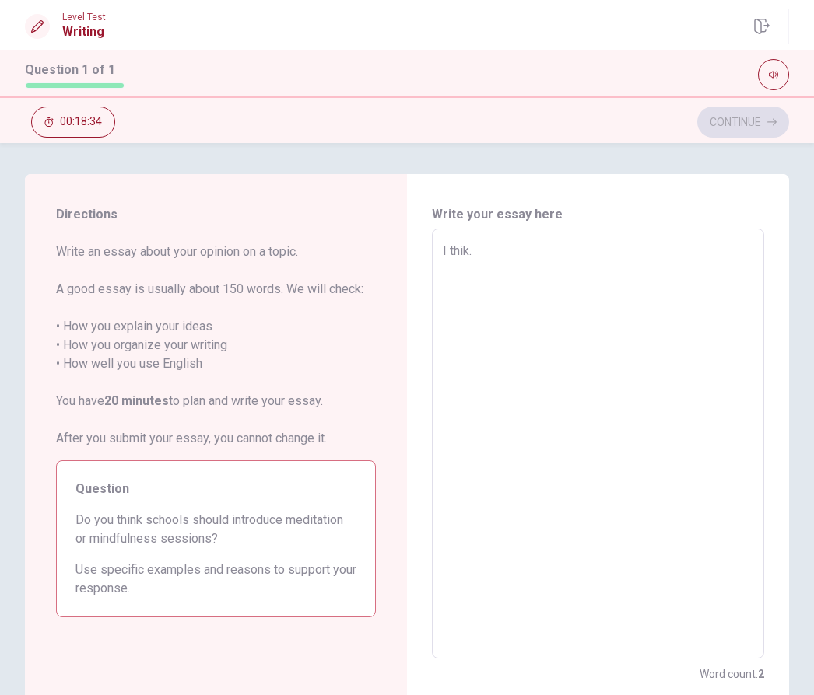
type textarea "I thik."
type textarea "x"
type textarea "I thik."
type textarea "x"
type textarea "I thik."
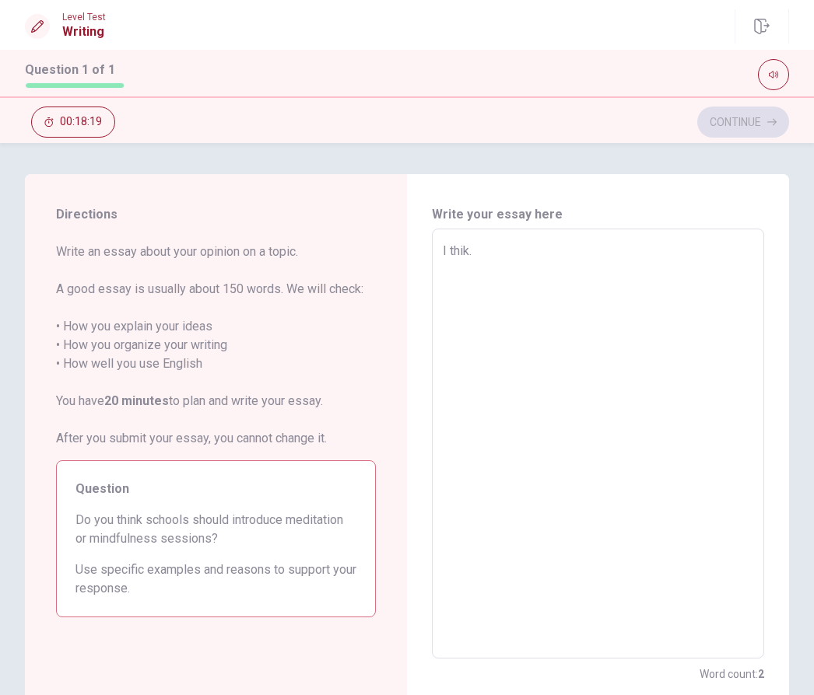
click at [506, 258] on textarea "I thik." at bounding box center [598, 444] width 310 height 404
click at [482, 247] on textarea "I thik." at bounding box center [598, 444] width 310 height 404
type textarea "x"
type textarea "I thik."
type textarea "x"
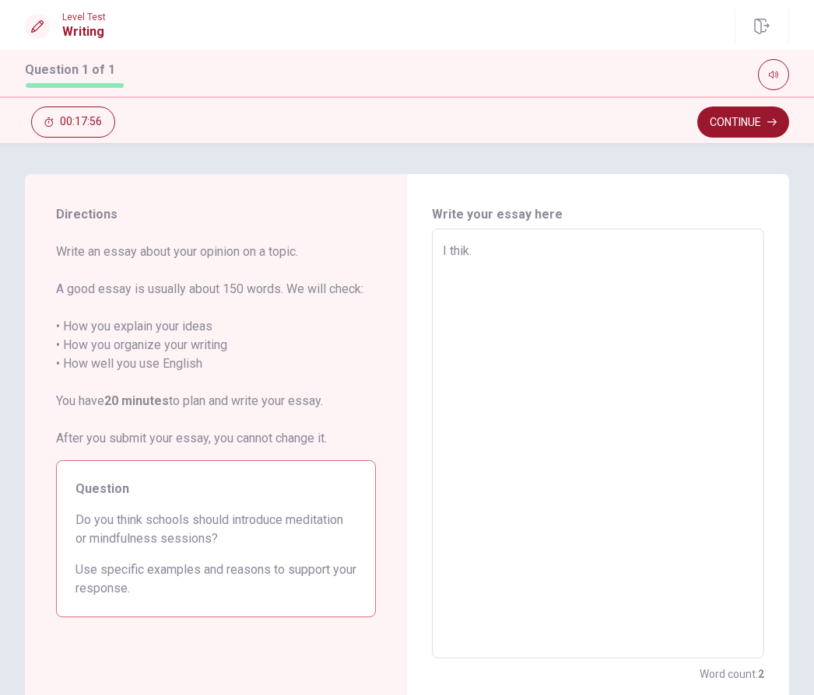
type textarea "I thik"
type textarea "x"
type textarea "I thi"
type textarea "x"
type textarea "I th"
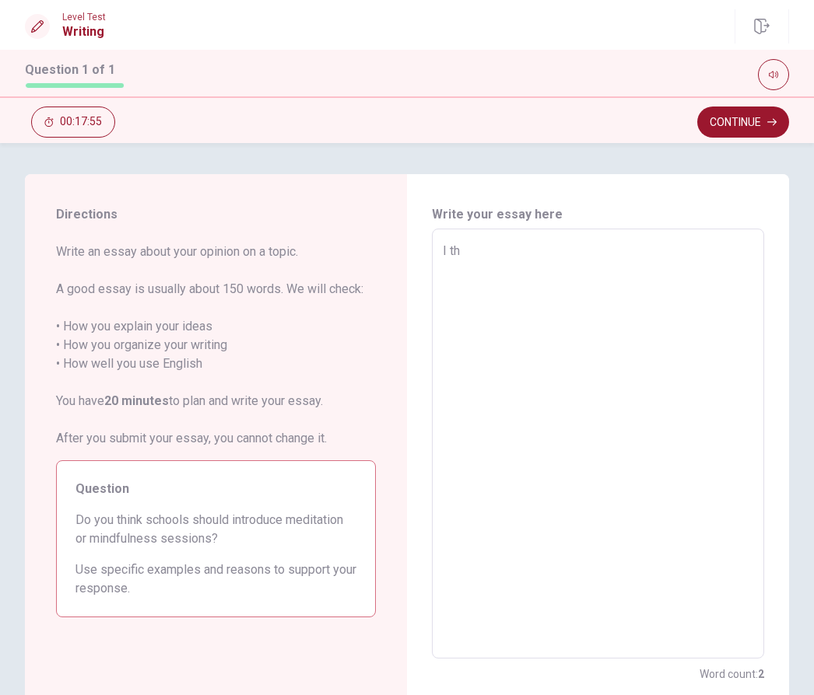
type textarea "x"
type textarea "I t"
type textarea "x"
type textarea "I"
type textarea "x"
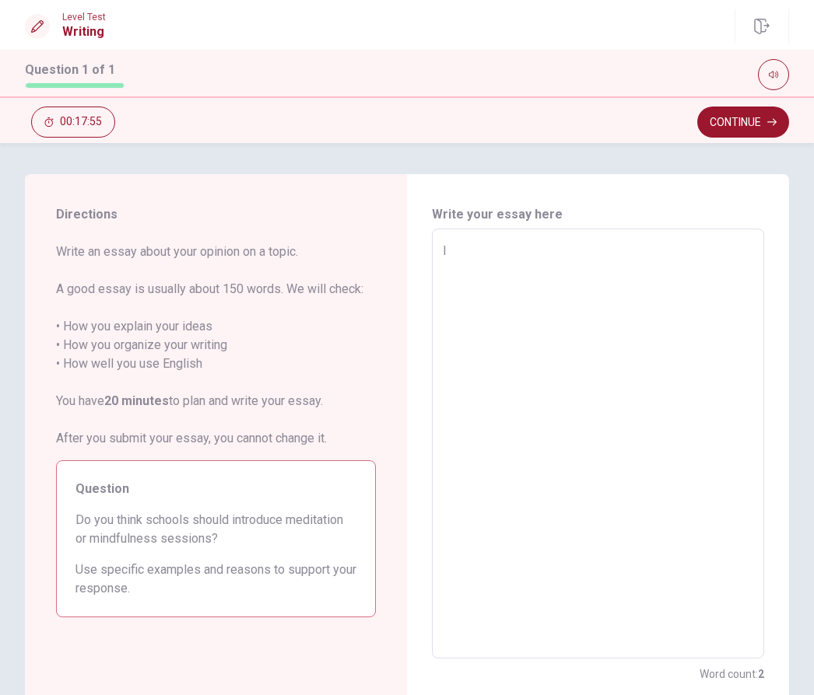
type textarea "I"
type textarea "x"
click at [473, 237] on div "x ​" at bounding box center [598, 444] width 332 height 430
